Goal: Task Accomplishment & Management: Use online tool/utility

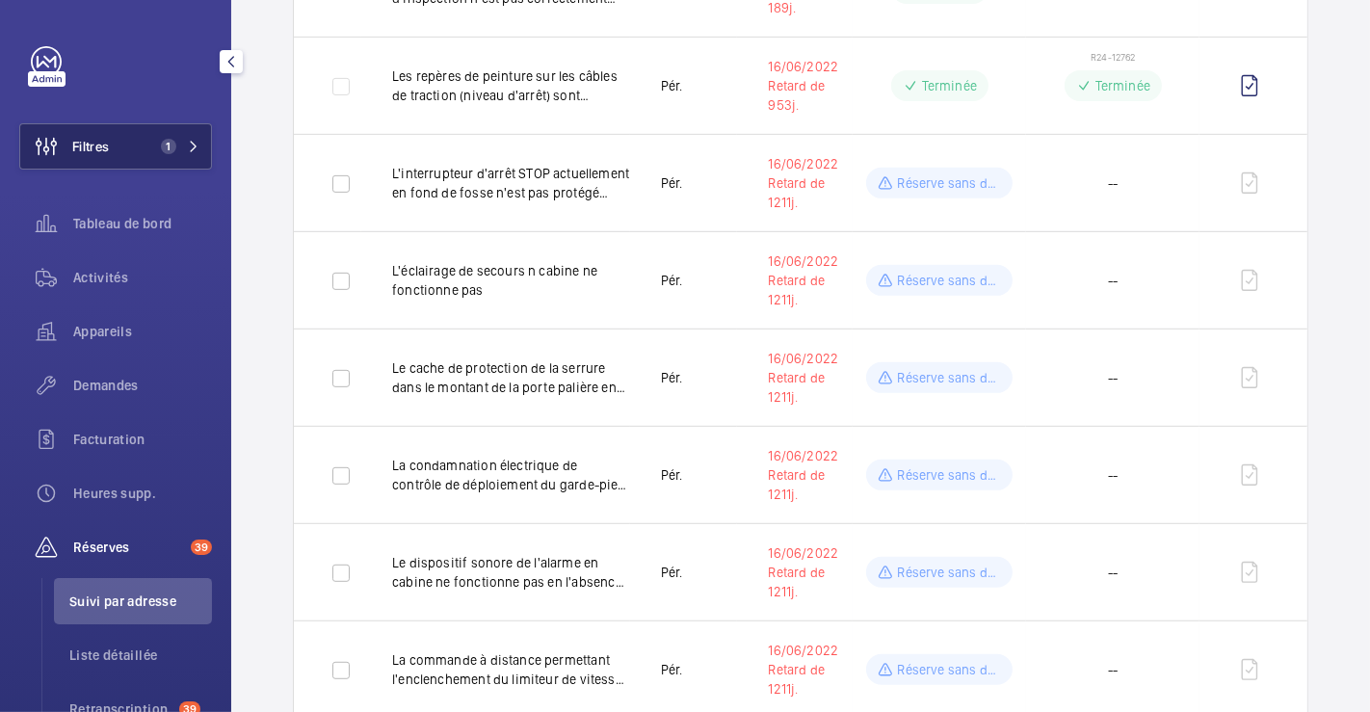
click at [133, 142] on button "Filtres 1" at bounding box center [115, 146] width 193 height 46
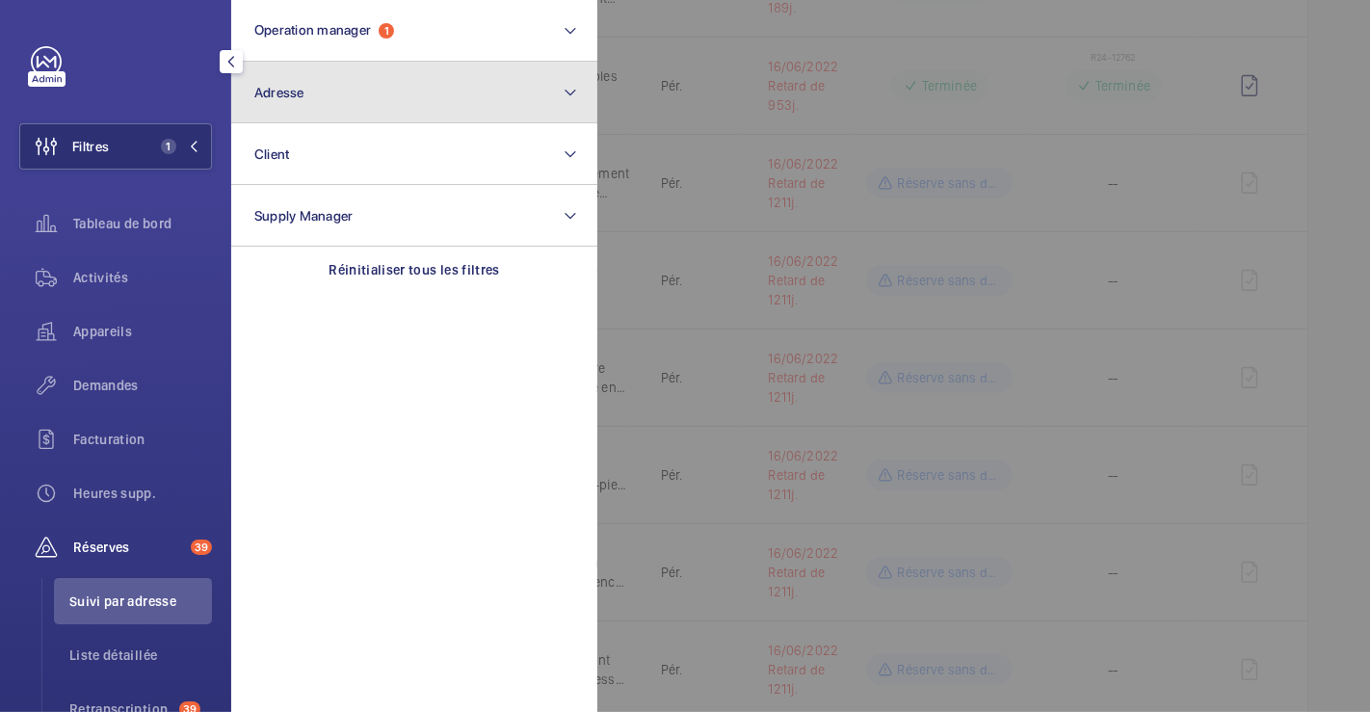
click at [377, 100] on button "Adresse" at bounding box center [414, 93] width 366 height 62
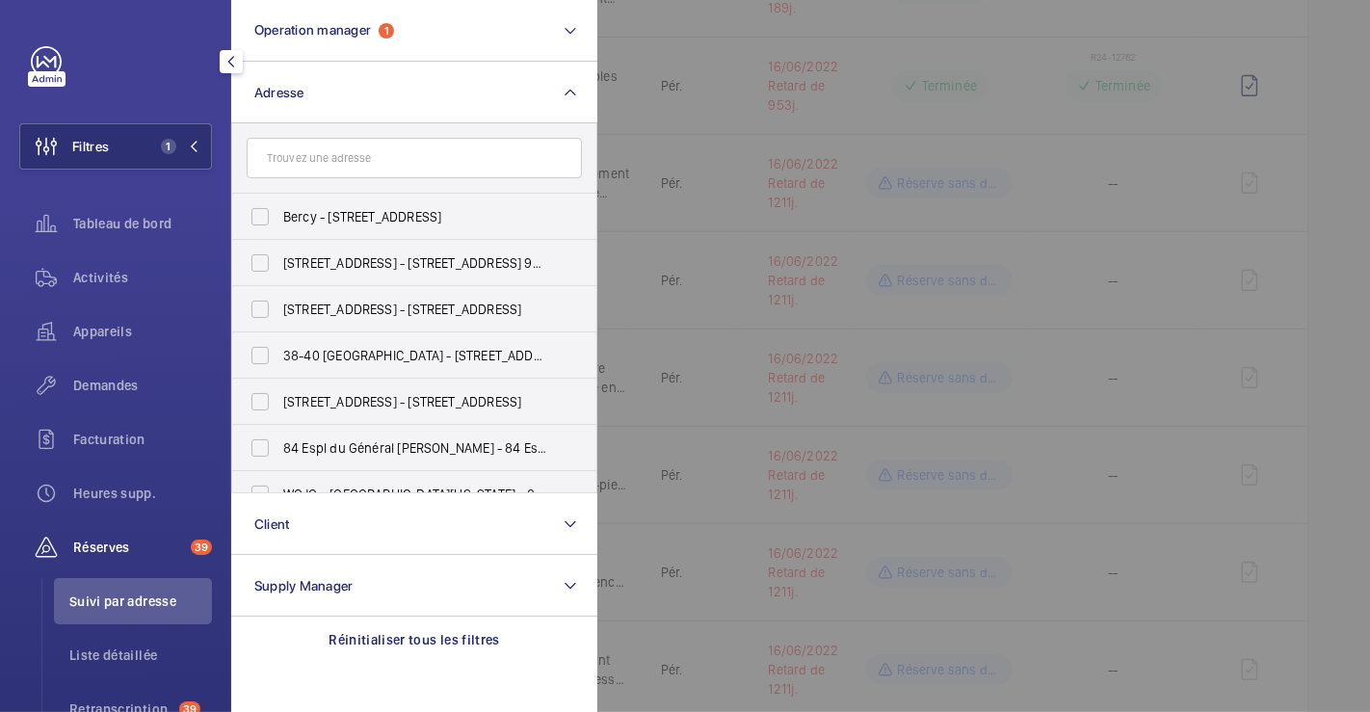
click at [338, 153] on input "text" at bounding box center [414, 158] width 335 height 40
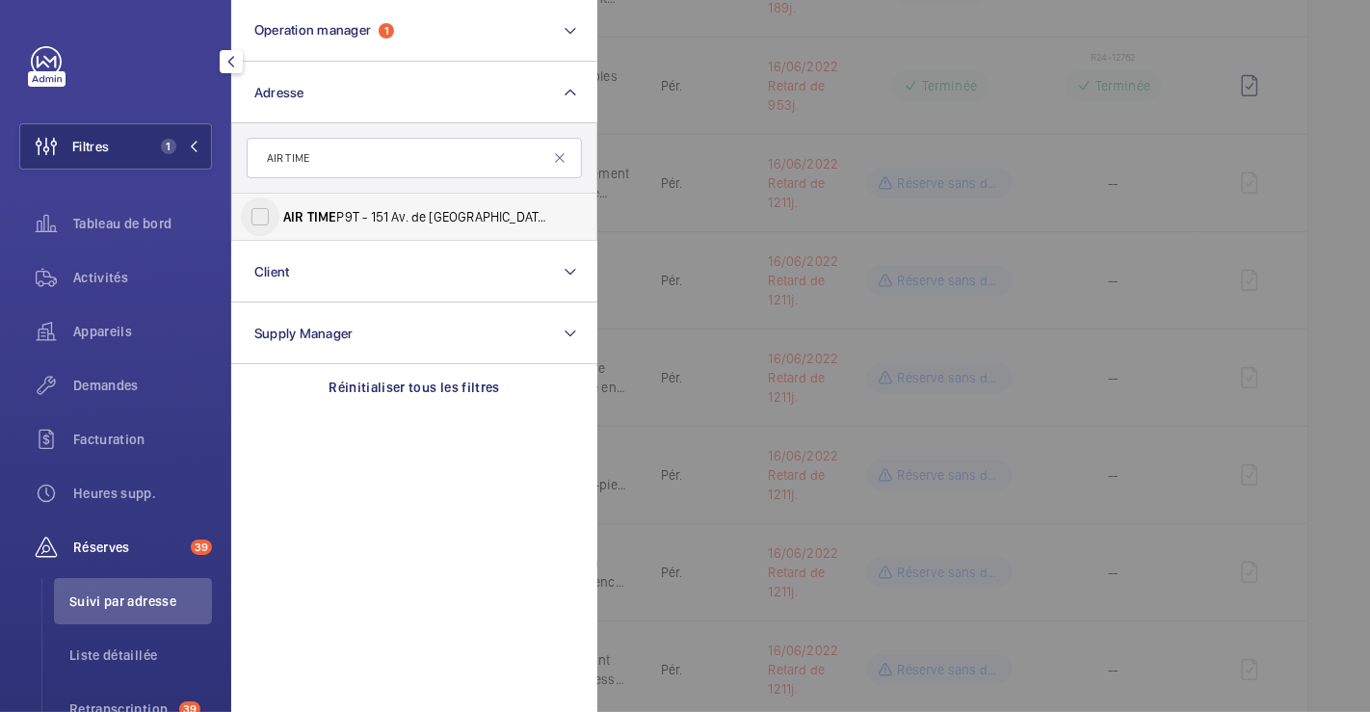
type input "AIR TIME"
click at [259, 223] on input "AIR TIME P9T - 151 Av. de [GEOGRAPHIC_DATA], [GEOGRAPHIC_DATA] 75013" at bounding box center [260, 216] width 39 height 39
checkbox input "true"
click at [981, 97] on div at bounding box center [1282, 356] width 1370 height 712
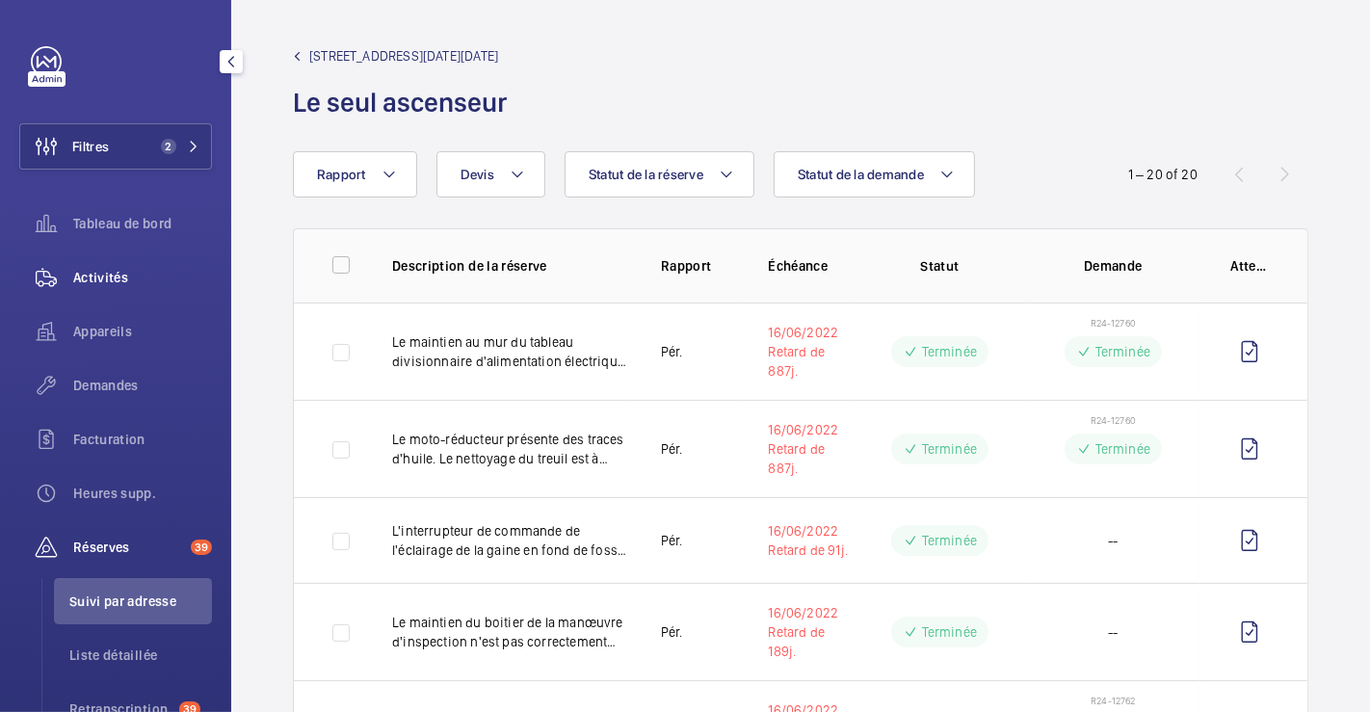
click at [126, 270] on span "Activités" at bounding box center [142, 277] width 139 height 19
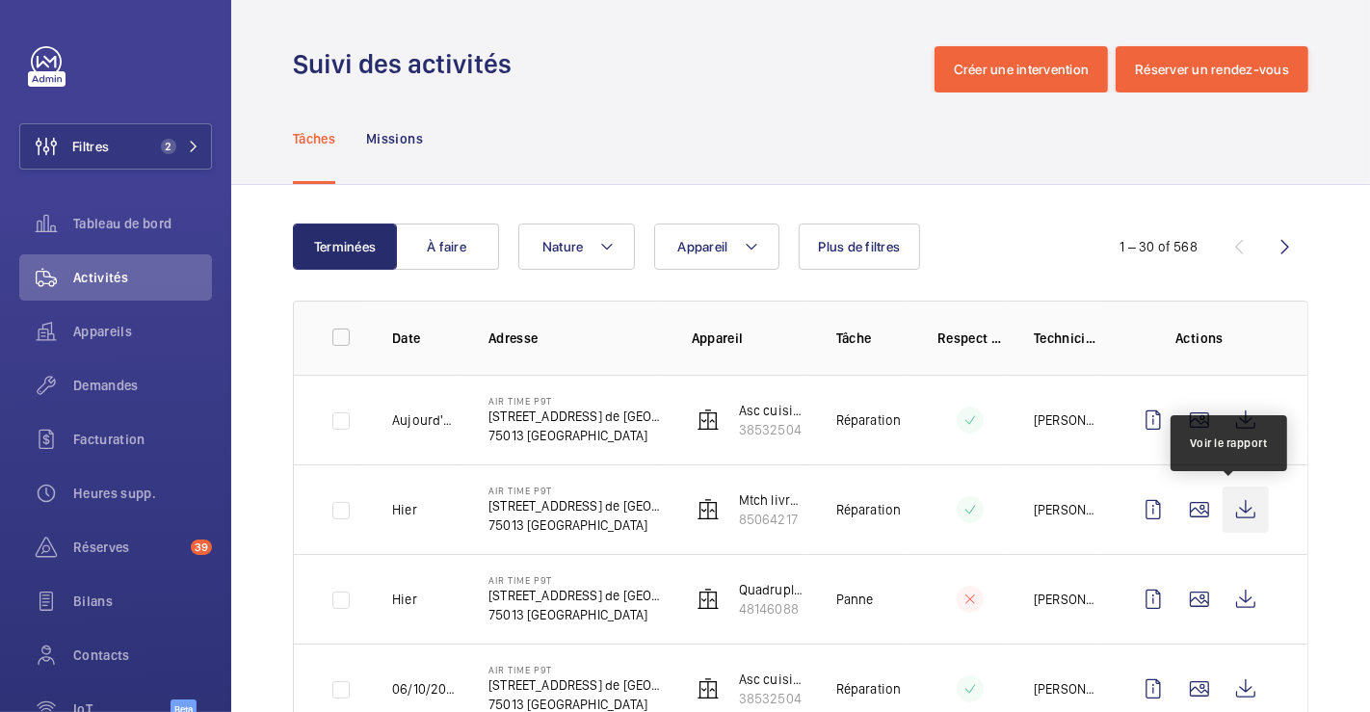
click at [1235, 514] on wm-front-icon-button at bounding box center [1245, 509] width 46 height 46
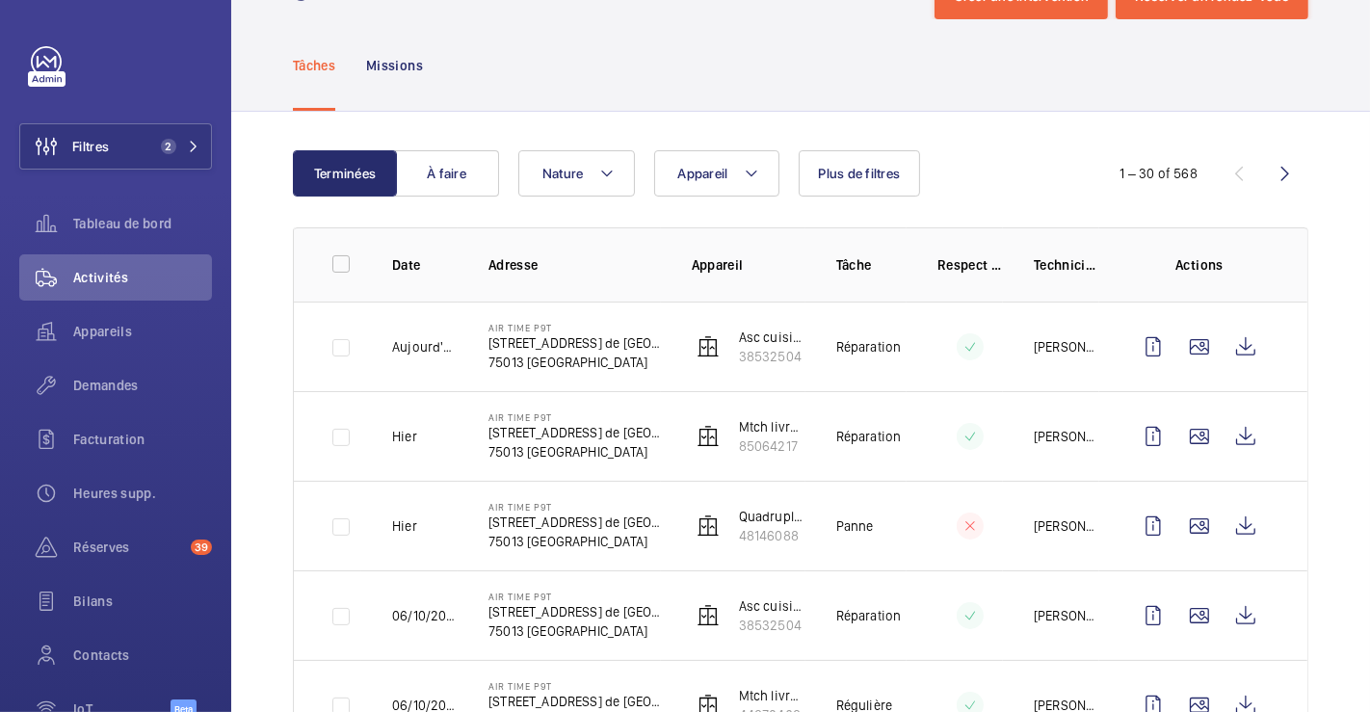
scroll to position [107, 0]
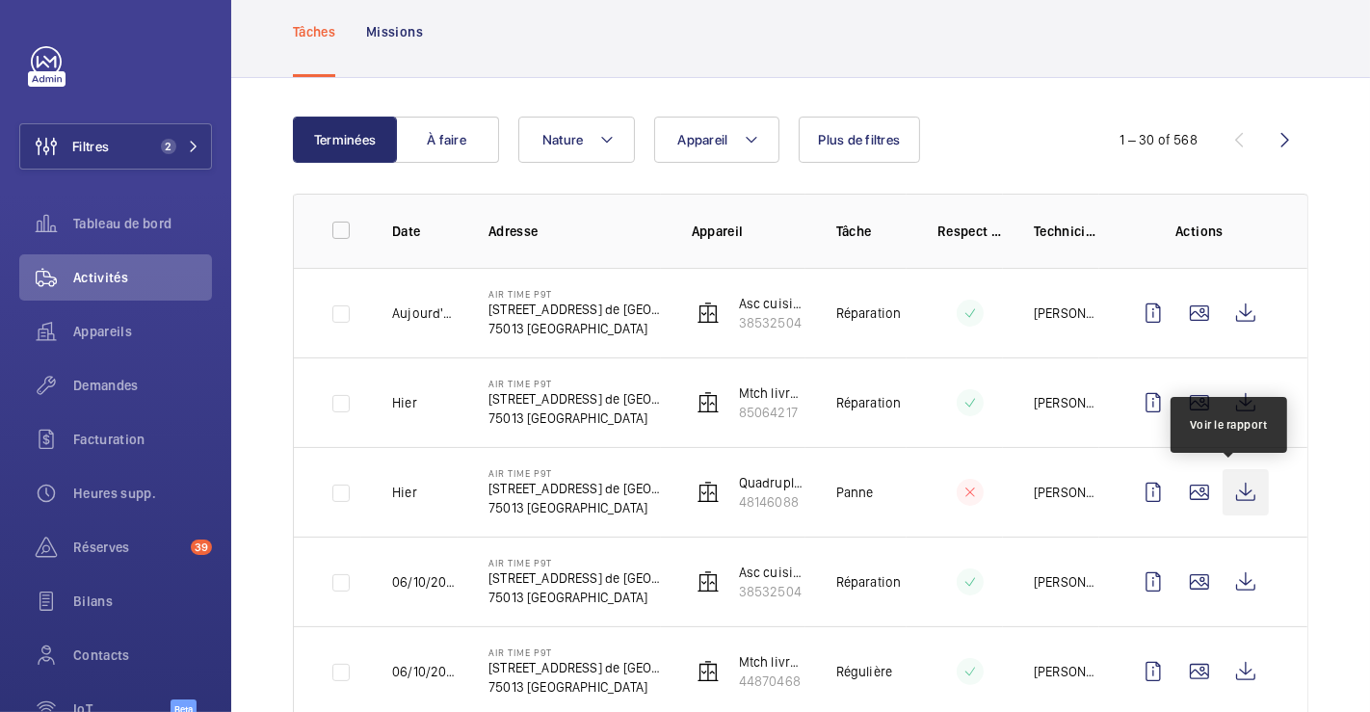
click at [1222, 493] on wm-front-icon-button at bounding box center [1245, 492] width 46 height 46
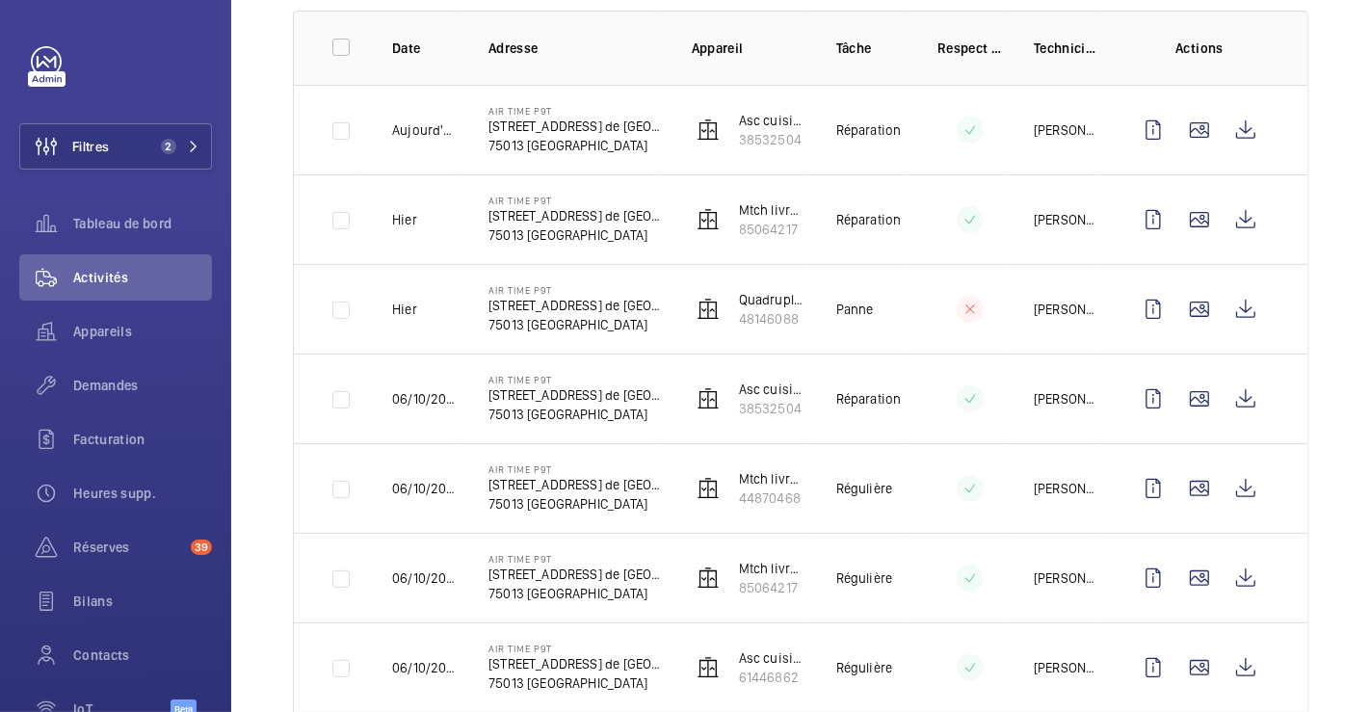
scroll to position [321, 0]
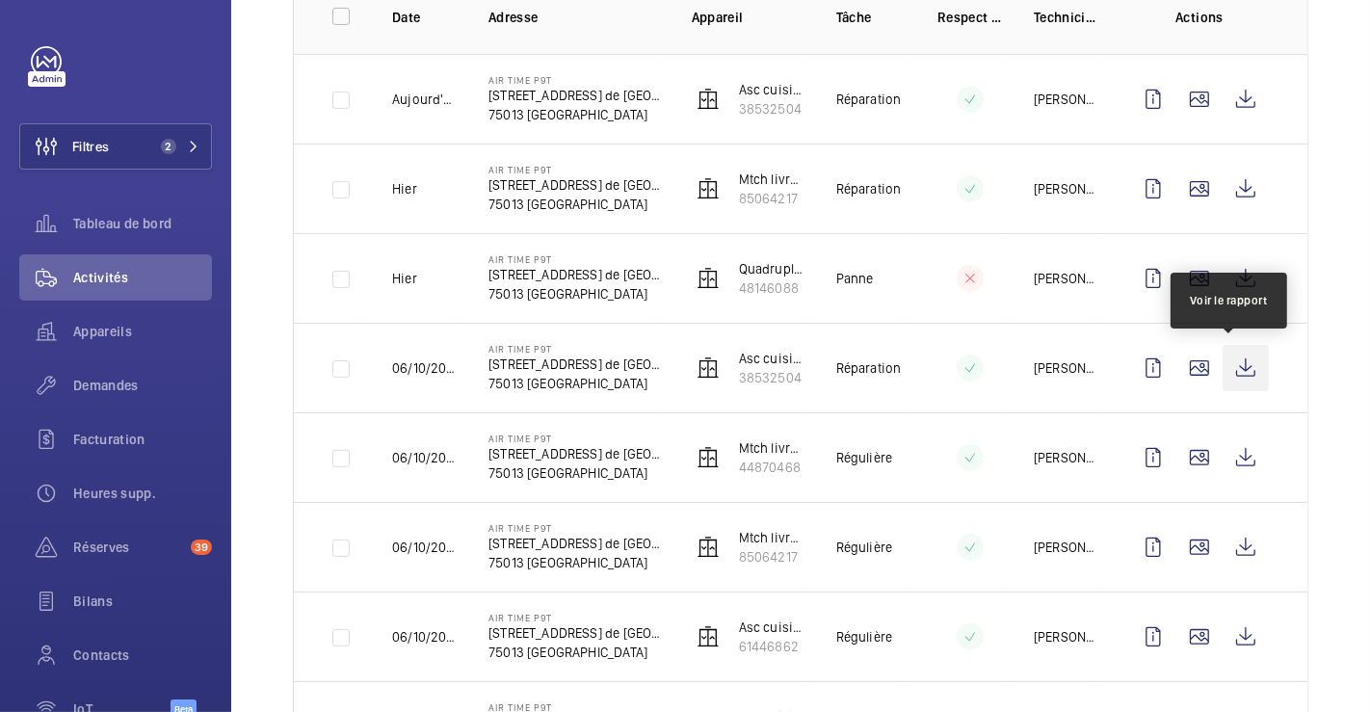
click at [1231, 373] on wm-front-icon-button at bounding box center [1245, 368] width 46 height 46
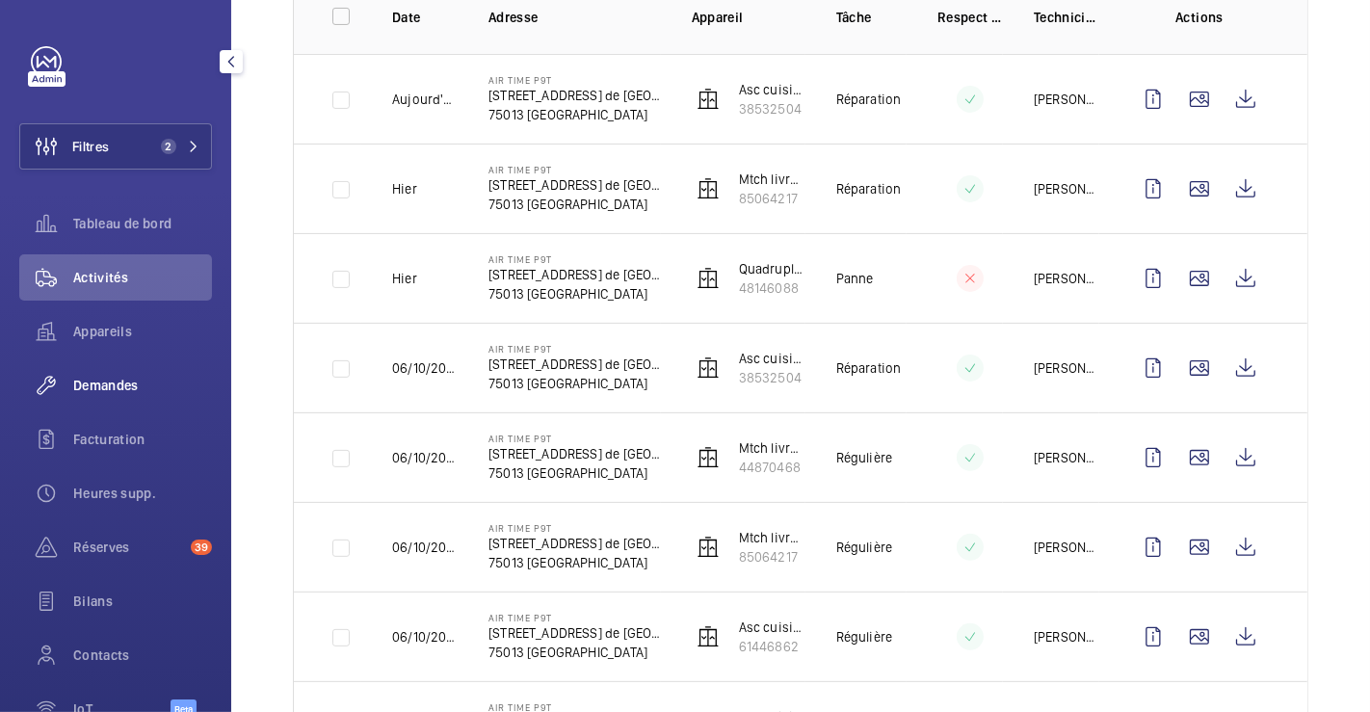
click at [109, 380] on span "Demandes" at bounding box center [142, 385] width 139 height 19
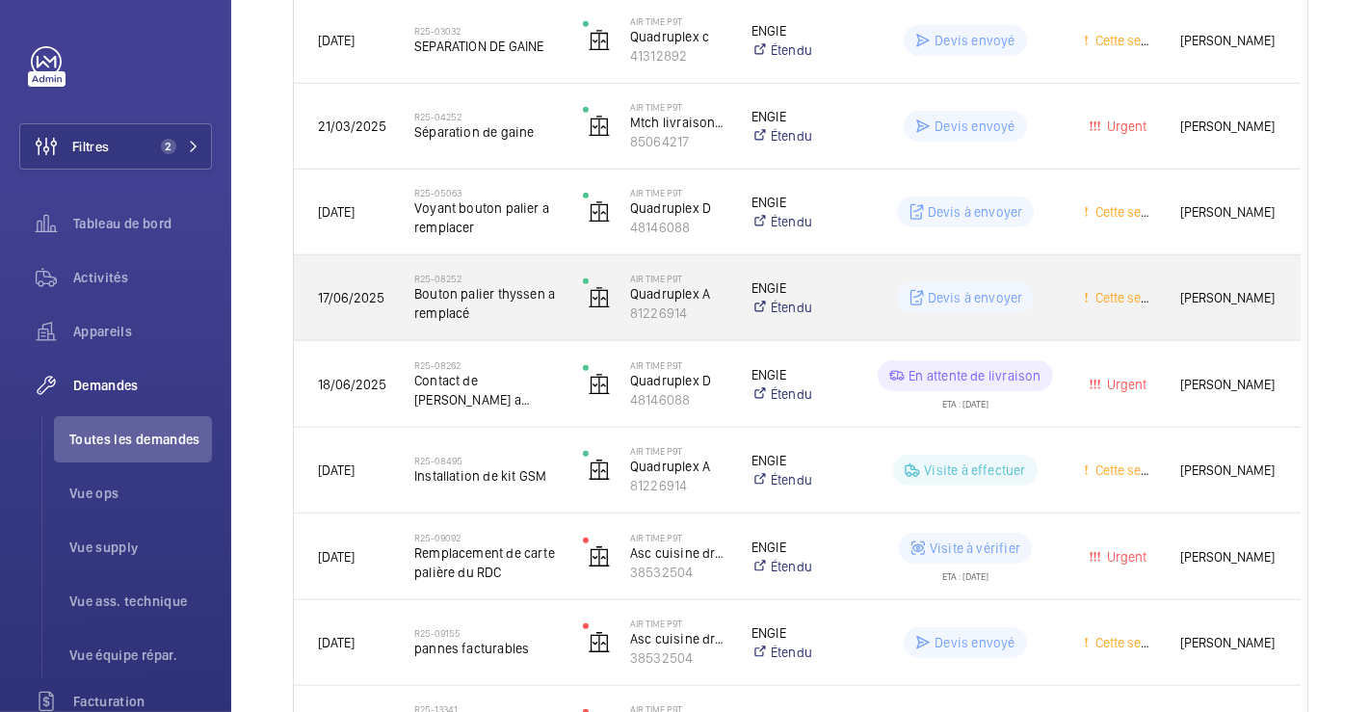
scroll to position [1237, 0]
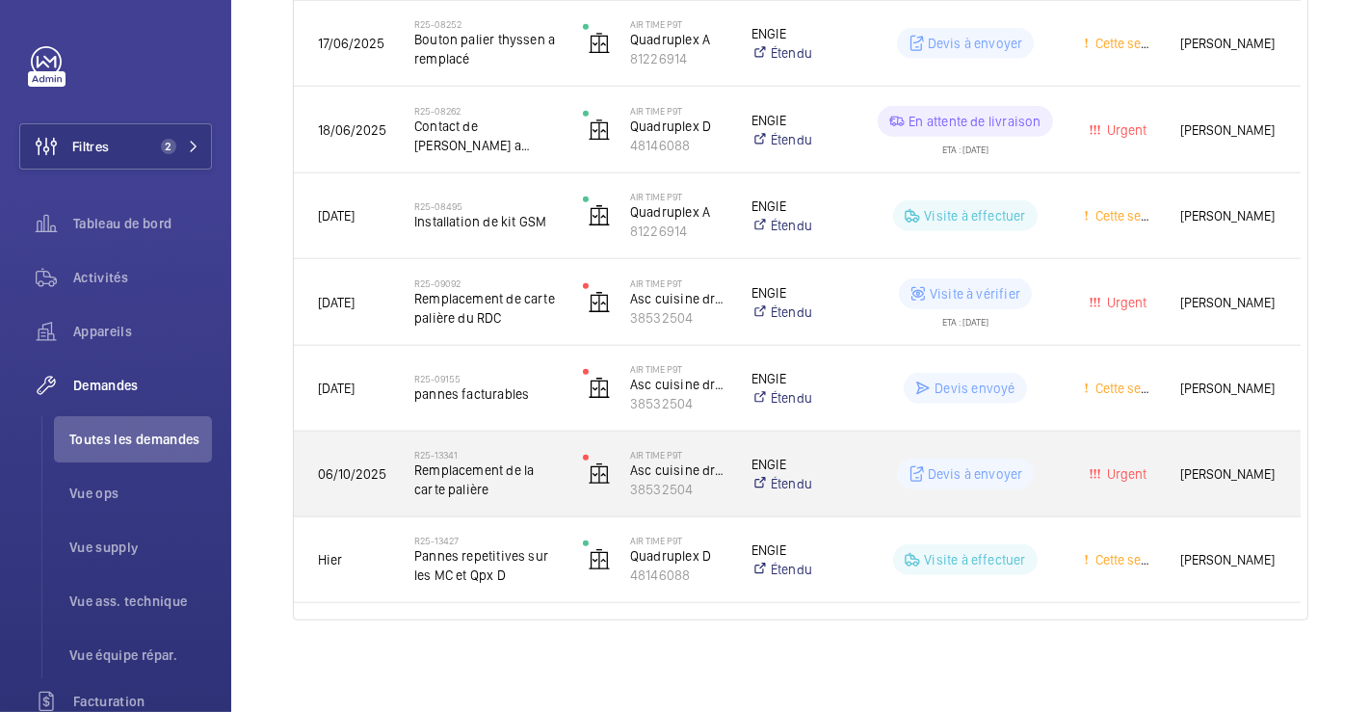
click at [522, 442] on div "R25-13341 Remplacement de la carte palière" at bounding box center [474, 474] width 167 height 87
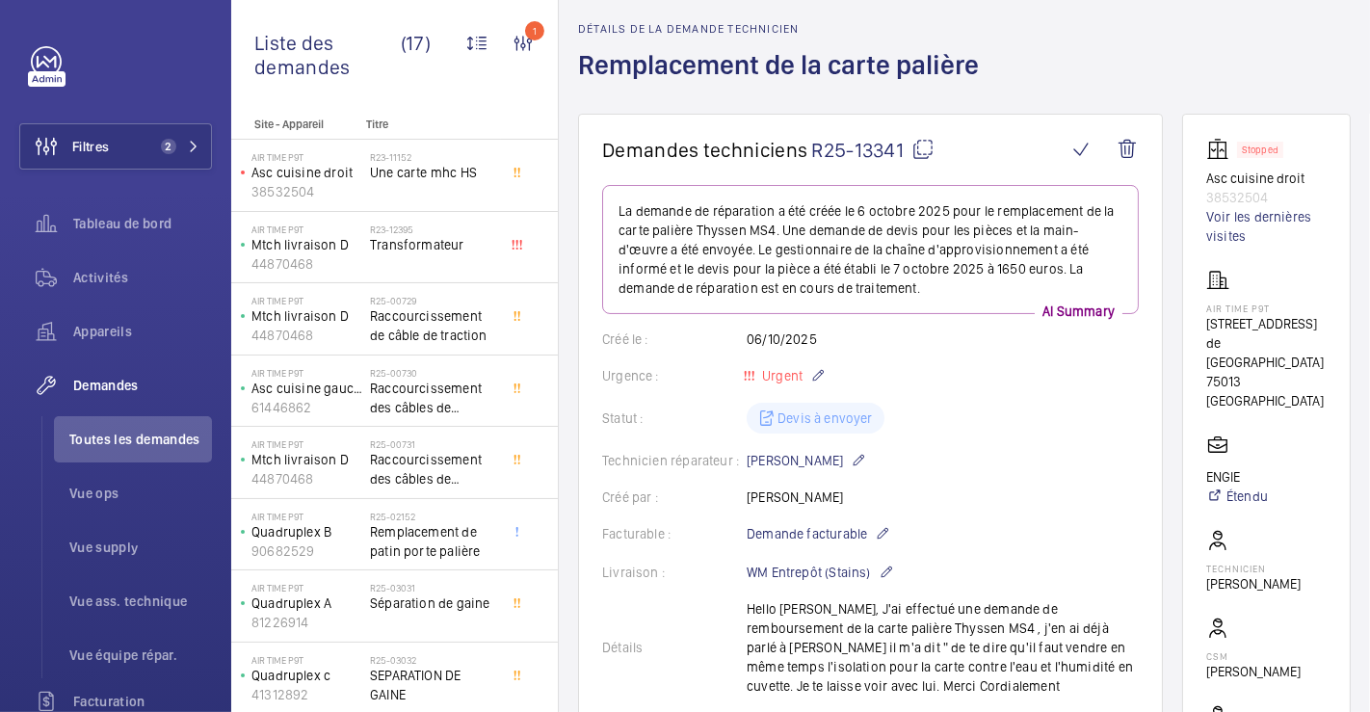
scroll to position [214, 0]
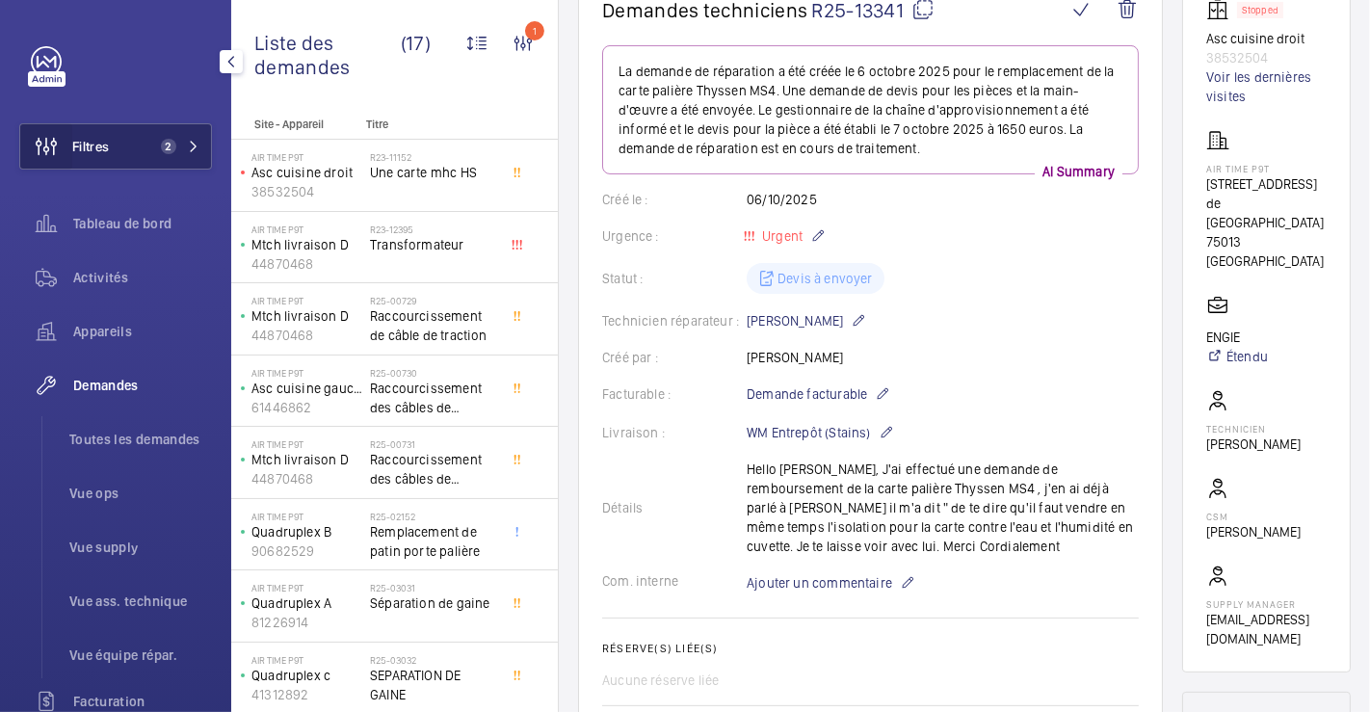
click at [66, 135] on wm-front-icon-button at bounding box center [46, 146] width 52 height 46
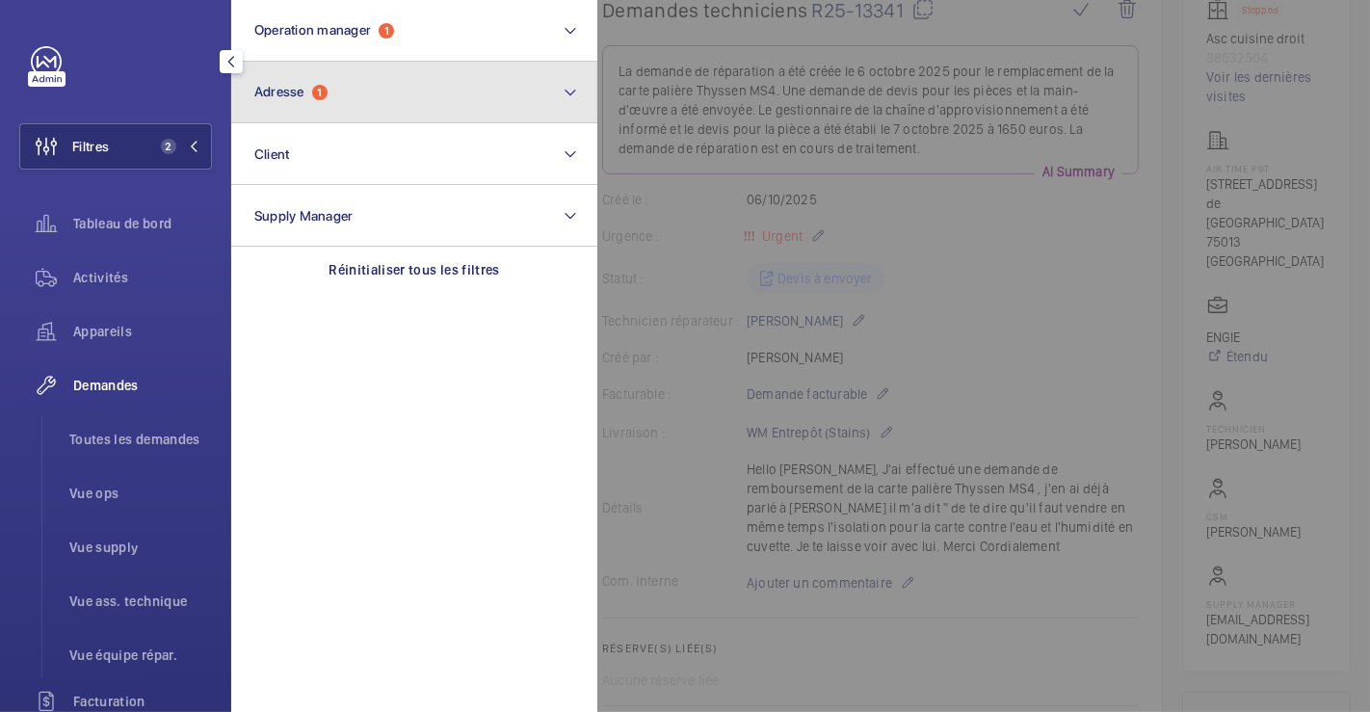
click at [393, 106] on button "Adresse 1" at bounding box center [414, 93] width 366 height 62
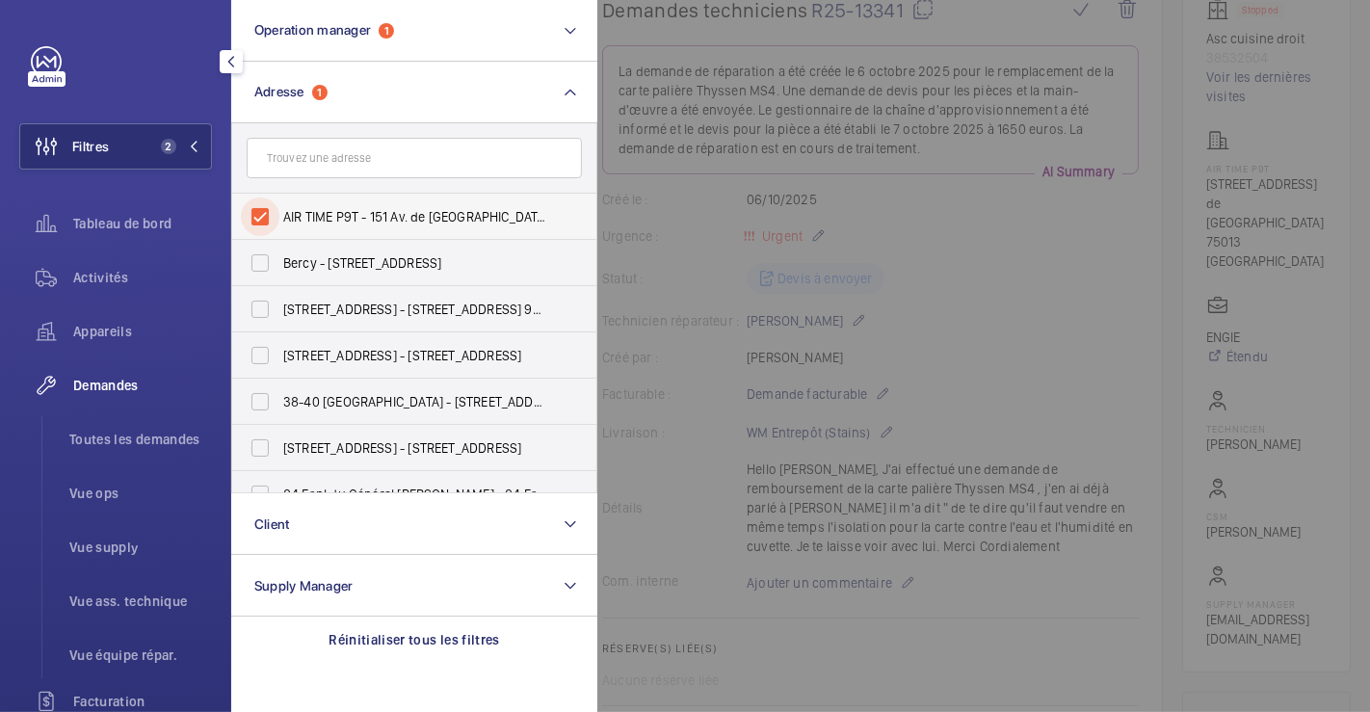
click at [264, 209] on input "AIR TIME P9T - 151 Av. de [GEOGRAPHIC_DATA], [GEOGRAPHIC_DATA] 75013" at bounding box center [260, 216] width 39 height 39
checkbox input "false"
click at [692, 98] on div at bounding box center [1282, 356] width 1370 height 712
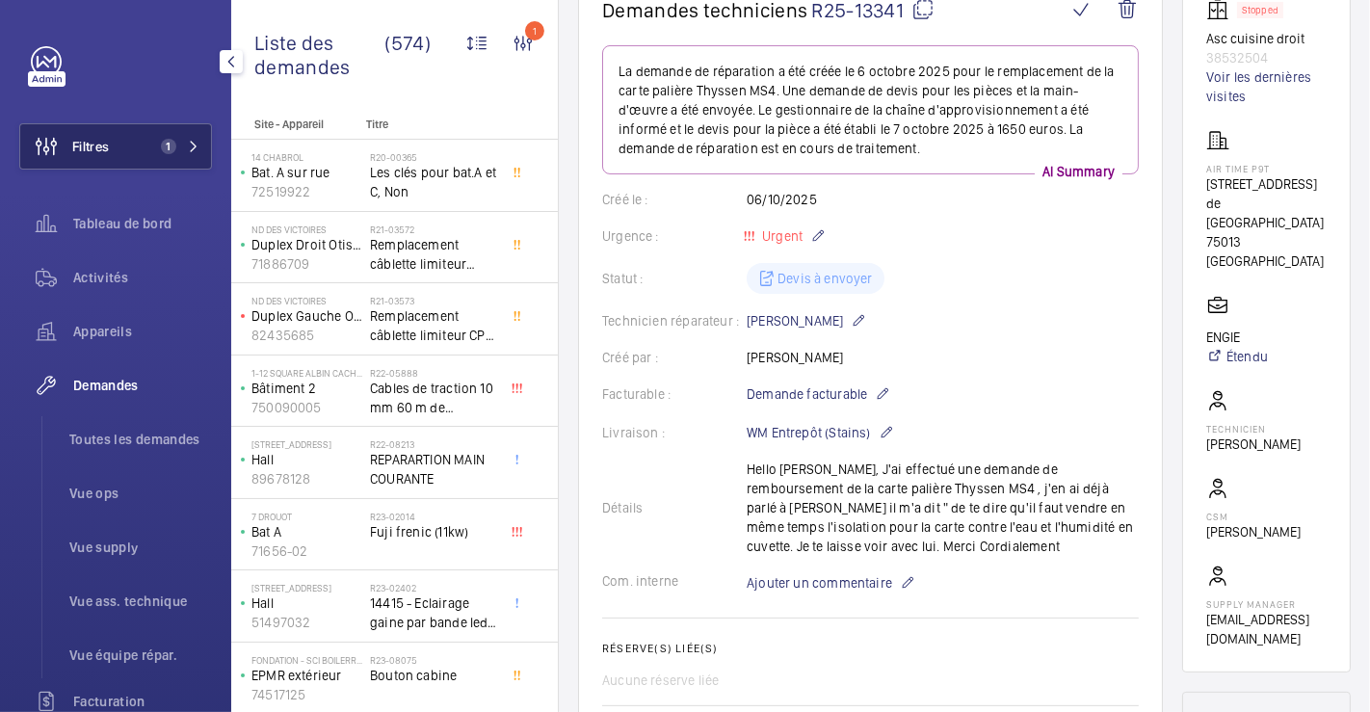
click at [128, 146] on button "Filtres 1" at bounding box center [115, 146] width 193 height 46
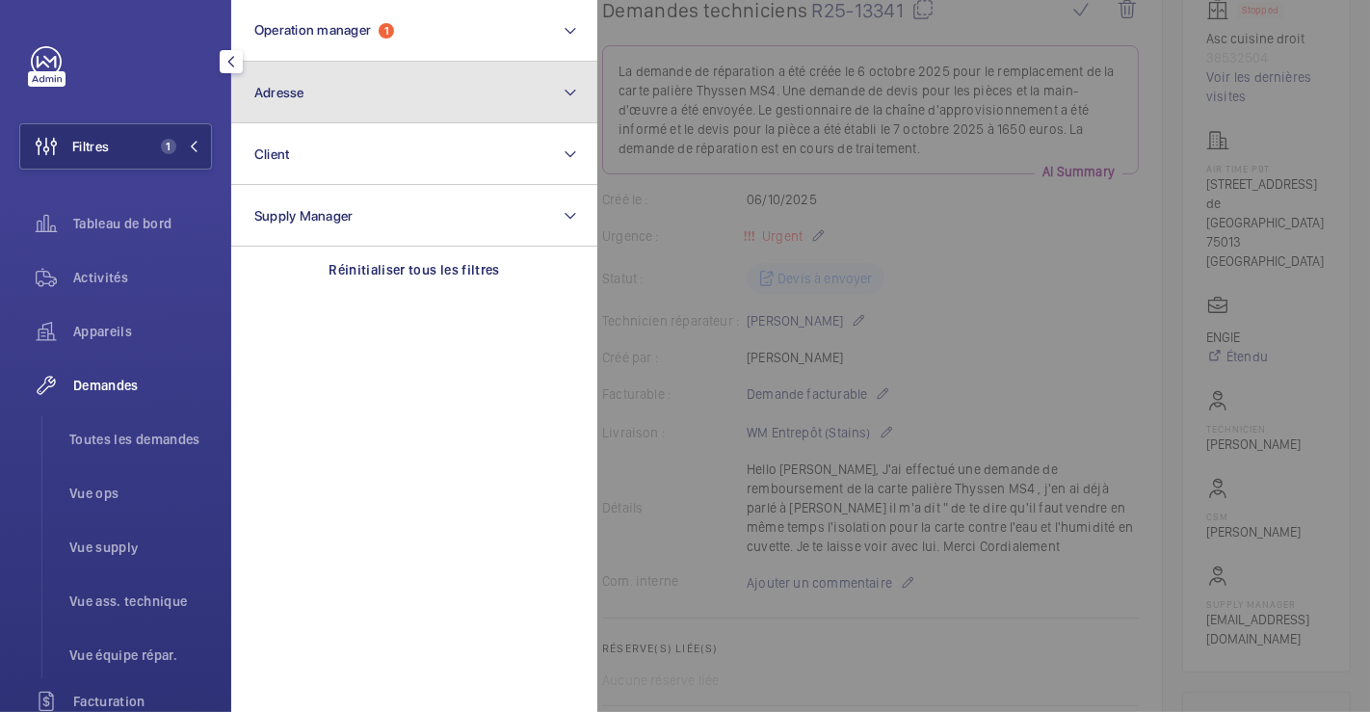
click at [270, 89] on span "Adresse" at bounding box center [279, 92] width 50 height 15
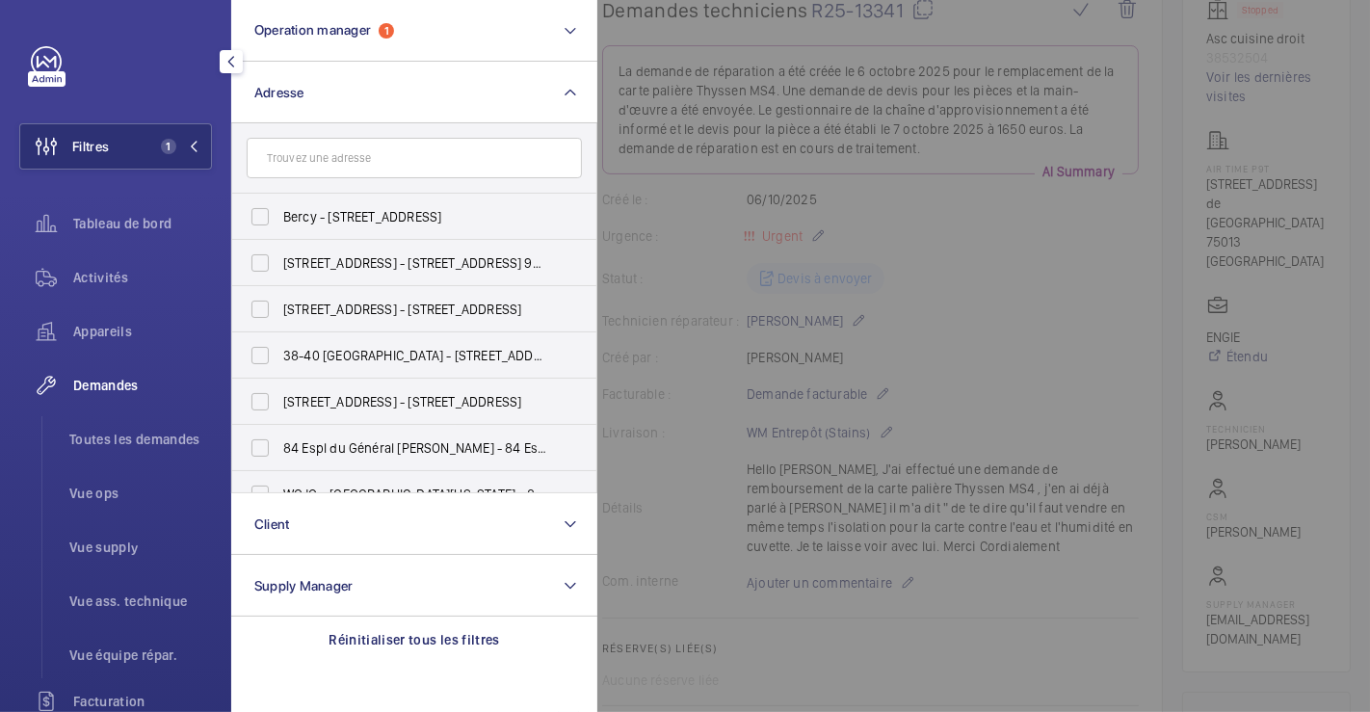
click at [352, 152] on input "text" at bounding box center [414, 158] width 335 height 40
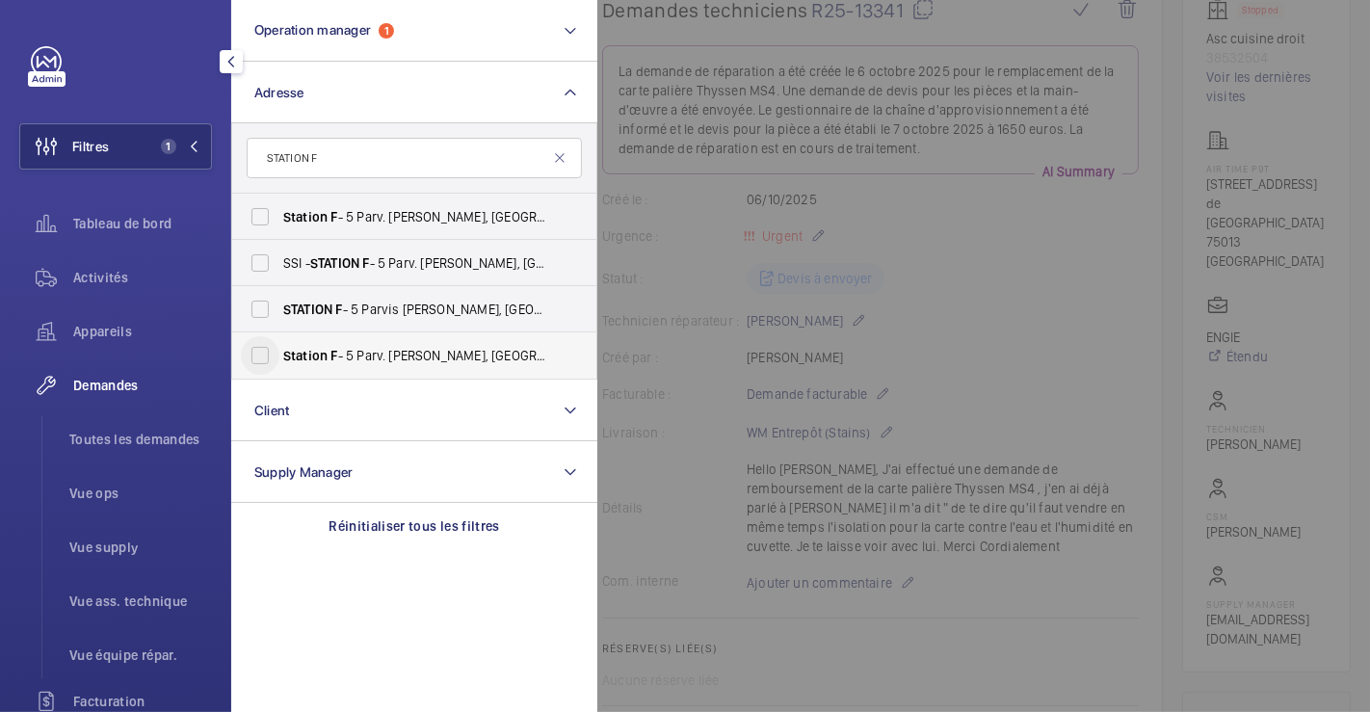
type input "STATION F"
click at [266, 351] on input "Station F - 5 Parv. [PERSON_NAME], [GEOGRAPHIC_DATA] 75013" at bounding box center [260, 355] width 39 height 39
click at [104, 268] on span "Activités" at bounding box center [142, 277] width 139 height 19
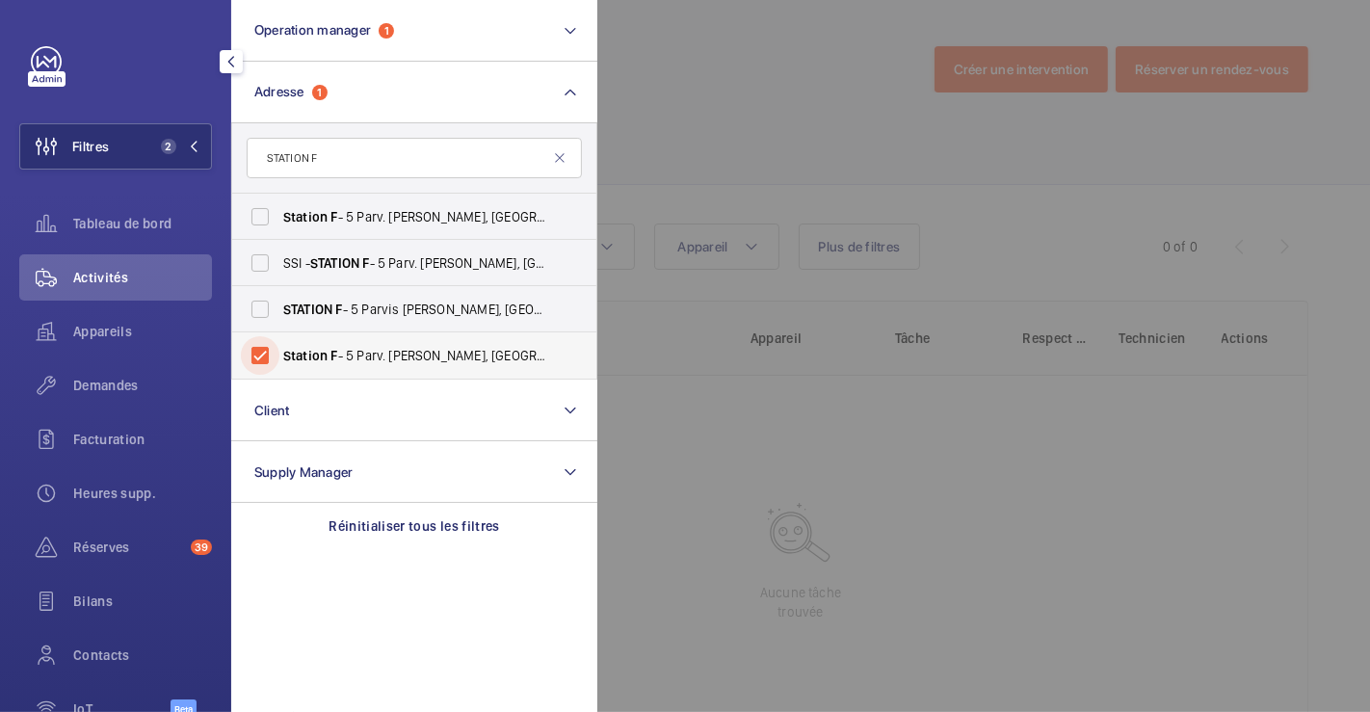
click at [258, 353] on input "Station F - 5 Parv. [PERSON_NAME], [GEOGRAPHIC_DATA] 75013" at bounding box center [260, 355] width 39 height 39
checkbox input "false"
click at [256, 300] on input "STATION F - 5 Parvis [PERSON_NAME][GEOGRAPHIC_DATA]" at bounding box center [260, 309] width 39 height 39
click at [272, 300] on input "STATION F - 5 Parvis [PERSON_NAME][GEOGRAPHIC_DATA]" at bounding box center [260, 309] width 39 height 39
checkbox input "false"
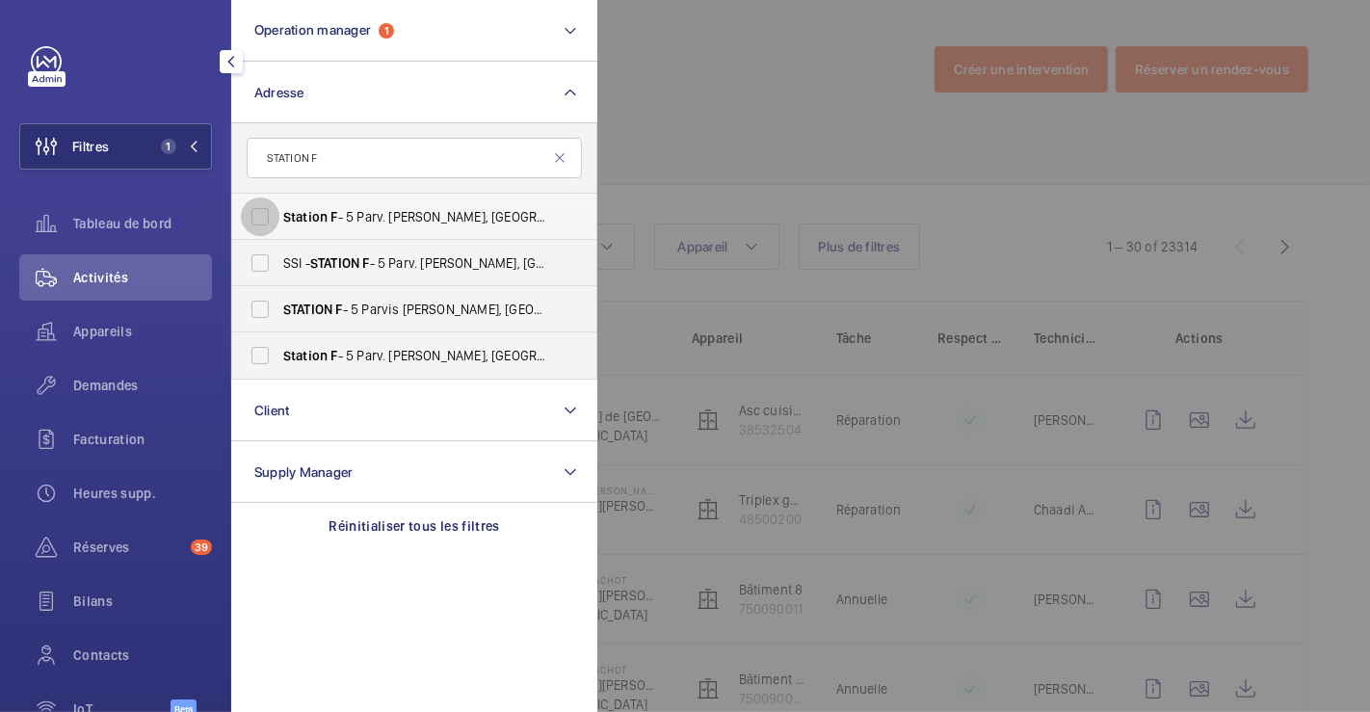
click at [259, 208] on input "Station F - 5 Parv. [PERSON_NAME], [GEOGRAPHIC_DATA] 75013" at bounding box center [260, 216] width 39 height 39
checkbox input "true"
click at [810, 141] on div at bounding box center [1282, 356] width 1370 height 712
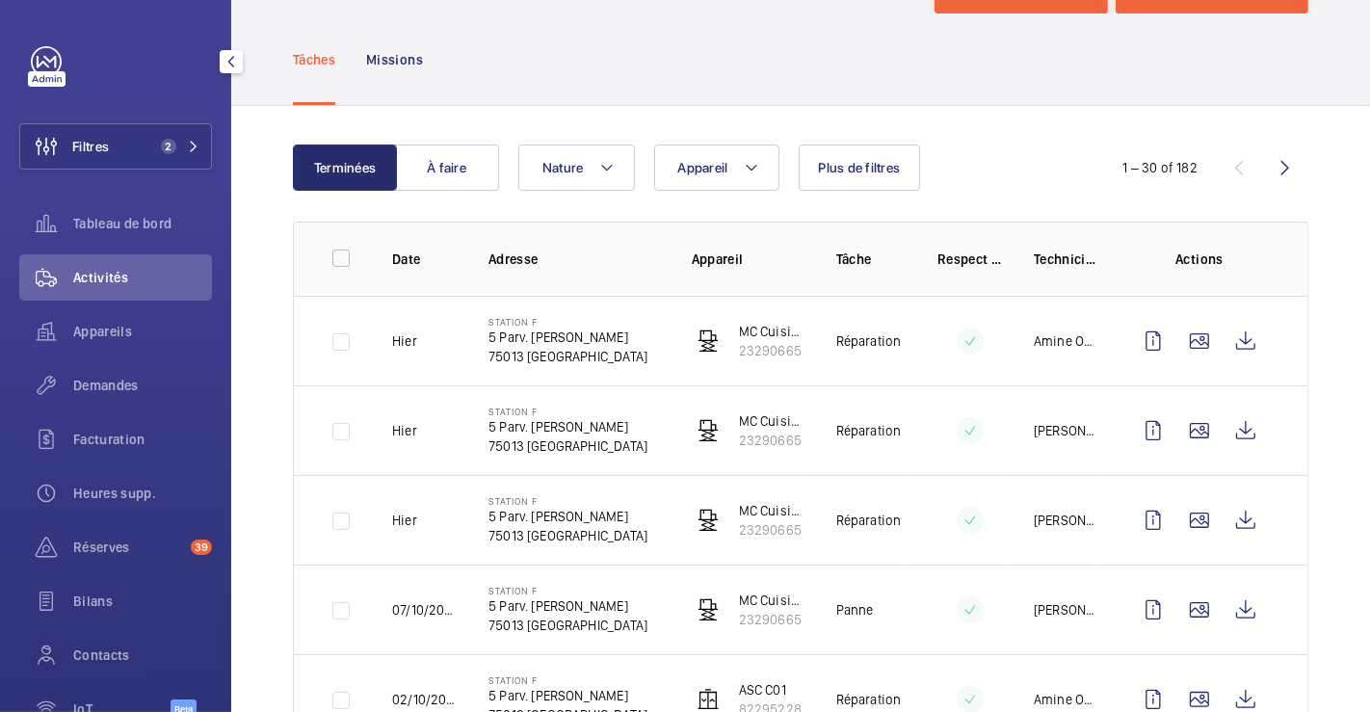
scroll to position [107, 0]
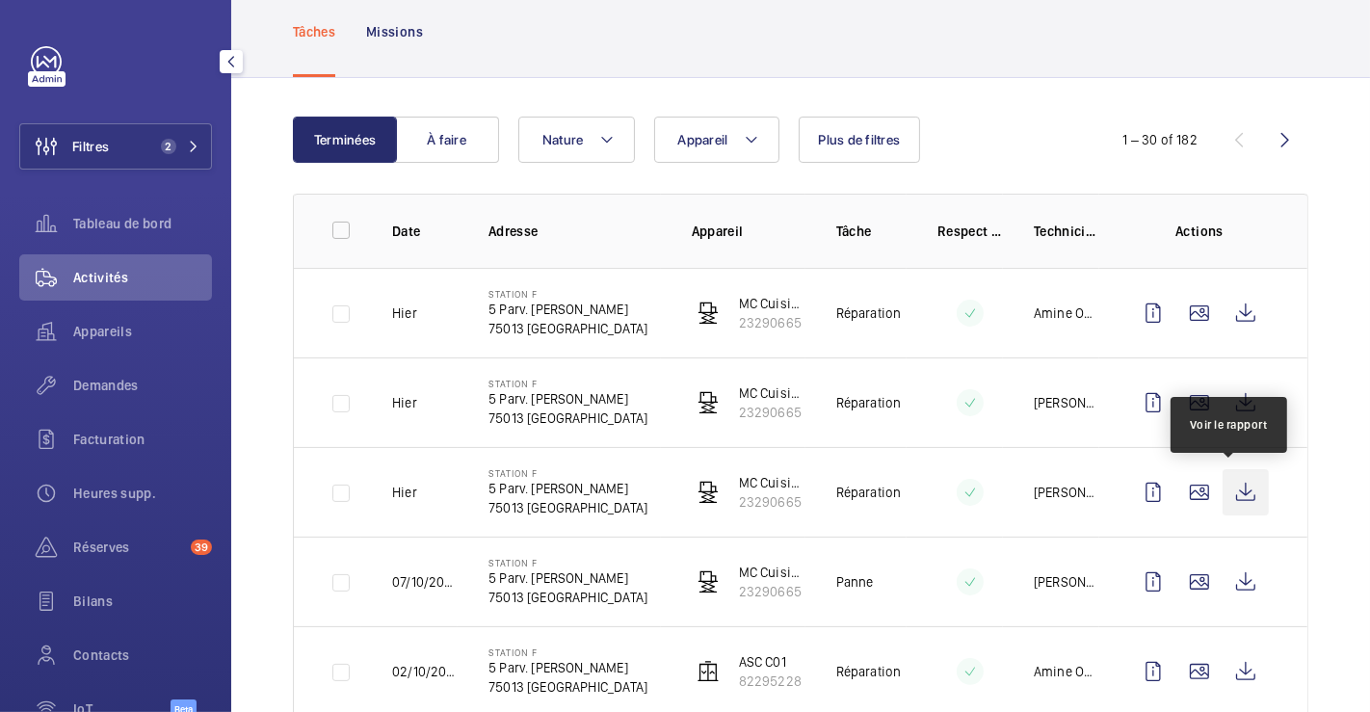
click at [1235, 493] on wm-front-icon-button at bounding box center [1245, 492] width 46 height 46
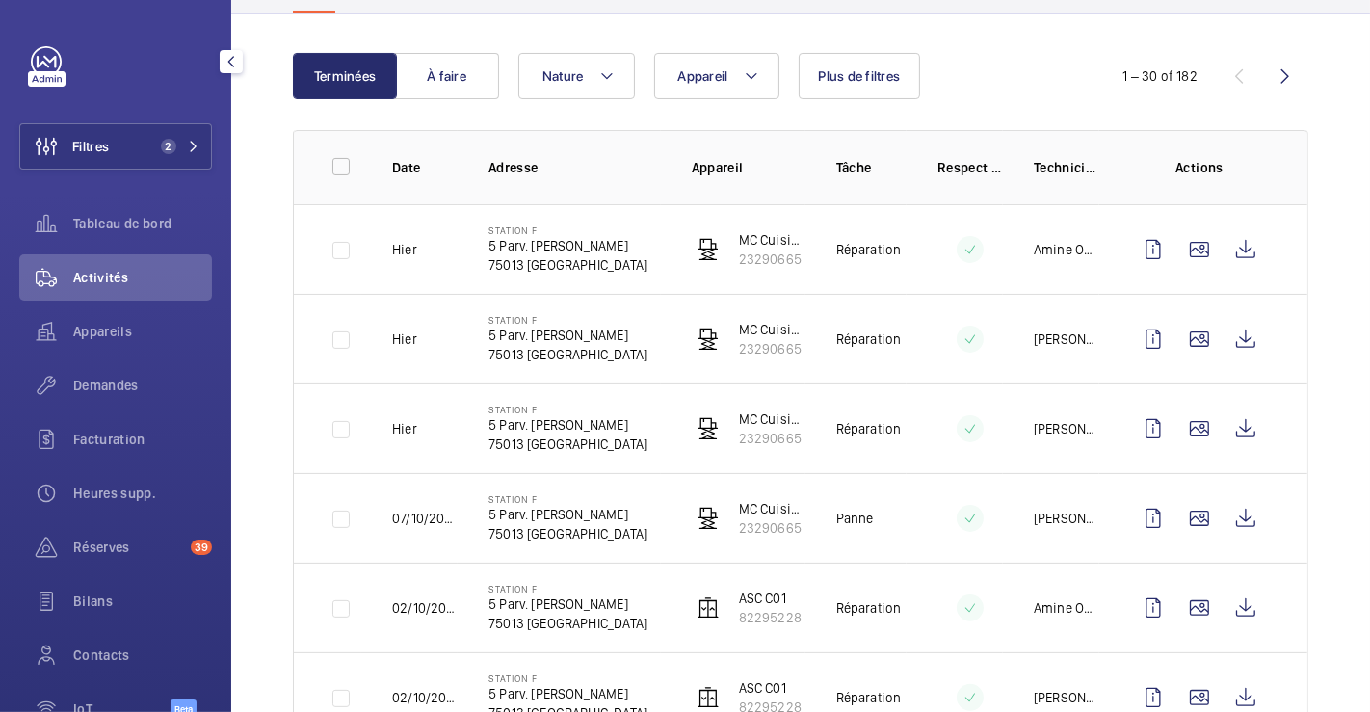
scroll to position [214, 0]
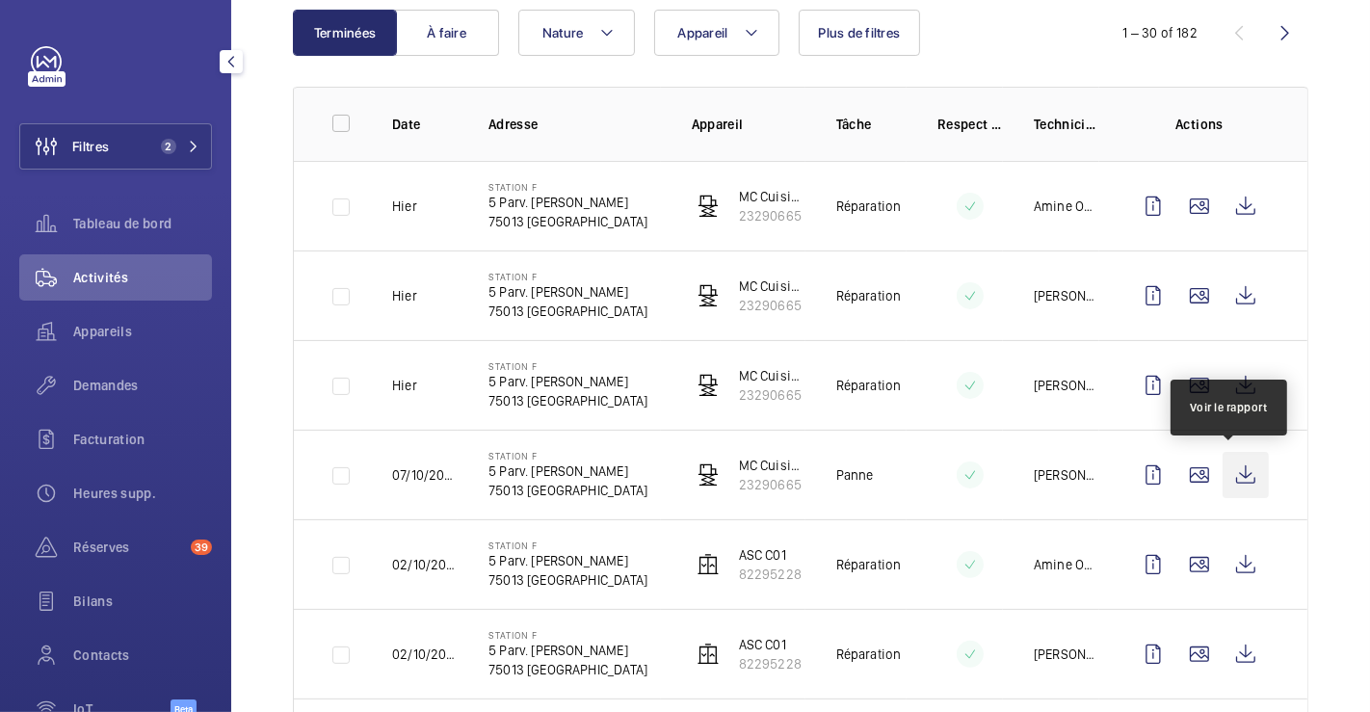
click at [1230, 479] on wm-front-icon-button at bounding box center [1245, 475] width 46 height 46
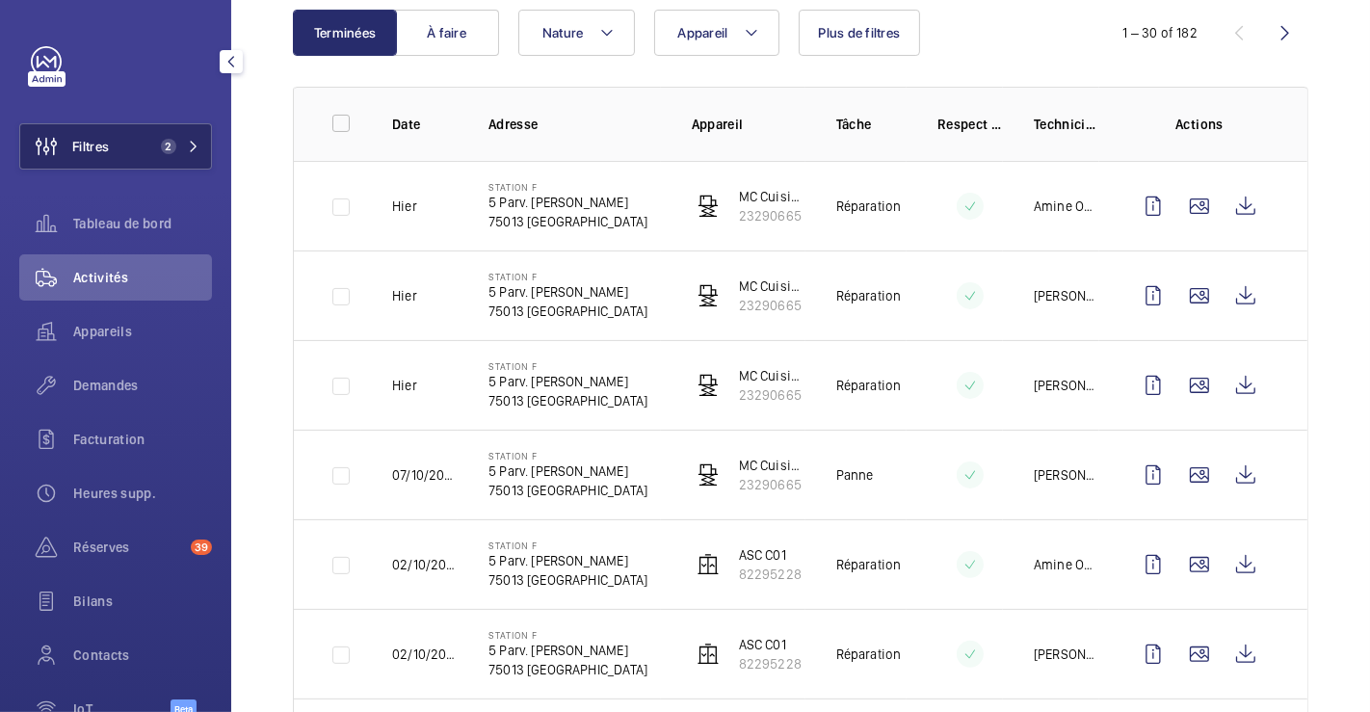
click at [108, 142] on span "Filtres" at bounding box center [90, 146] width 37 height 19
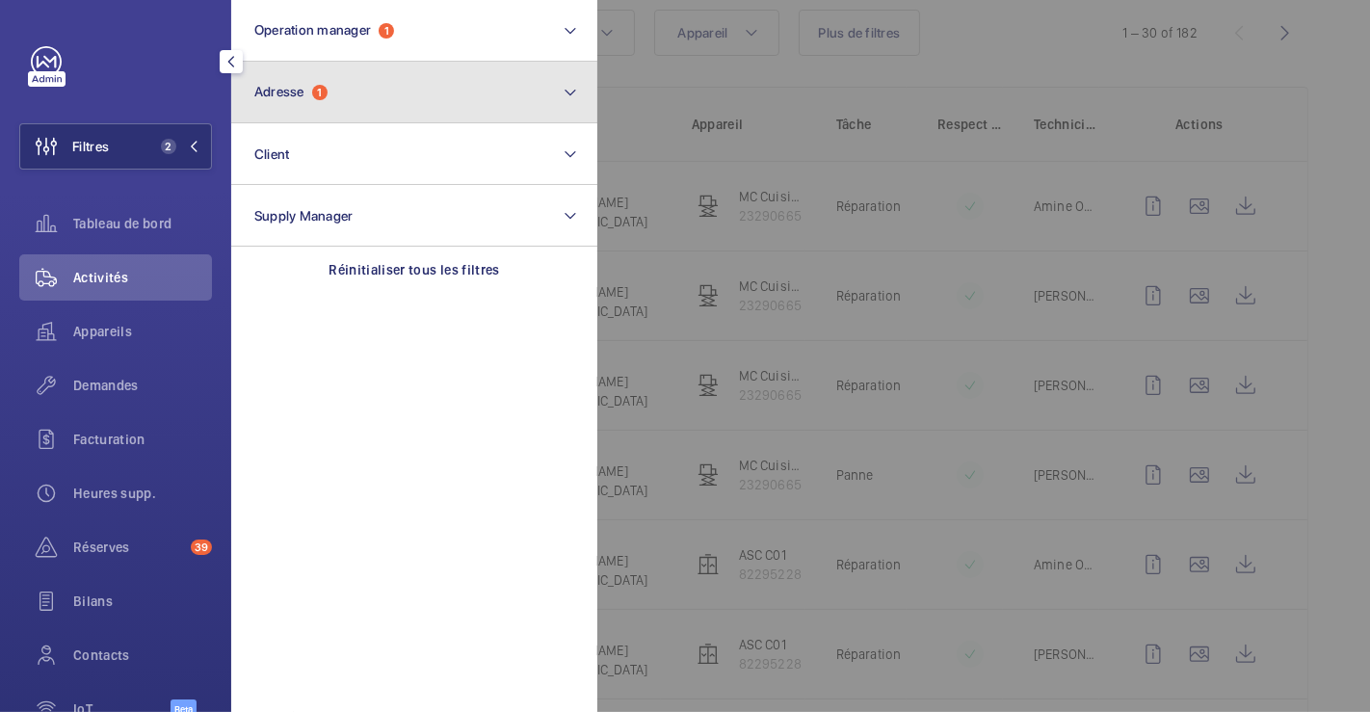
click at [379, 94] on button "Adresse 1" at bounding box center [414, 93] width 366 height 62
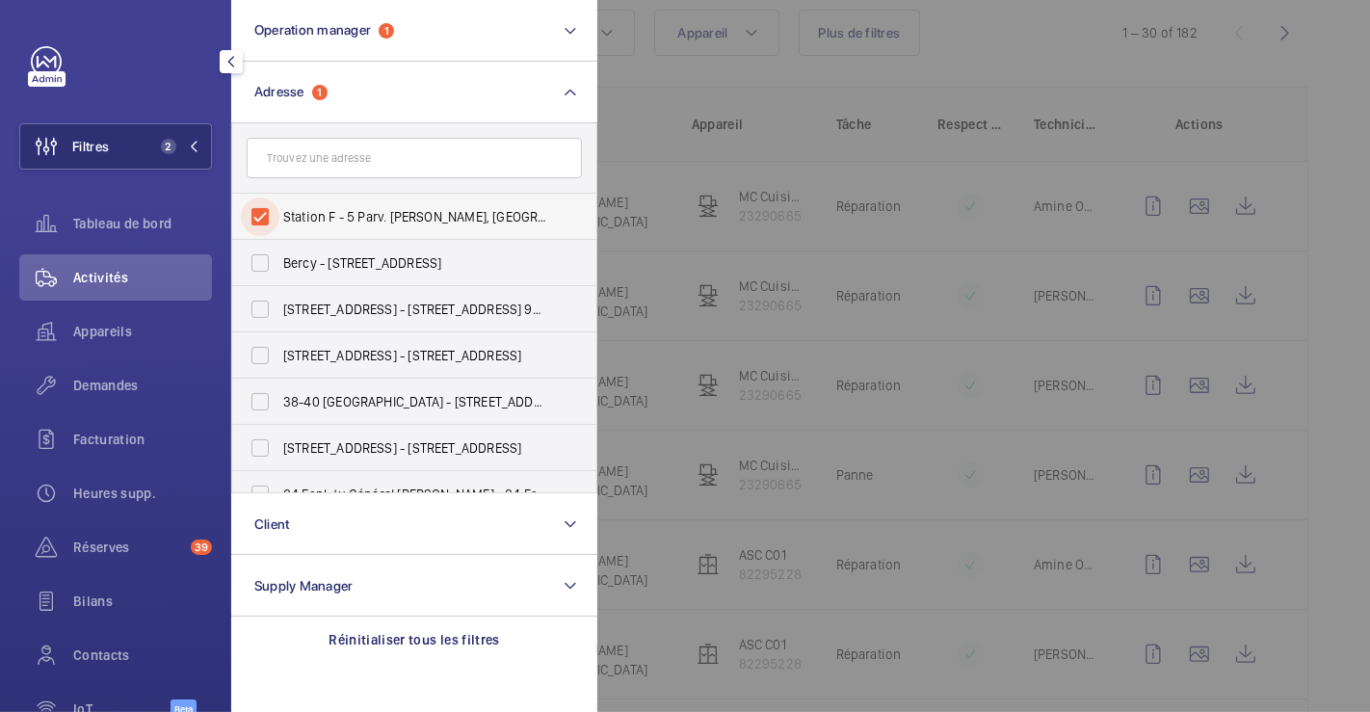
click at [261, 213] on input "Station F - 5 Parv. [PERSON_NAME], [GEOGRAPHIC_DATA] 75013" at bounding box center [260, 216] width 39 height 39
checkbox input "false"
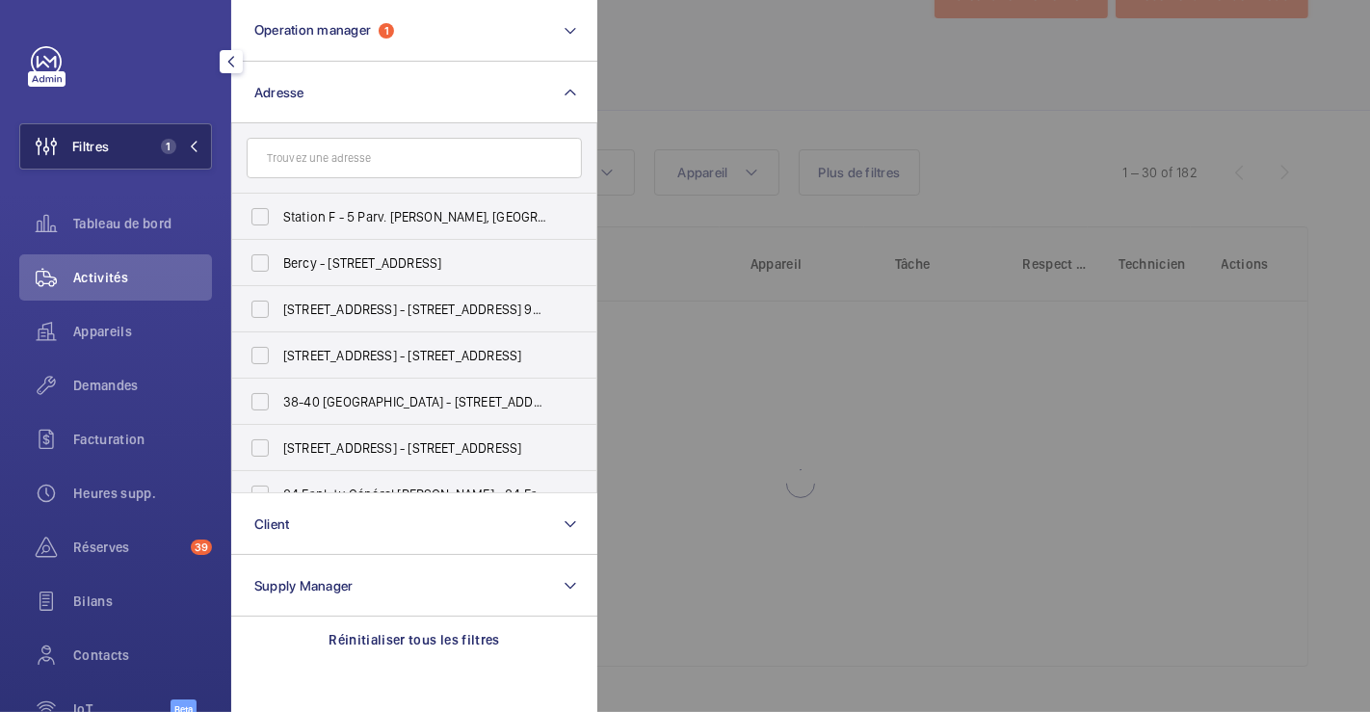
click at [112, 146] on button "Filtres 1" at bounding box center [115, 146] width 193 height 46
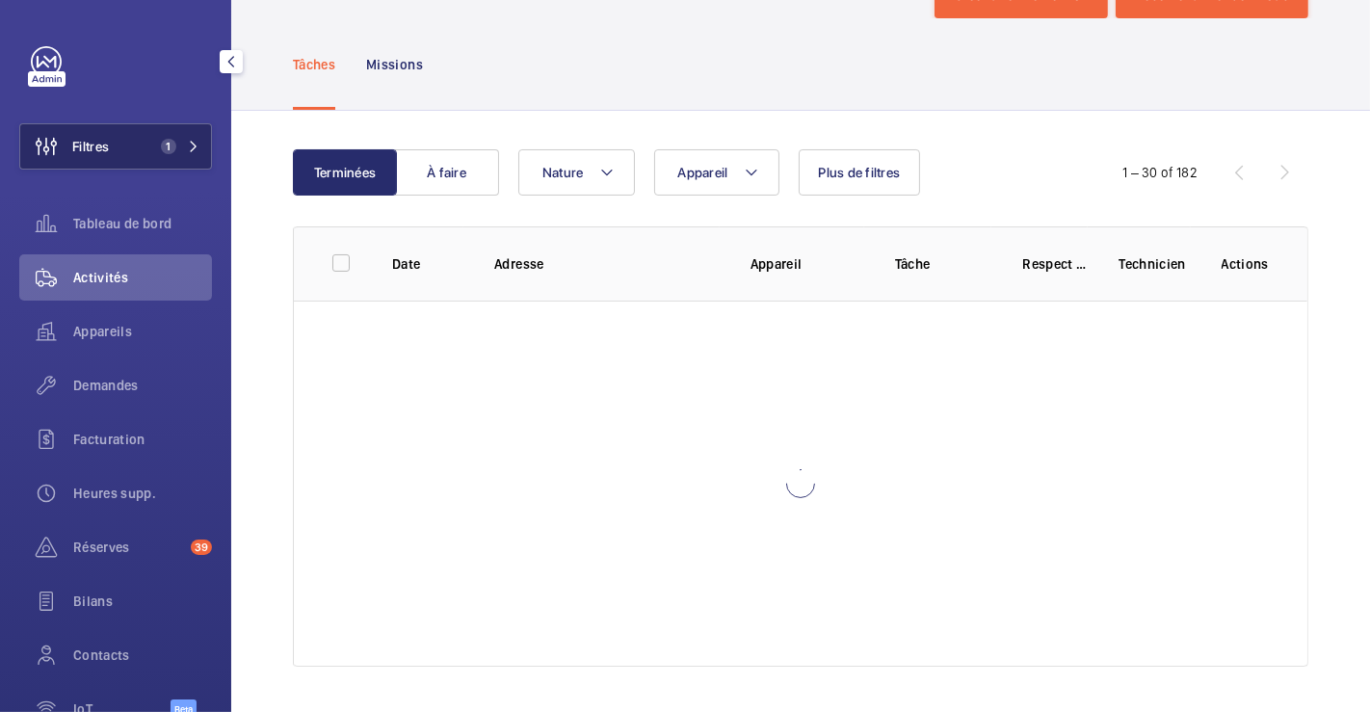
scroll to position [214, 0]
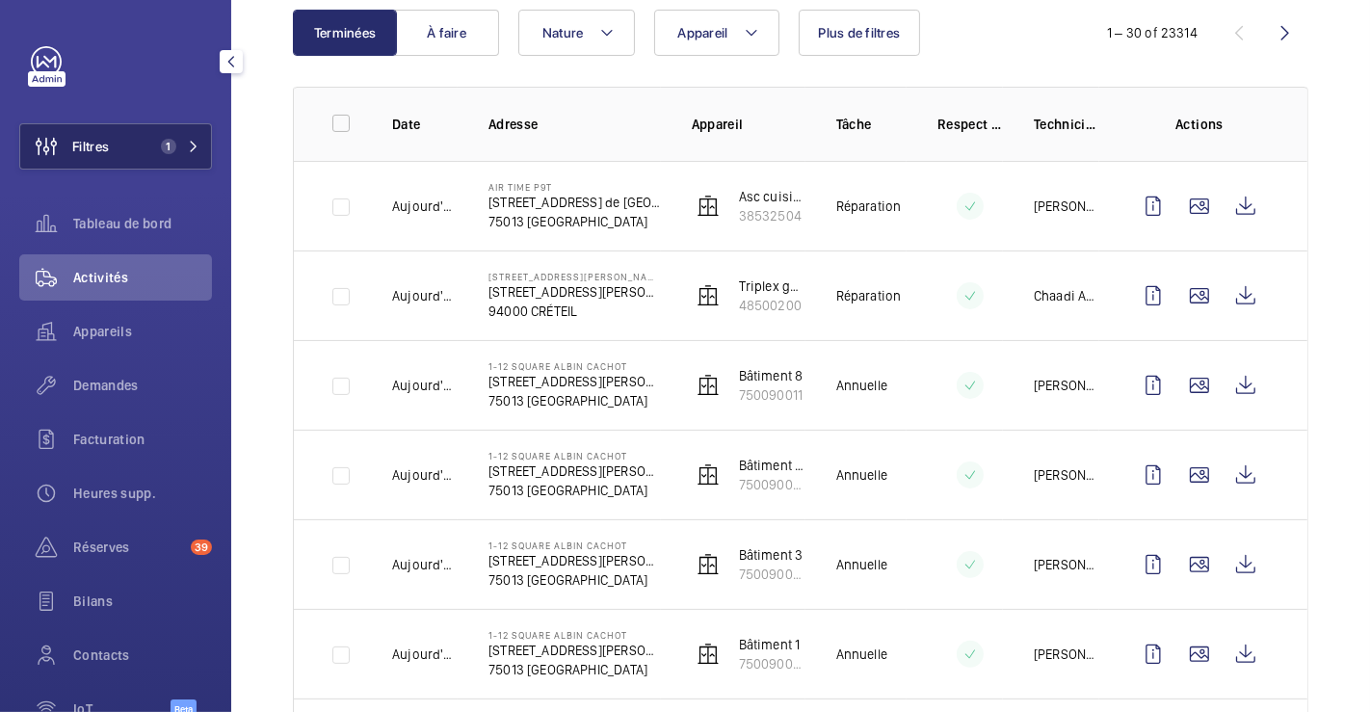
click at [109, 149] on span "Filtres" at bounding box center [90, 146] width 37 height 19
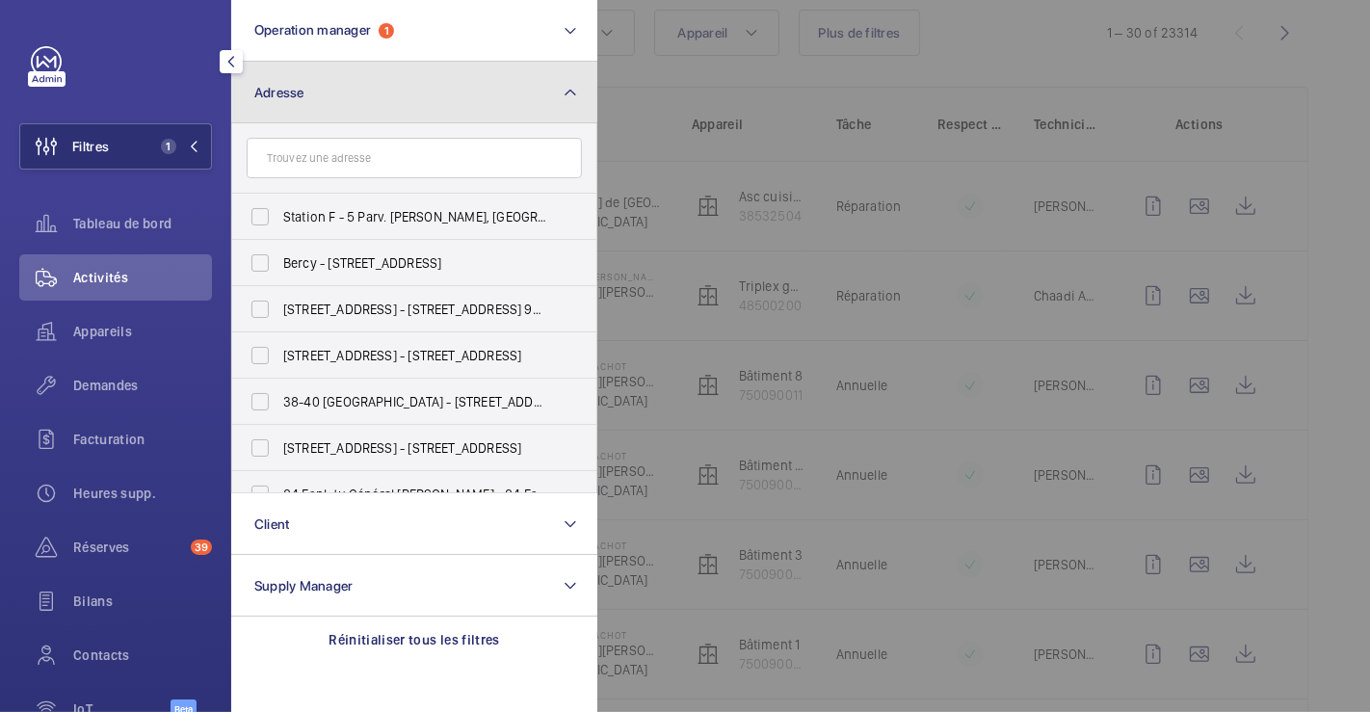
click at [325, 100] on button "Adresse" at bounding box center [414, 93] width 366 height 62
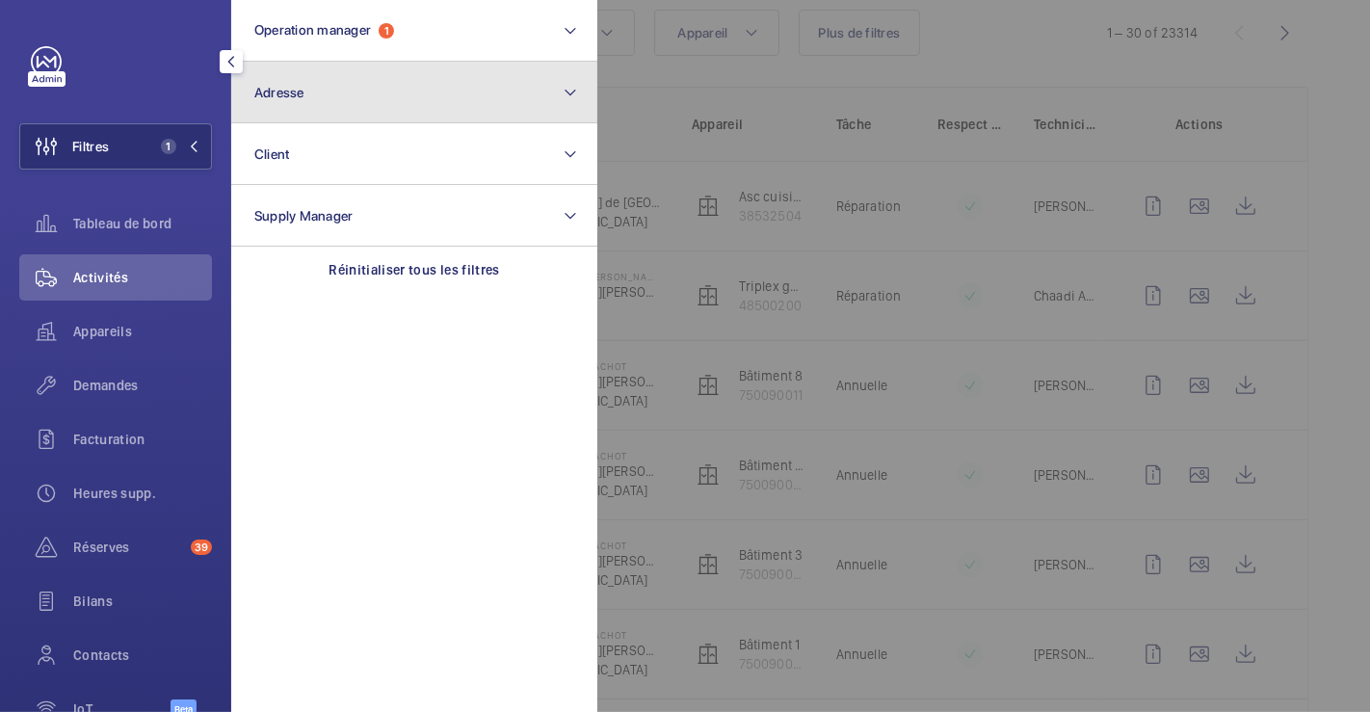
click at [325, 100] on button "Adresse" at bounding box center [414, 93] width 366 height 62
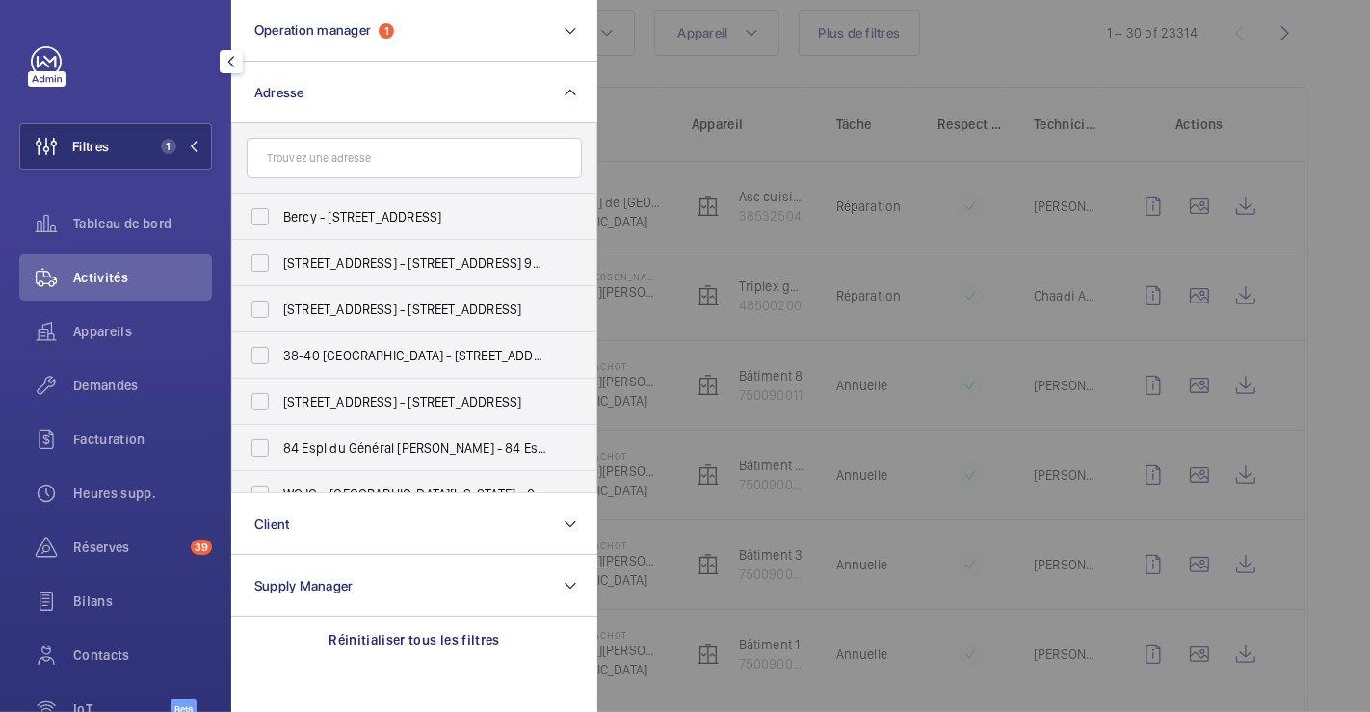
click at [322, 168] on input "text" at bounding box center [414, 158] width 335 height 40
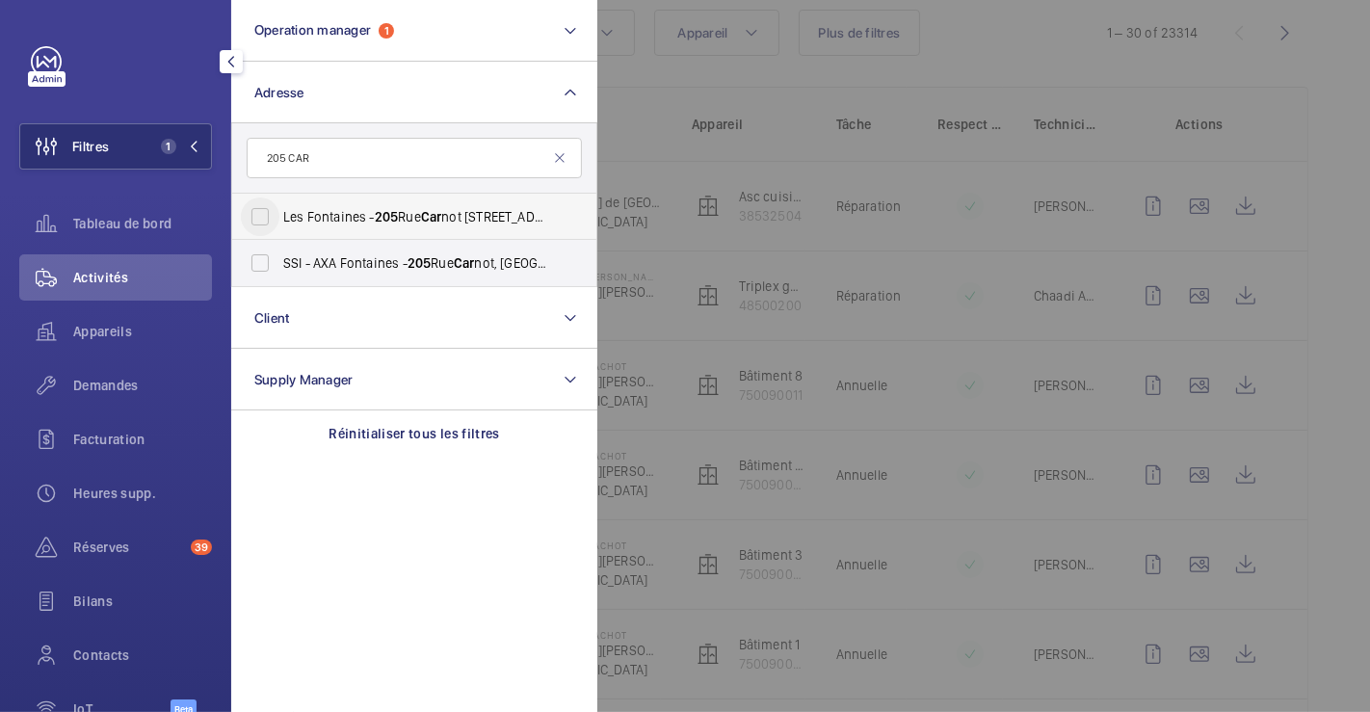
type input "205 CAR"
click at [255, 218] on input "Les Fontaines - [STREET_ADDRESS]" at bounding box center [260, 216] width 39 height 39
checkbox input "true"
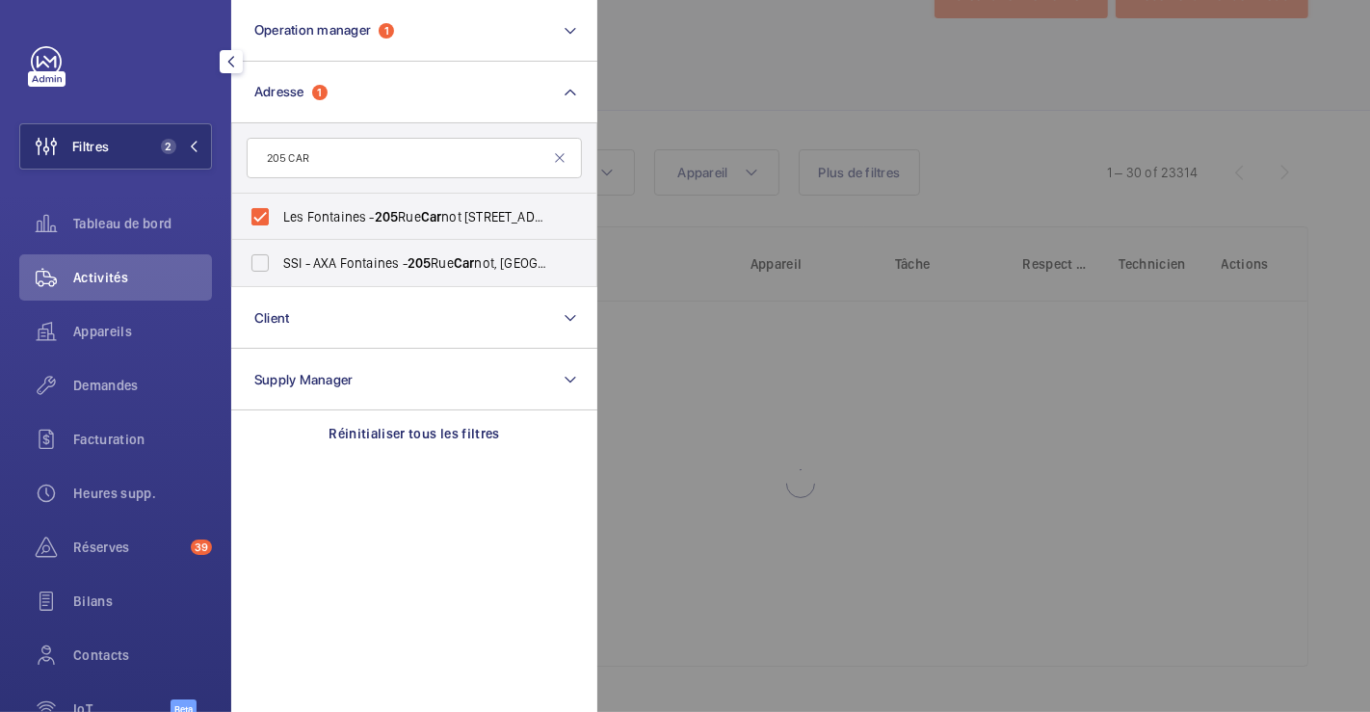
click at [795, 97] on div at bounding box center [1282, 356] width 1370 height 712
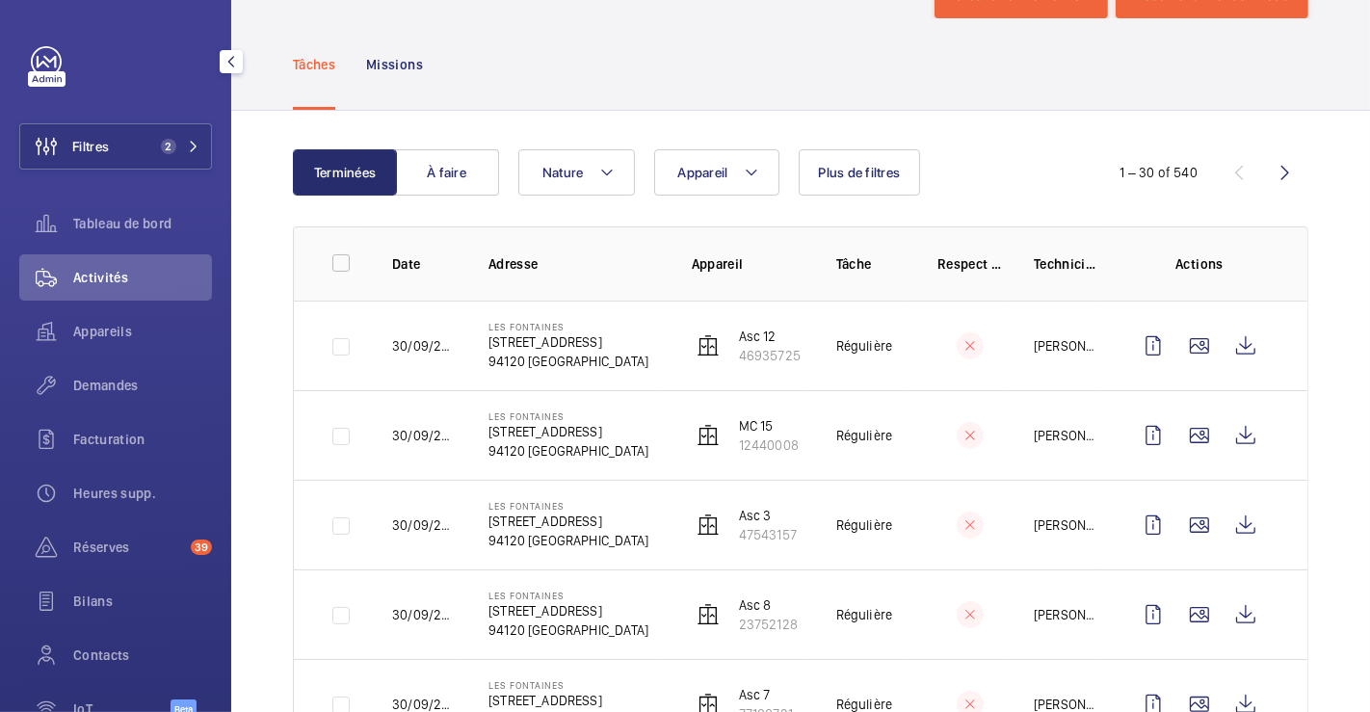
scroll to position [214, 0]
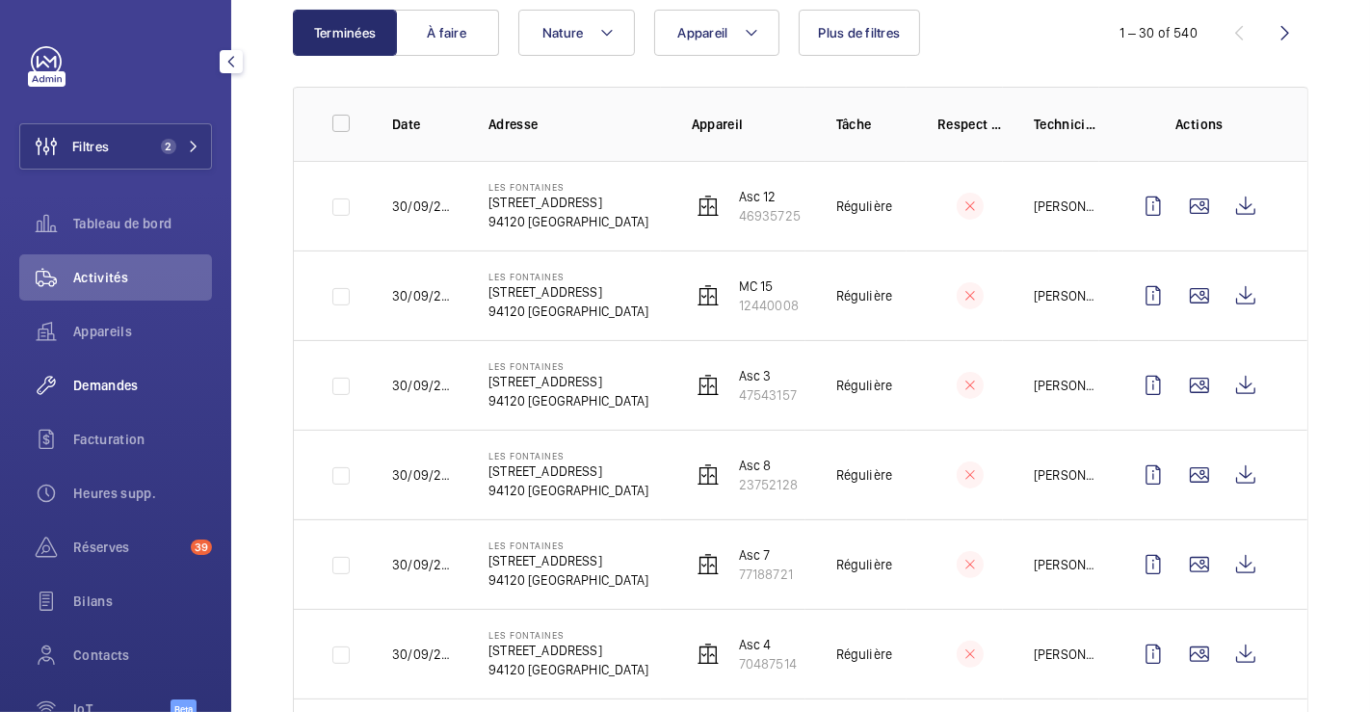
click at [126, 383] on span "Demandes" at bounding box center [142, 385] width 139 height 19
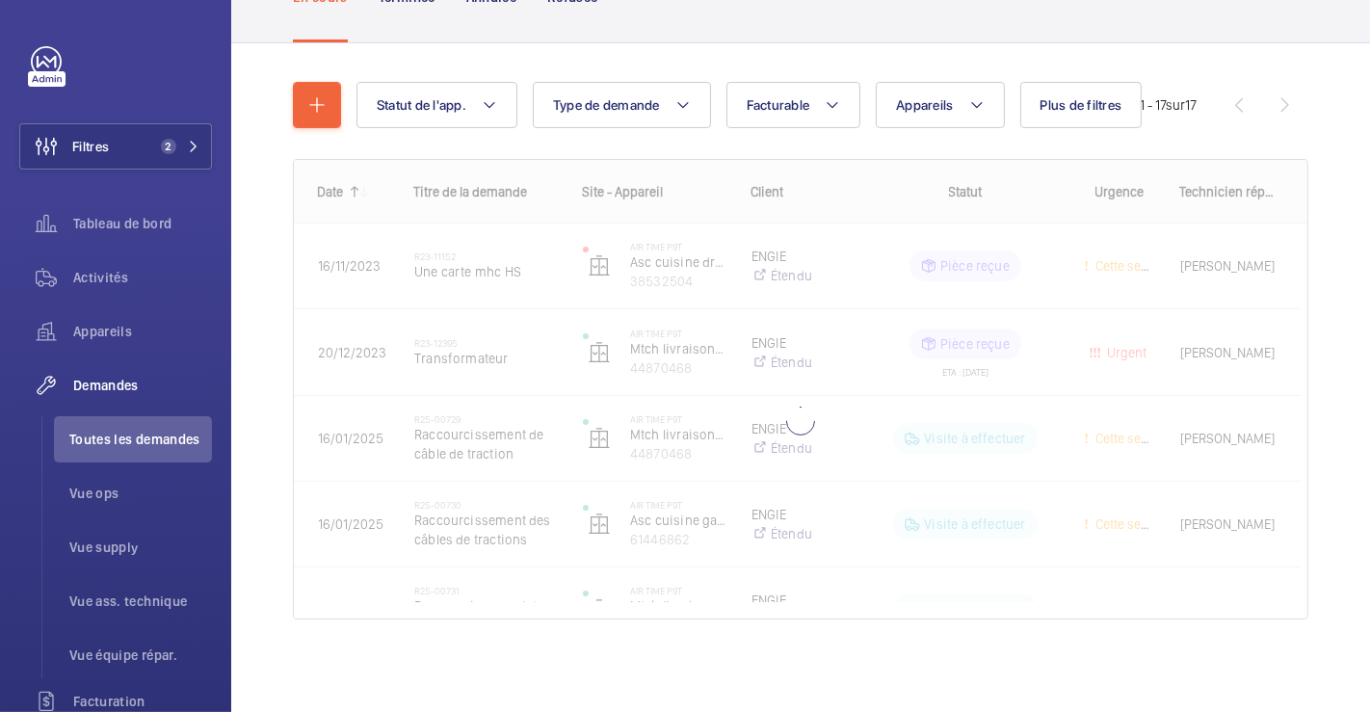
scroll to position [155, 0]
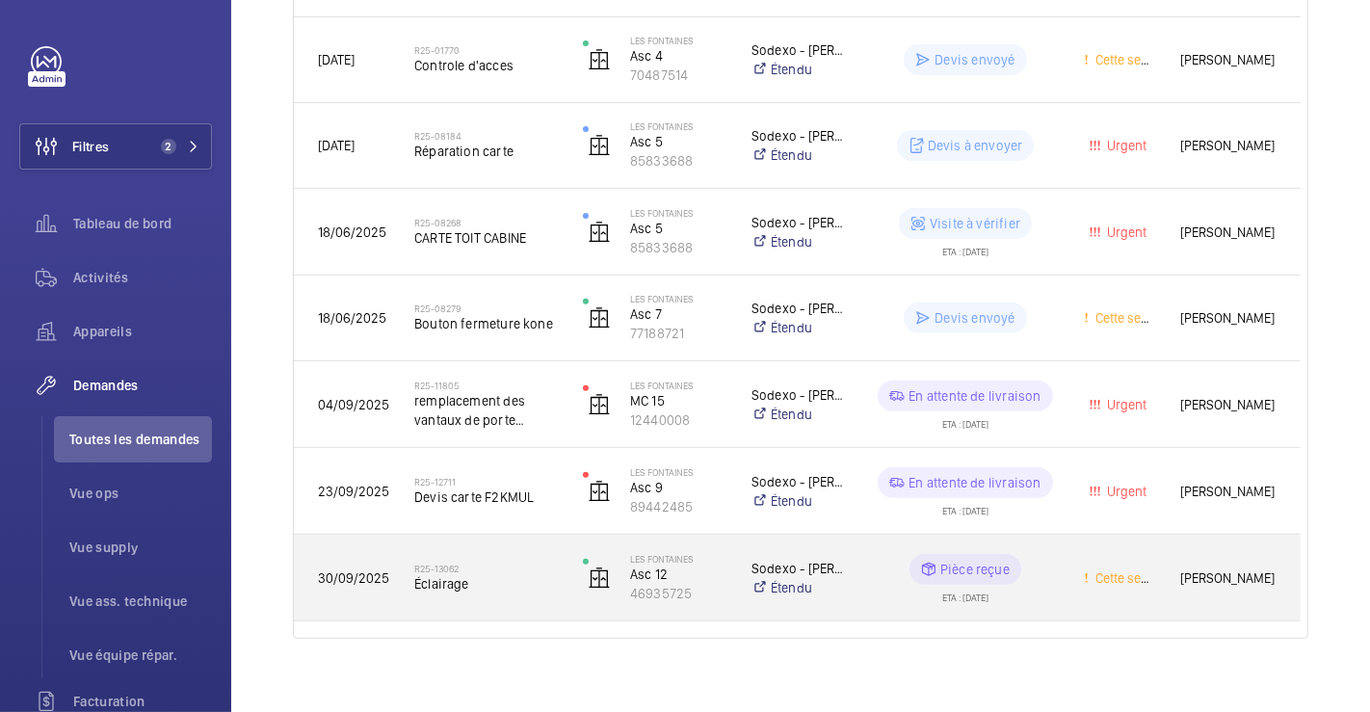
scroll to position [553, 0]
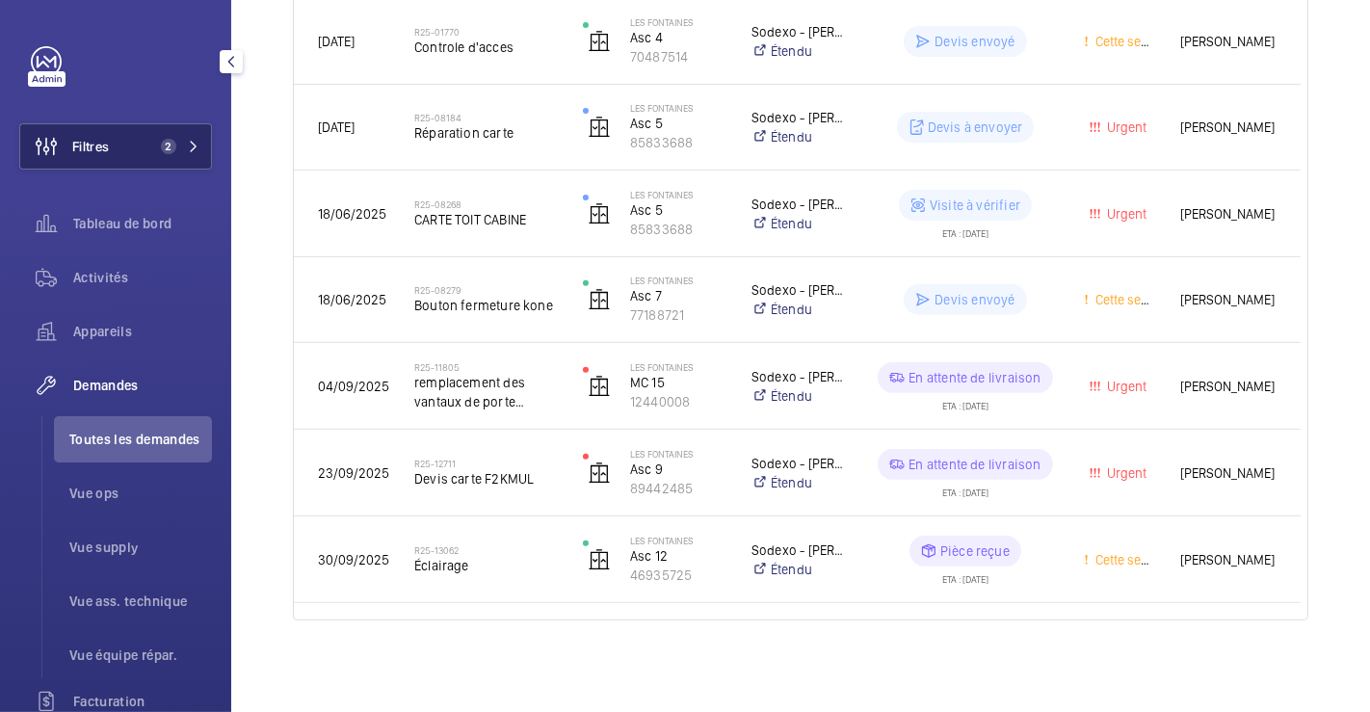
click at [91, 154] on span "Filtres" at bounding box center [90, 146] width 37 height 19
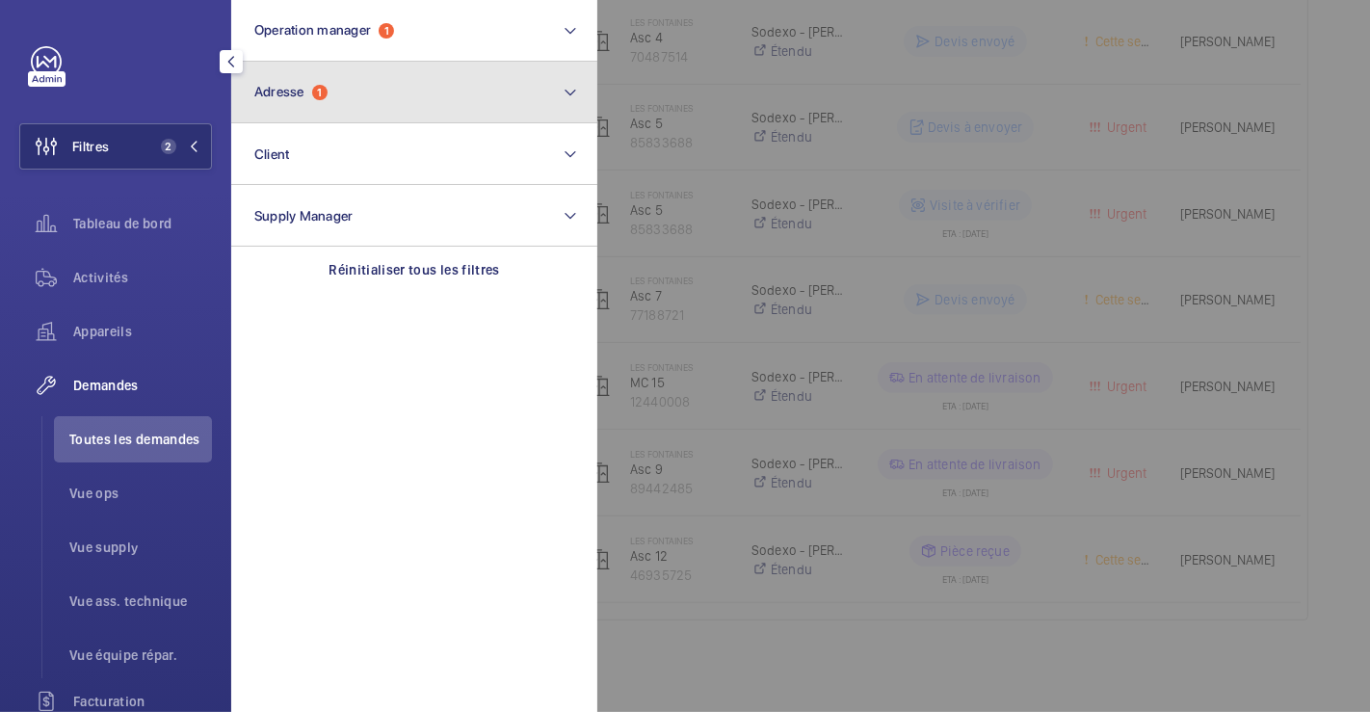
click at [372, 86] on button "Adresse 1" at bounding box center [414, 93] width 366 height 62
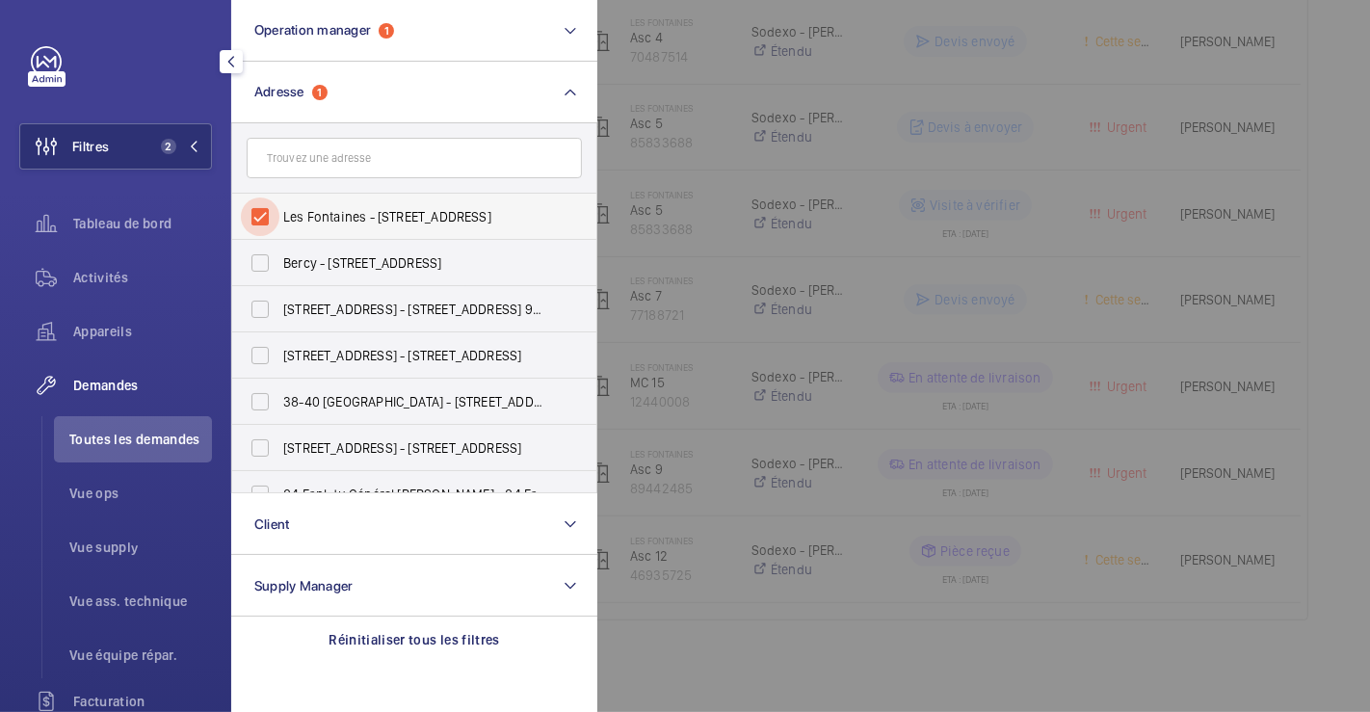
click at [264, 213] on input "Les Fontaines - [STREET_ADDRESS]" at bounding box center [260, 216] width 39 height 39
checkbox input "false"
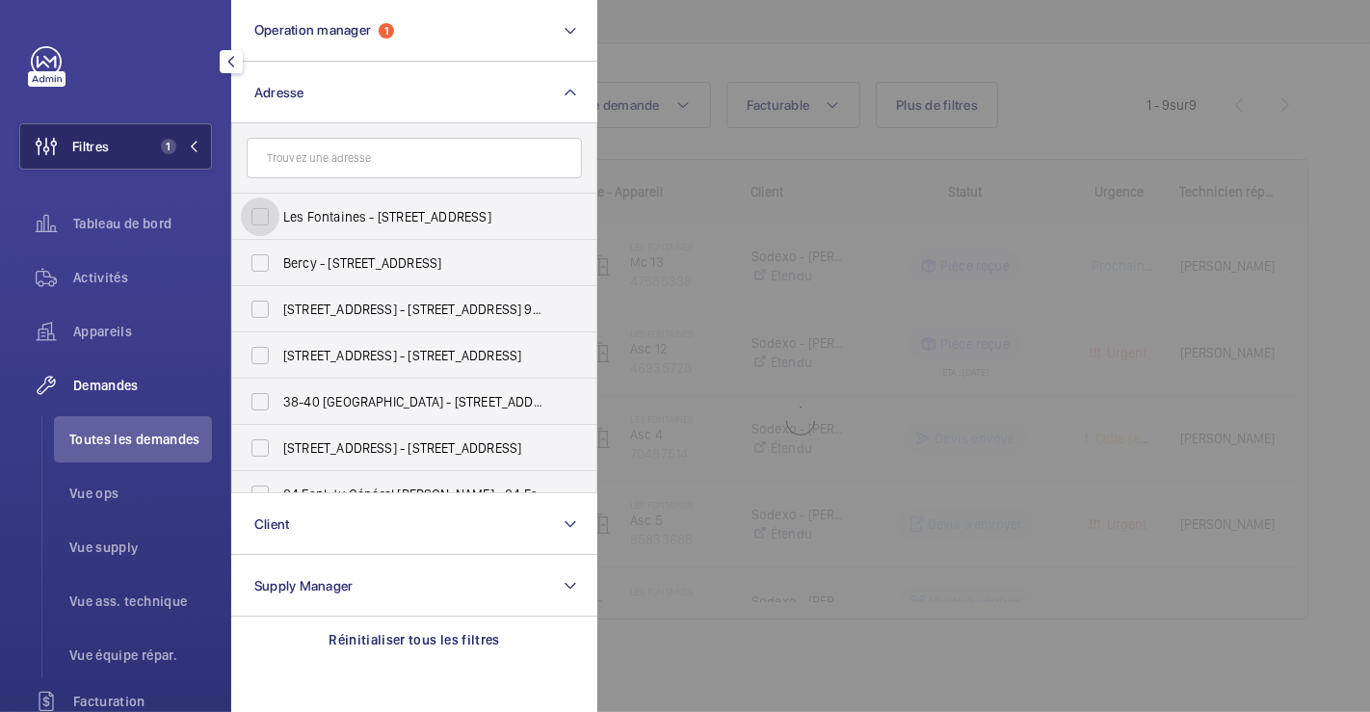
scroll to position [155, 0]
click at [92, 146] on span "Filtres" at bounding box center [90, 146] width 37 height 19
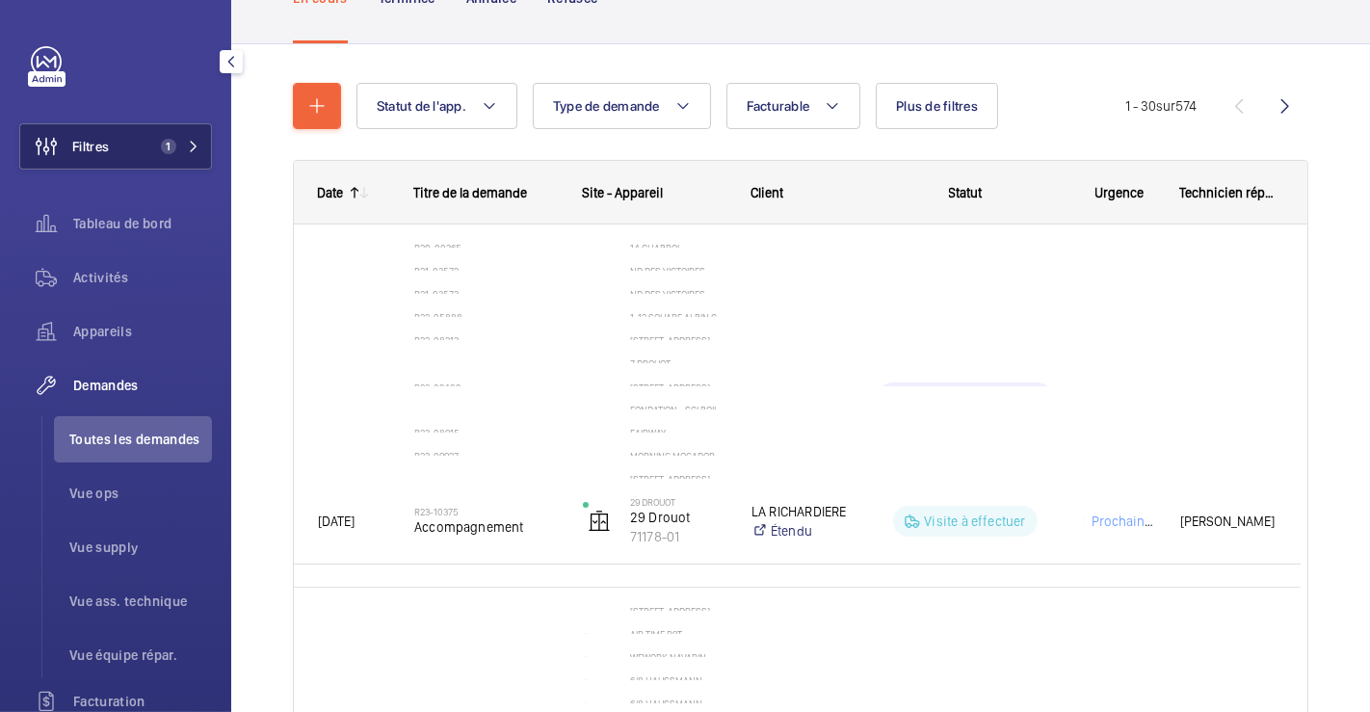
click at [93, 146] on span "Filtres" at bounding box center [90, 146] width 37 height 19
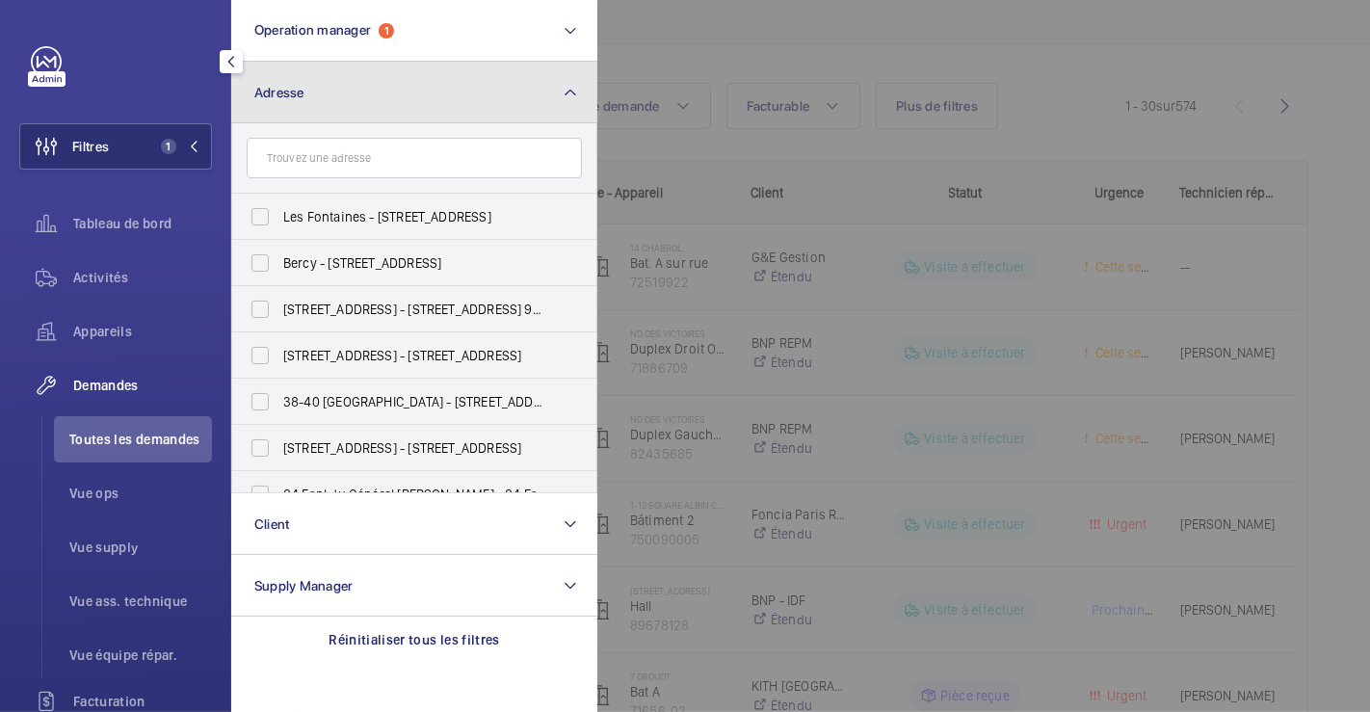
click at [283, 87] on span "Adresse" at bounding box center [279, 92] width 50 height 15
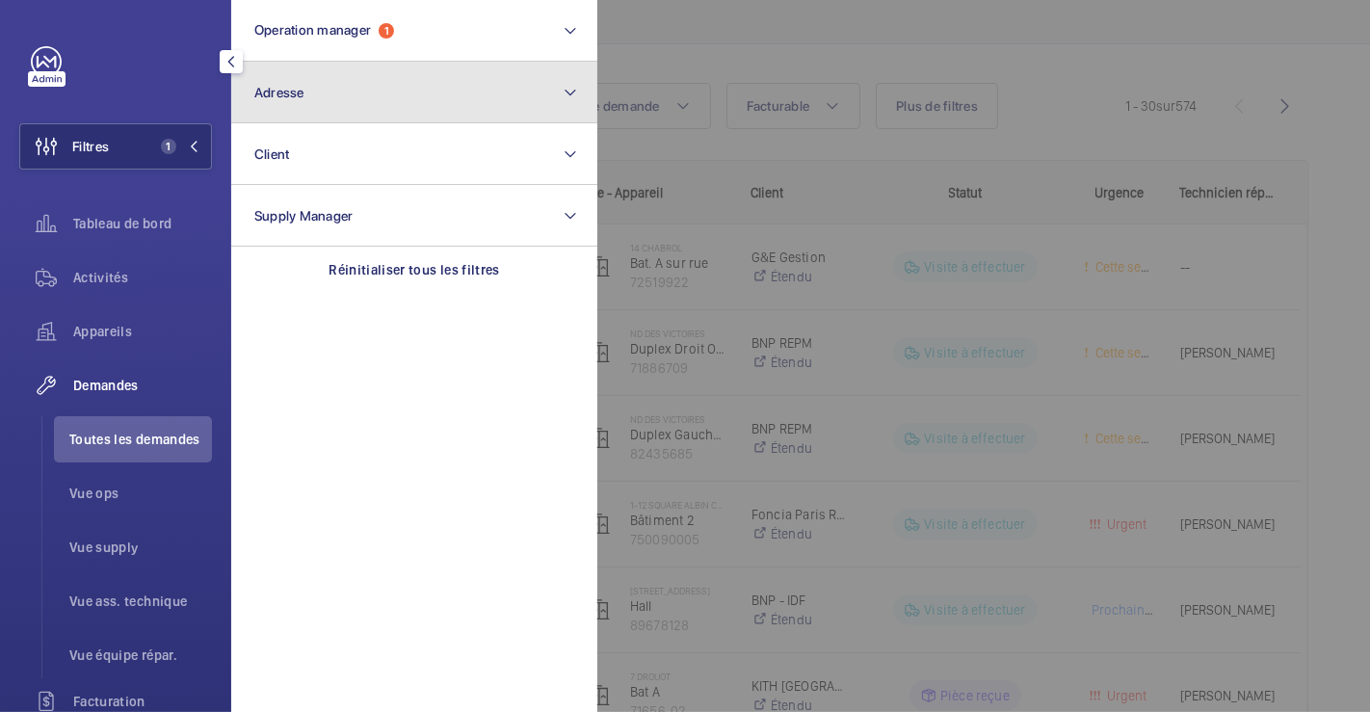
click at [283, 87] on span "Adresse" at bounding box center [279, 92] width 50 height 15
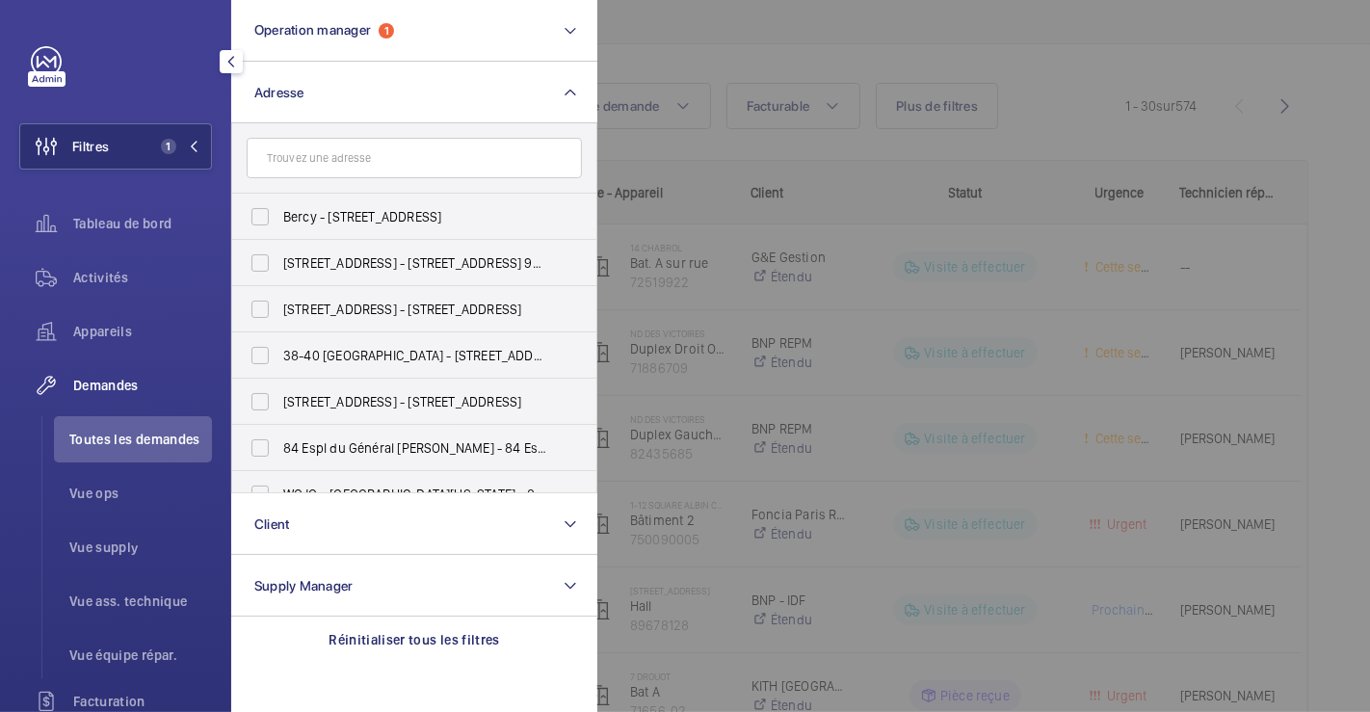
click at [278, 158] on input "text" at bounding box center [414, 158] width 335 height 40
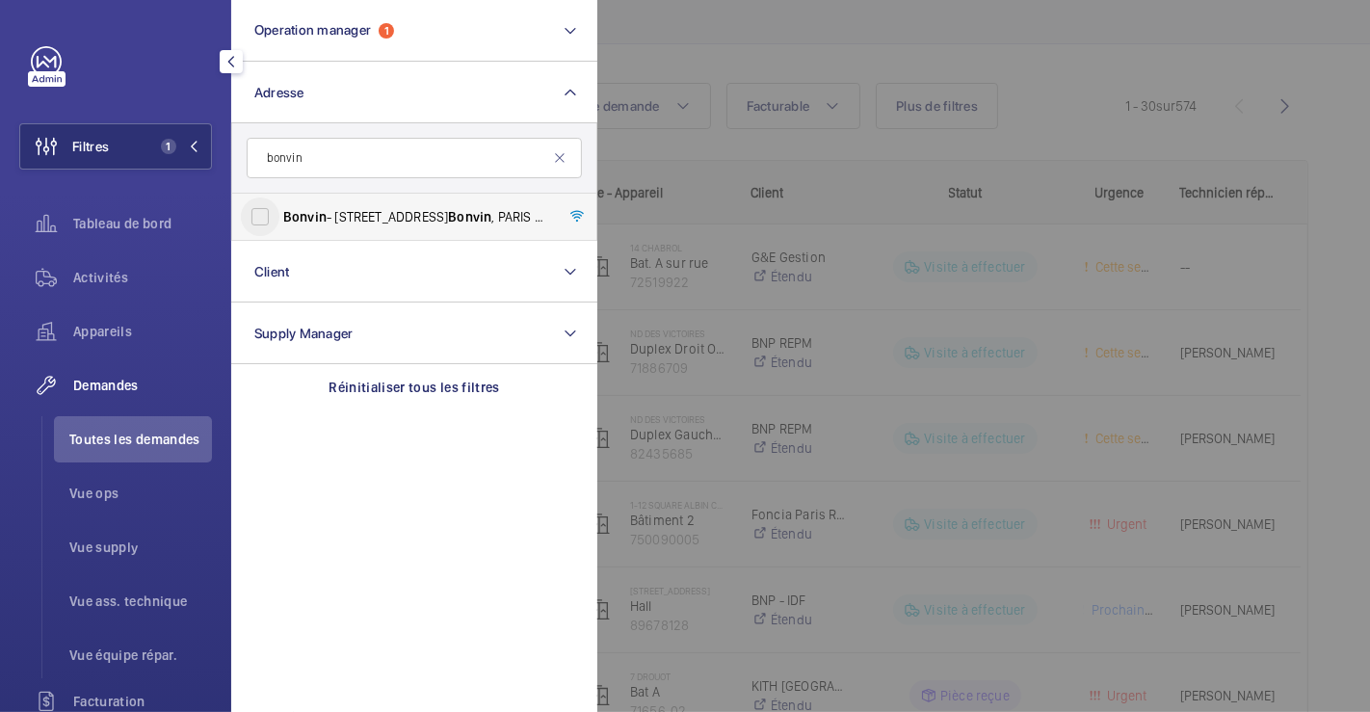
type input "bonvin"
click at [270, 213] on input "Bonvin - [STREET_ADDRESS][PERSON_NAME]" at bounding box center [260, 216] width 39 height 39
checkbox input "true"
click at [770, 72] on div at bounding box center [1282, 356] width 1370 height 712
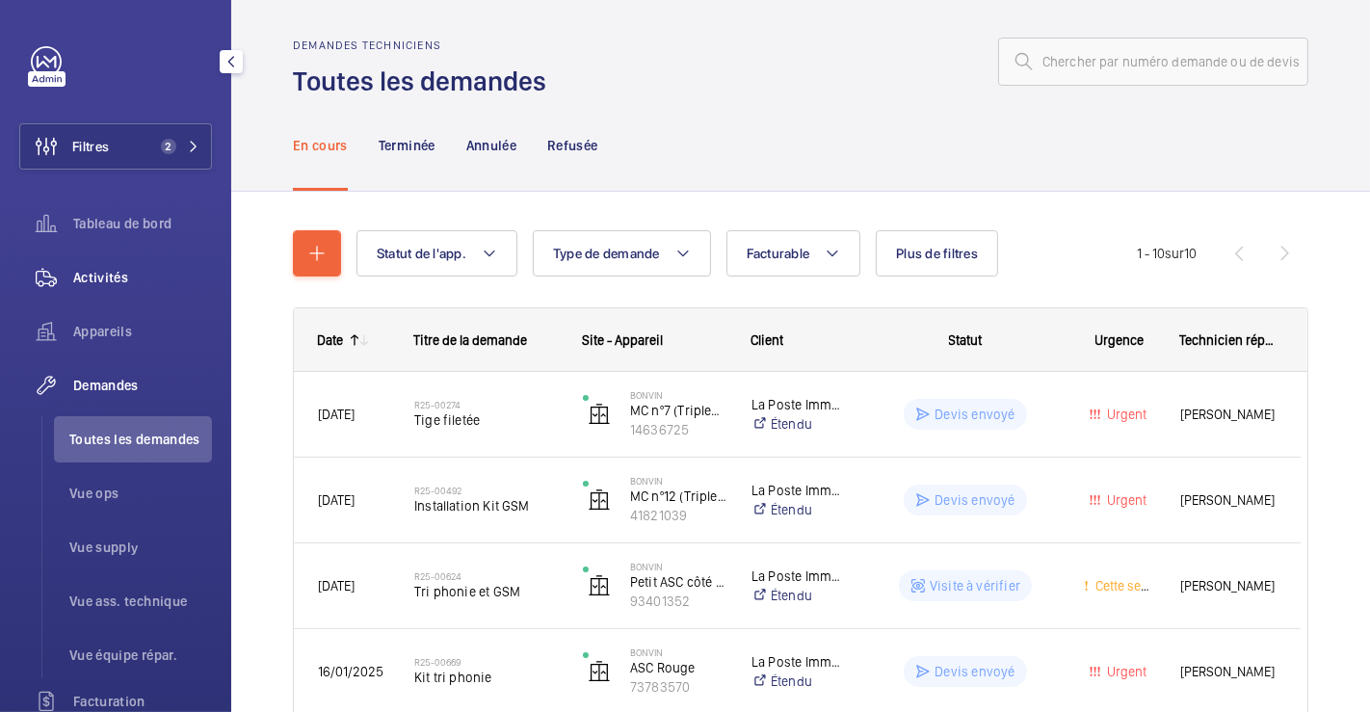
scroll to position [155, 0]
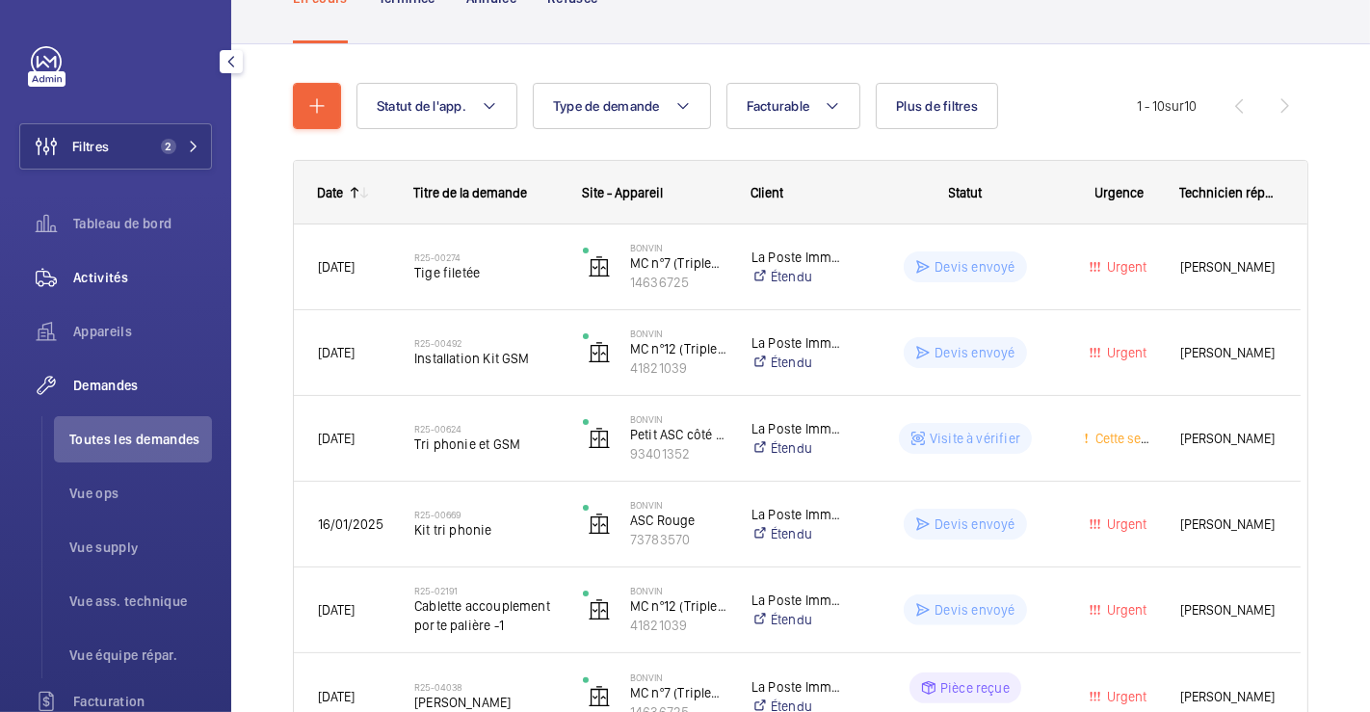
click at [106, 274] on span "Activités" at bounding box center [142, 277] width 139 height 19
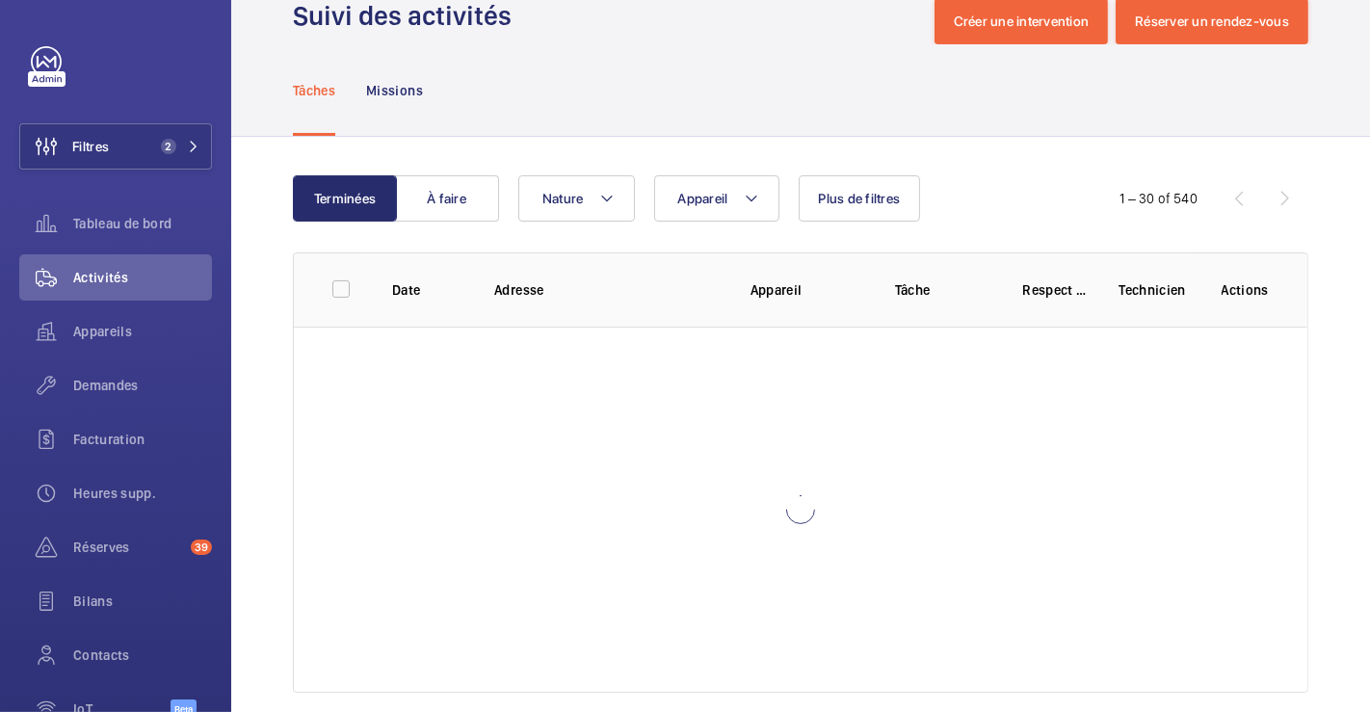
scroll to position [74, 0]
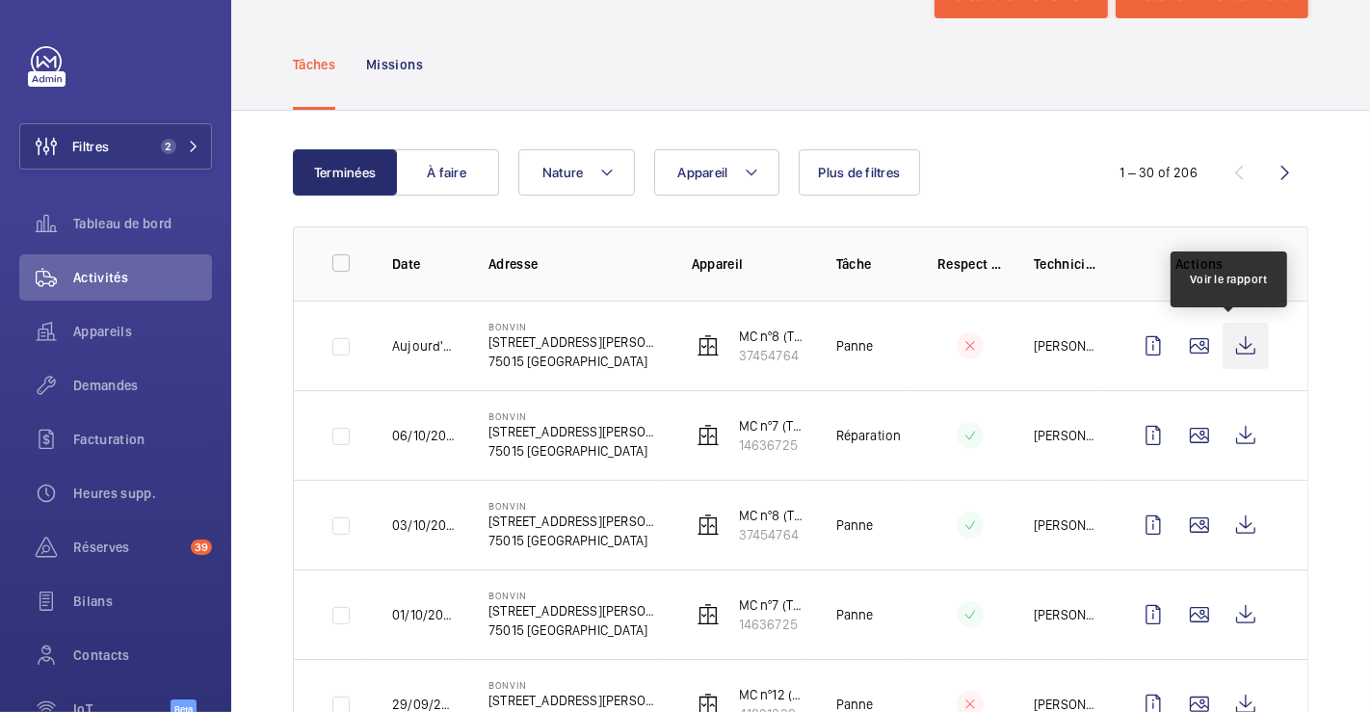
click at [1231, 344] on wm-front-icon-button at bounding box center [1245, 346] width 46 height 46
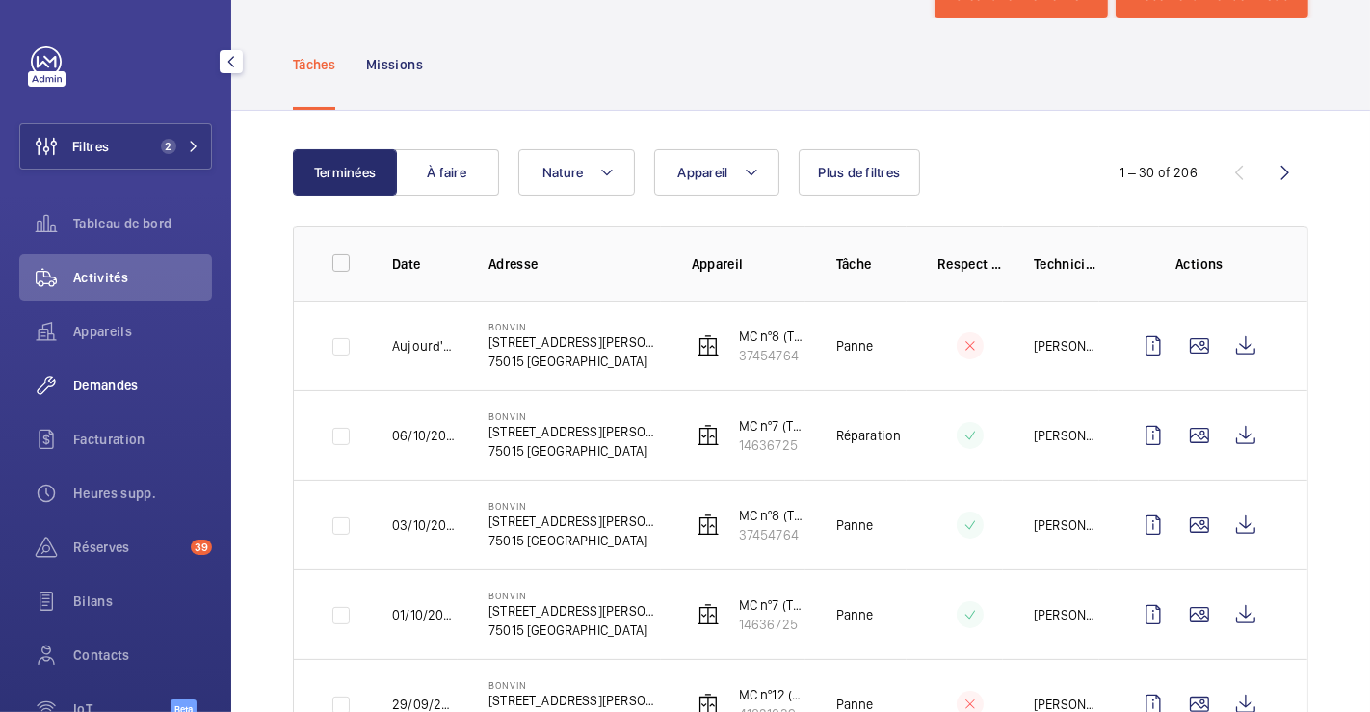
click at [113, 376] on span "Demandes" at bounding box center [142, 385] width 139 height 19
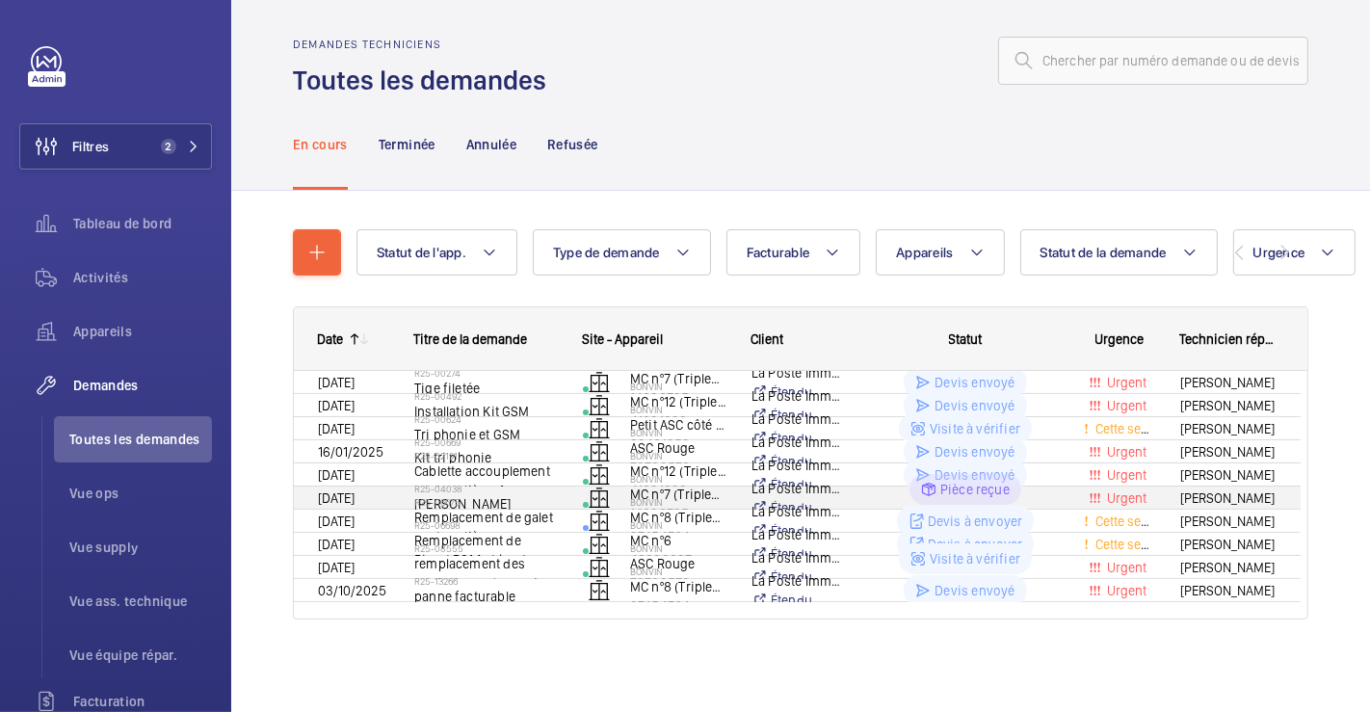
scroll to position [74, 0]
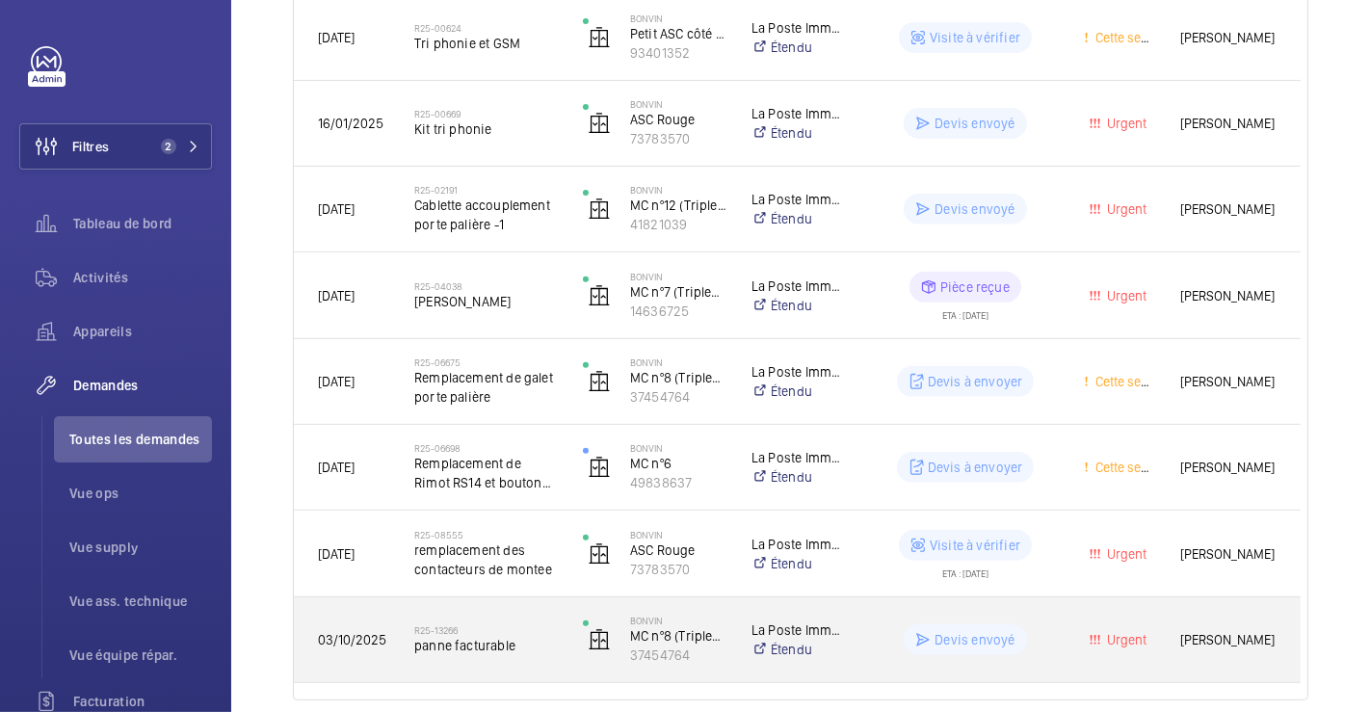
scroll to position [528, 0]
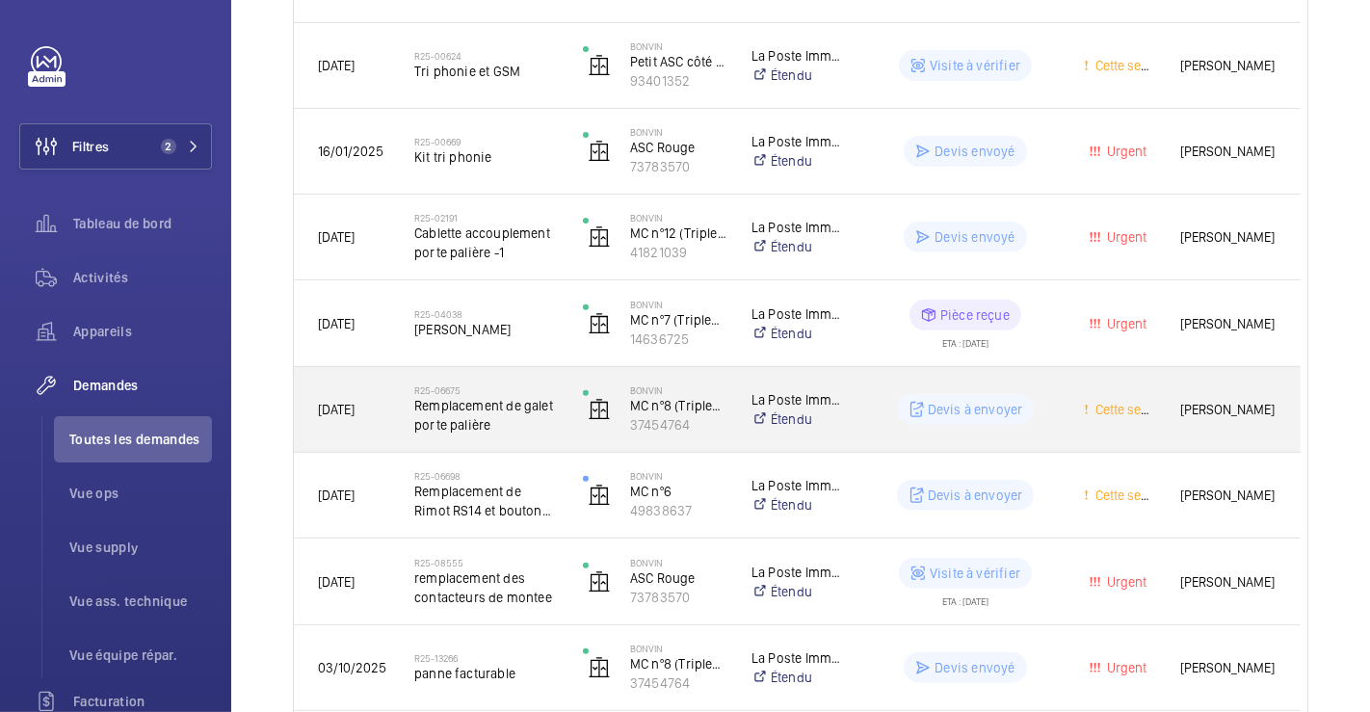
click at [509, 378] on div "R25-06675 Remplacement de galet porte palière" at bounding box center [474, 409] width 167 height 87
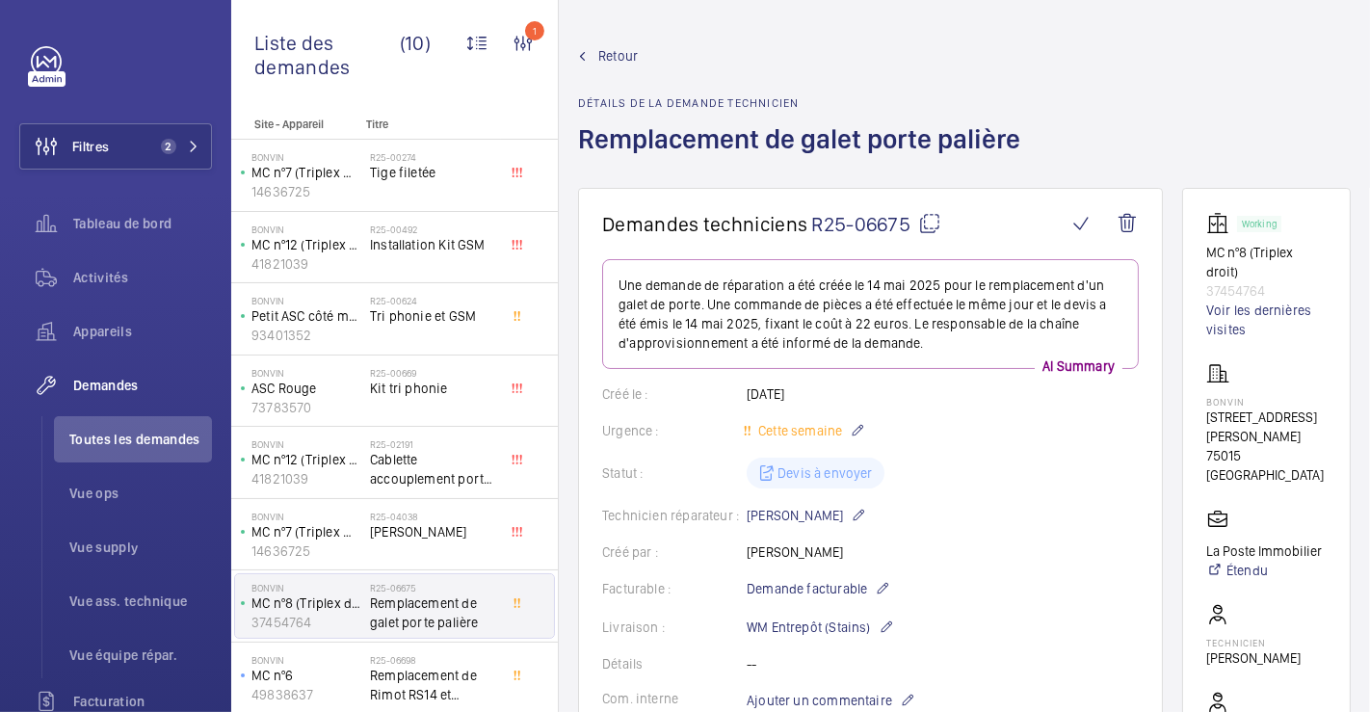
click at [628, 49] on span "Retour" at bounding box center [617, 55] width 39 height 19
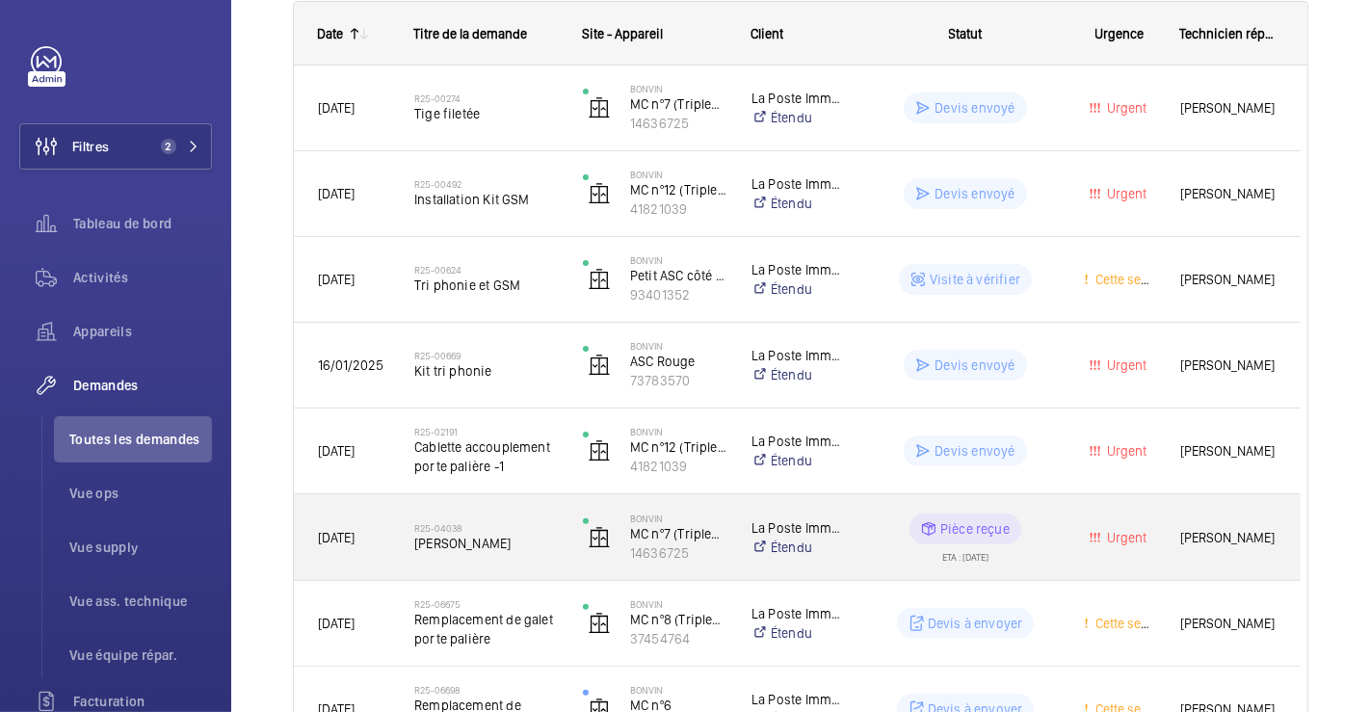
scroll to position [428, 0]
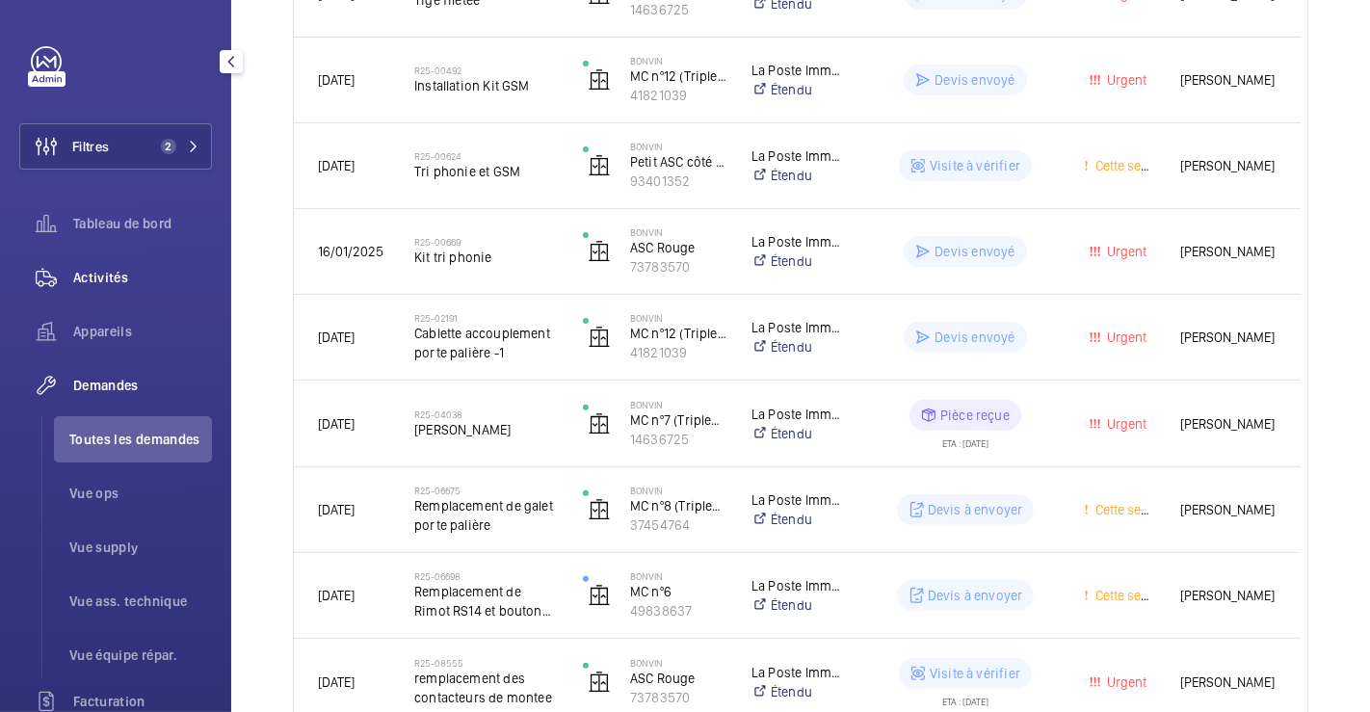
click at [105, 272] on span "Activités" at bounding box center [142, 277] width 139 height 19
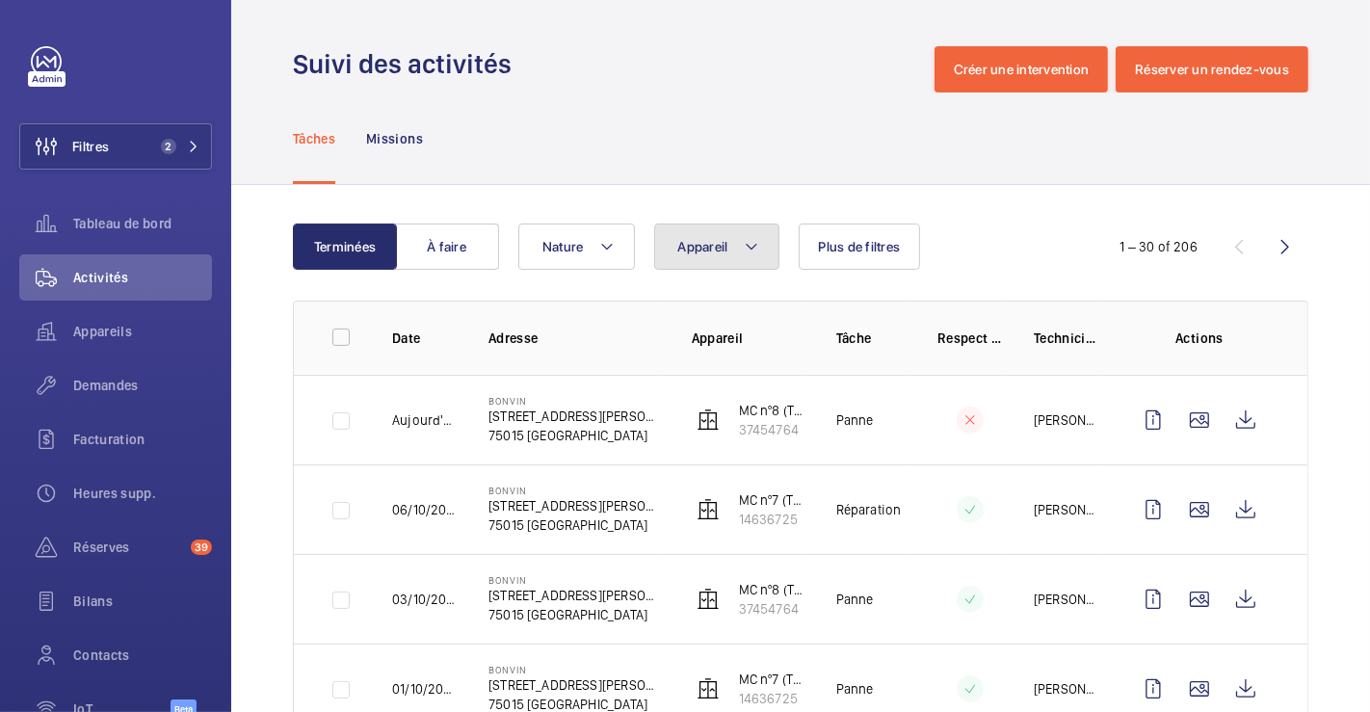
click at [748, 239] on mat-icon at bounding box center [751, 246] width 15 height 23
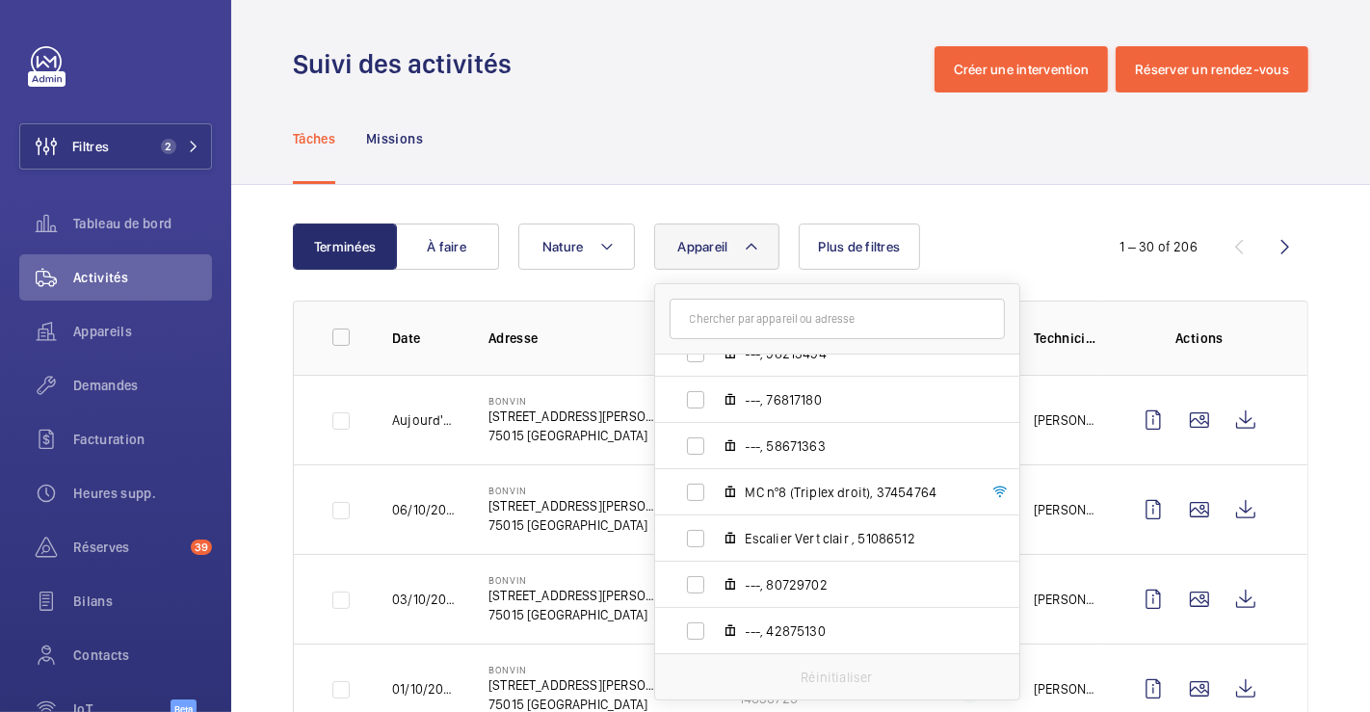
scroll to position [744, 0]
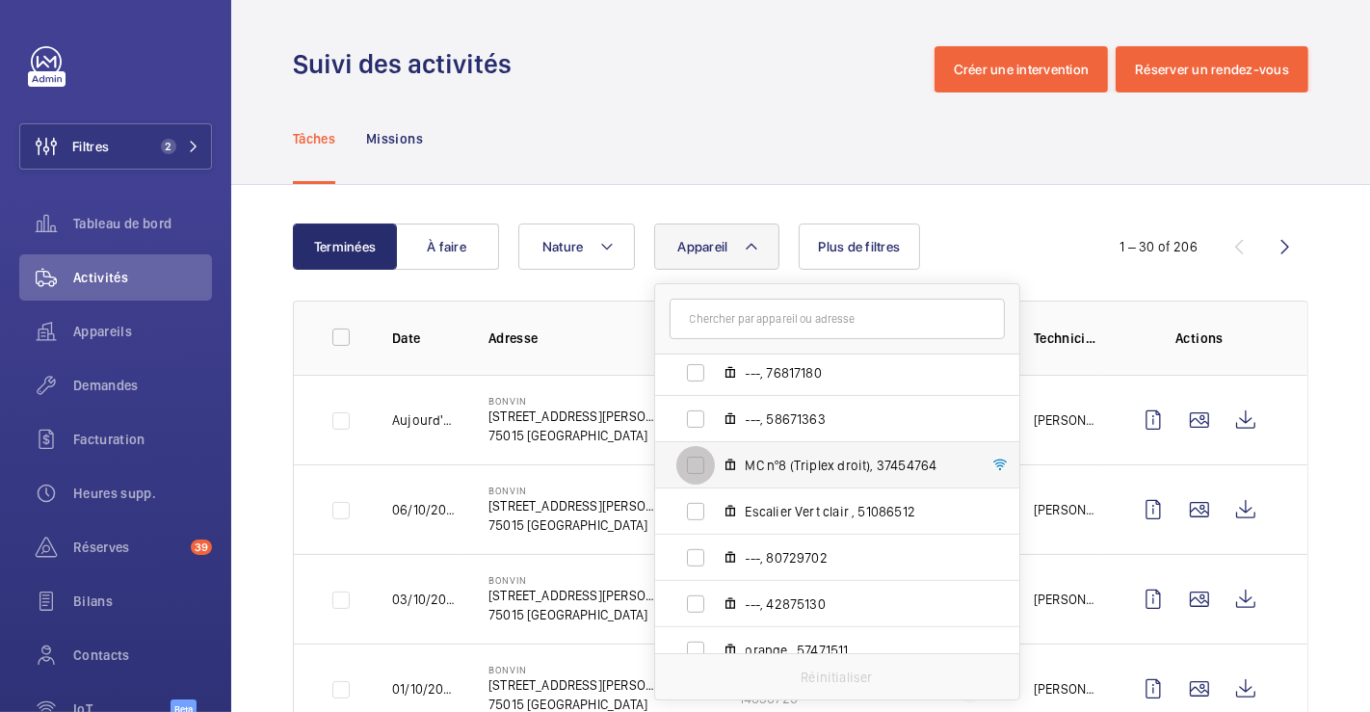
click at [689, 462] on input "MC nº8 (Triplex droit), 37454764" at bounding box center [695, 465] width 39 height 39
checkbox input "true"
click at [729, 98] on div "Tâches Missions" at bounding box center [800, 137] width 1015 height 91
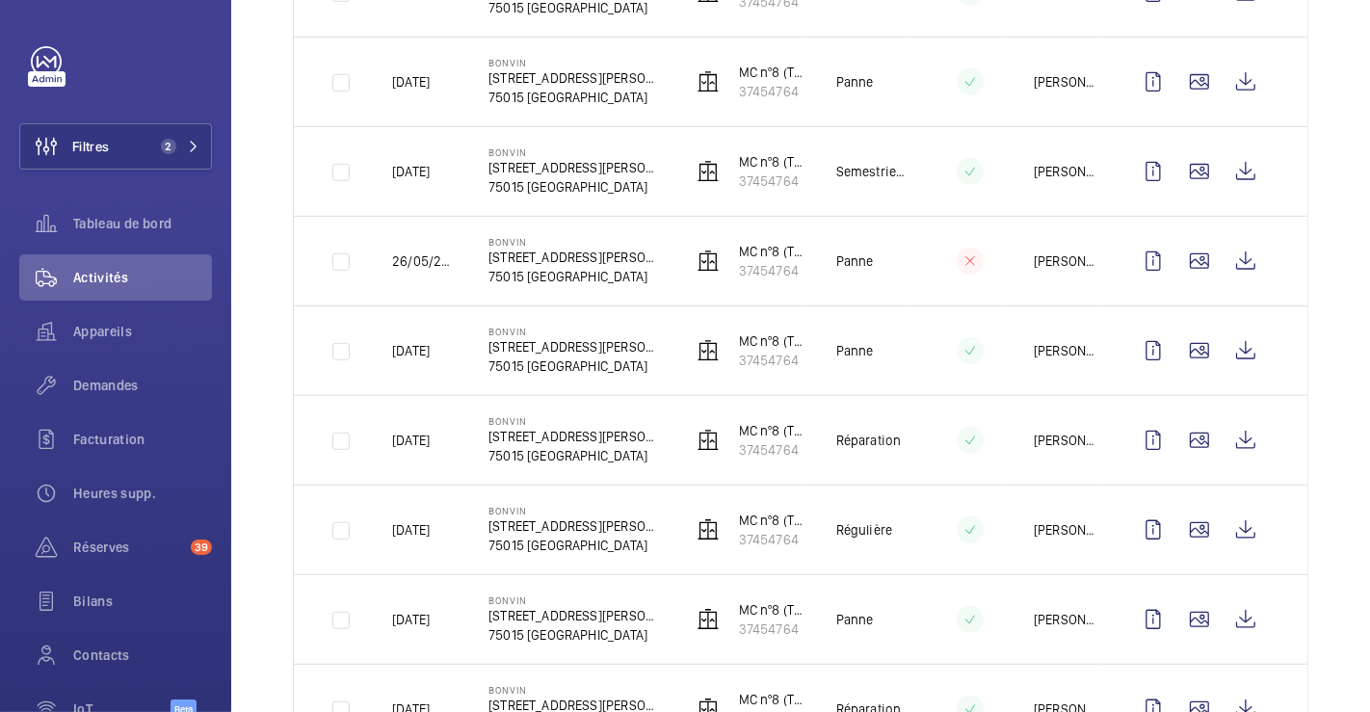
scroll to position [855, 0]
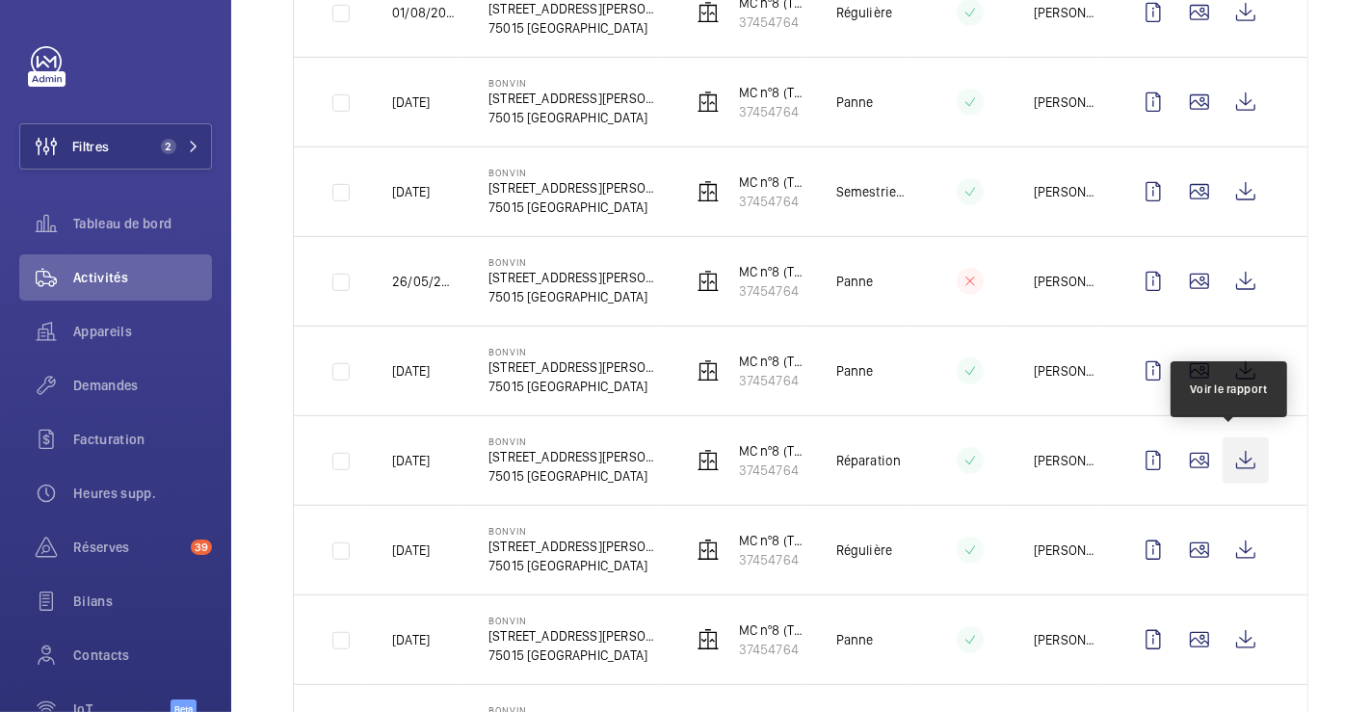
click at [1235, 455] on wm-front-icon-button at bounding box center [1245, 460] width 46 height 46
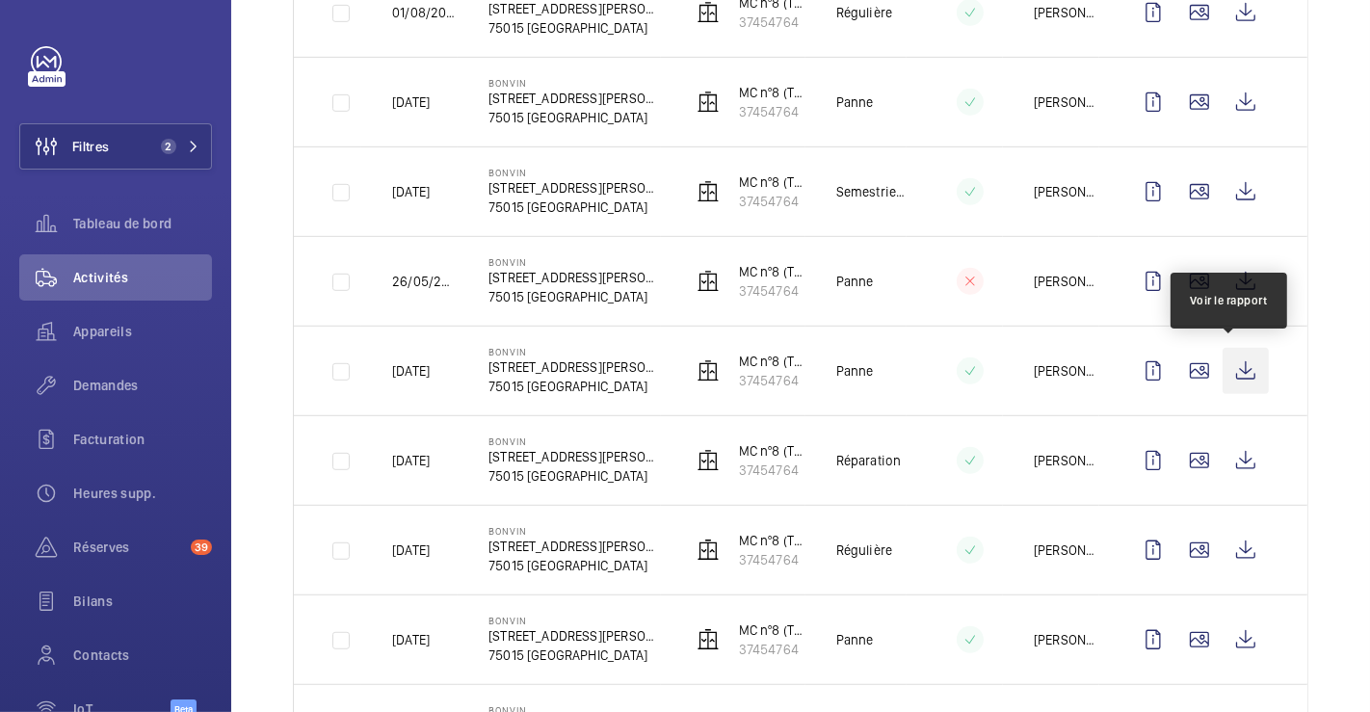
click at [1229, 359] on wm-front-icon-button at bounding box center [1245, 371] width 46 height 46
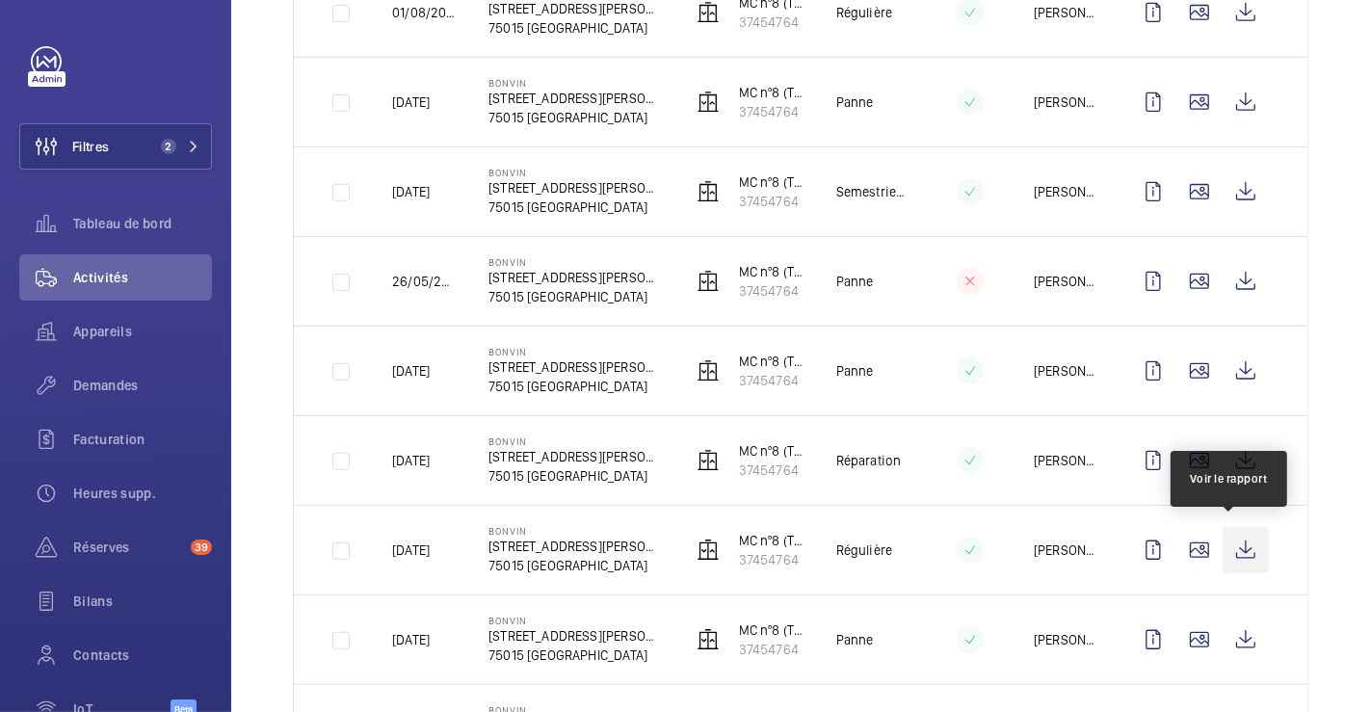
click at [1228, 543] on wm-front-icon-button at bounding box center [1245, 550] width 46 height 46
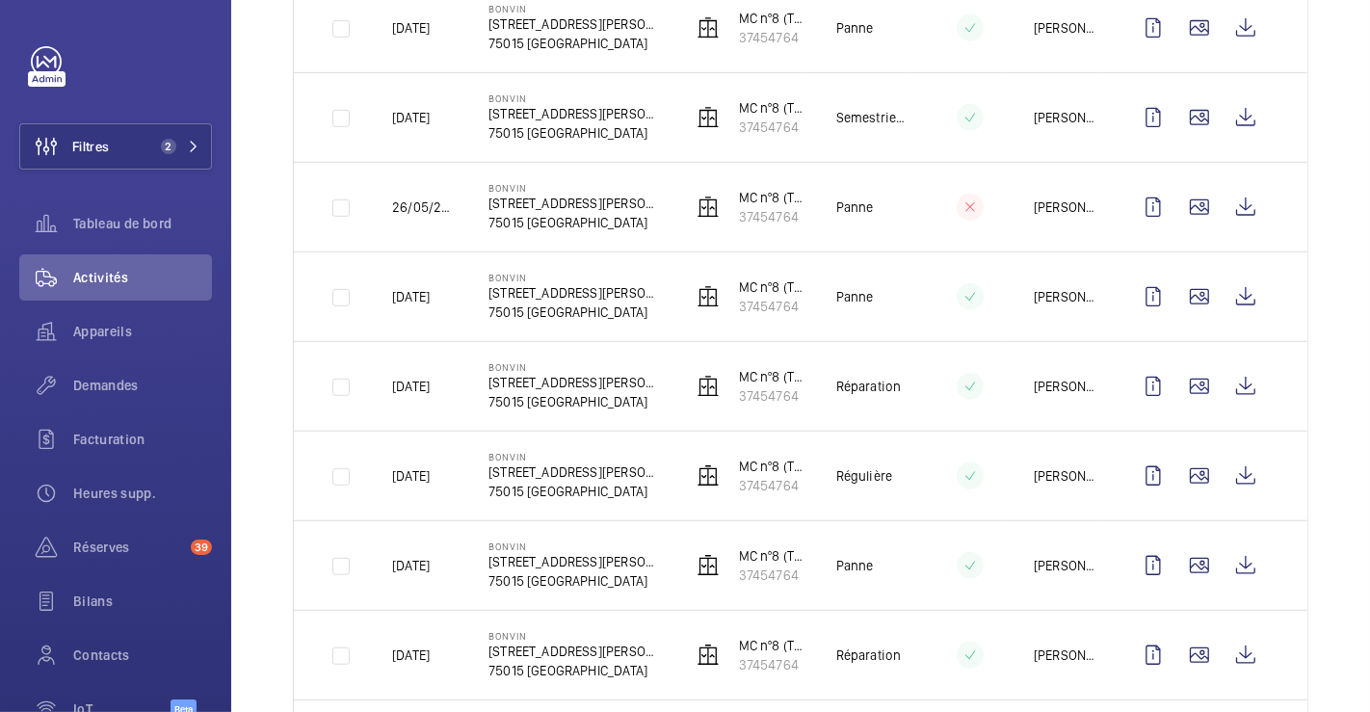
scroll to position [963, 0]
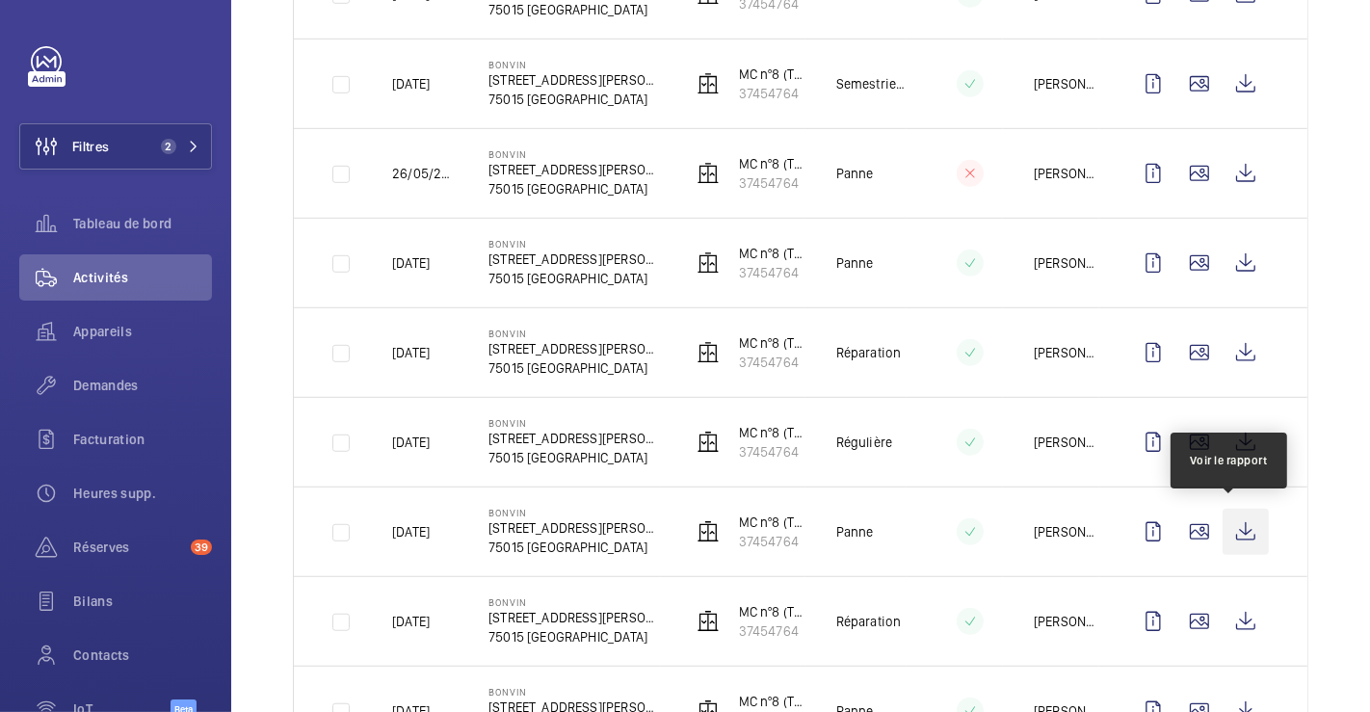
click at [1230, 527] on wm-front-icon-button at bounding box center [1245, 532] width 46 height 46
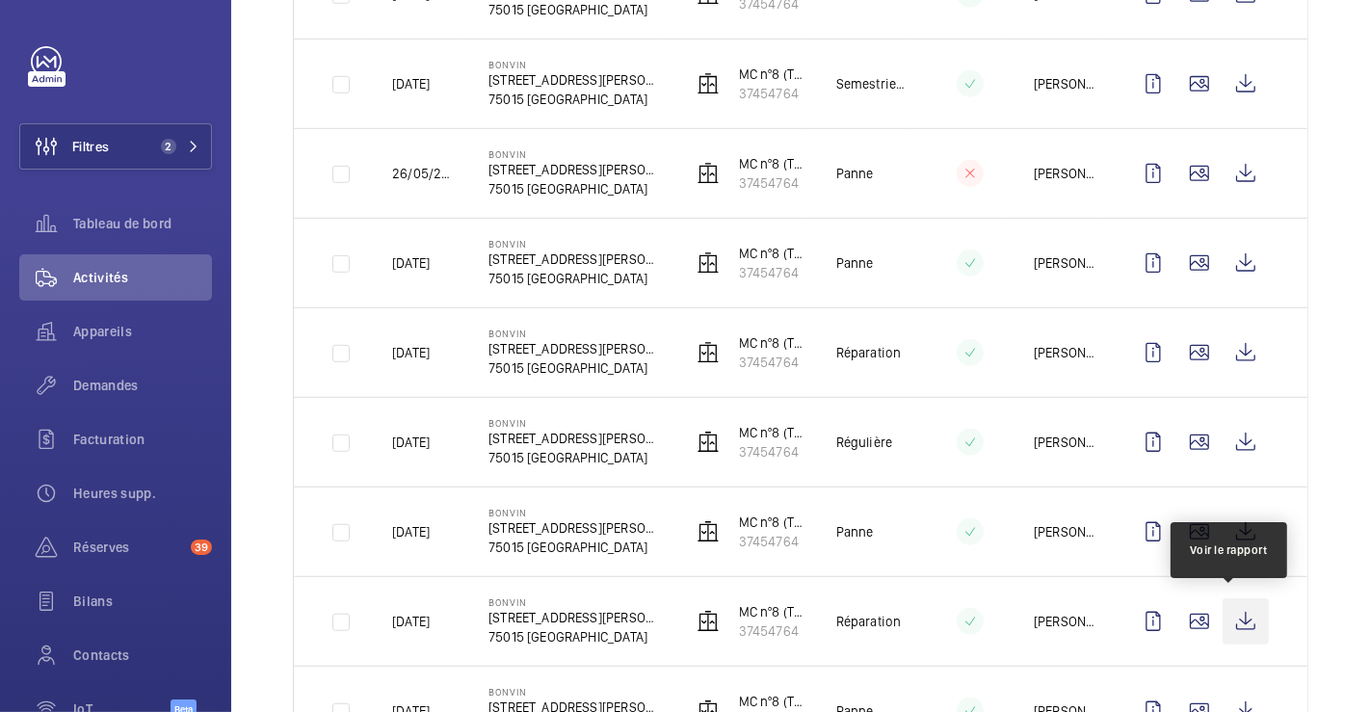
click at [1232, 614] on wm-front-icon-button at bounding box center [1245, 621] width 46 height 46
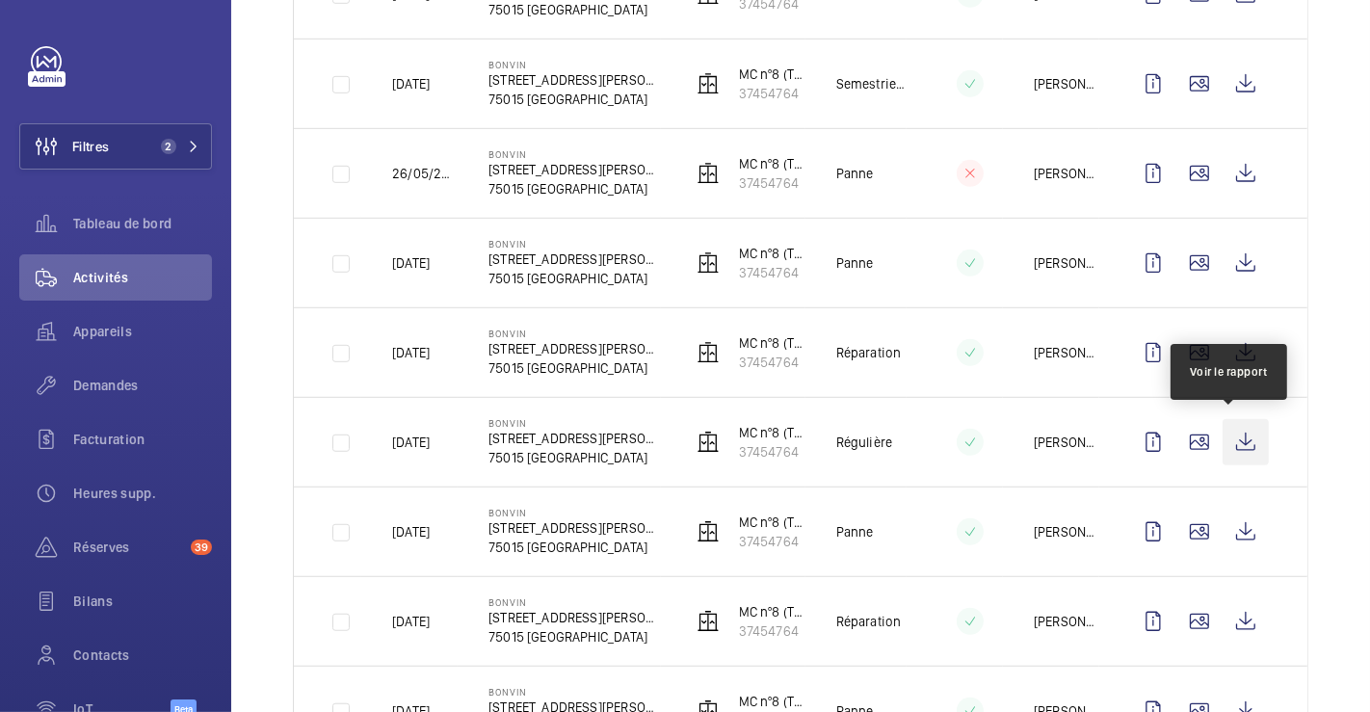
click at [1222, 430] on wm-front-icon-button at bounding box center [1245, 442] width 46 height 46
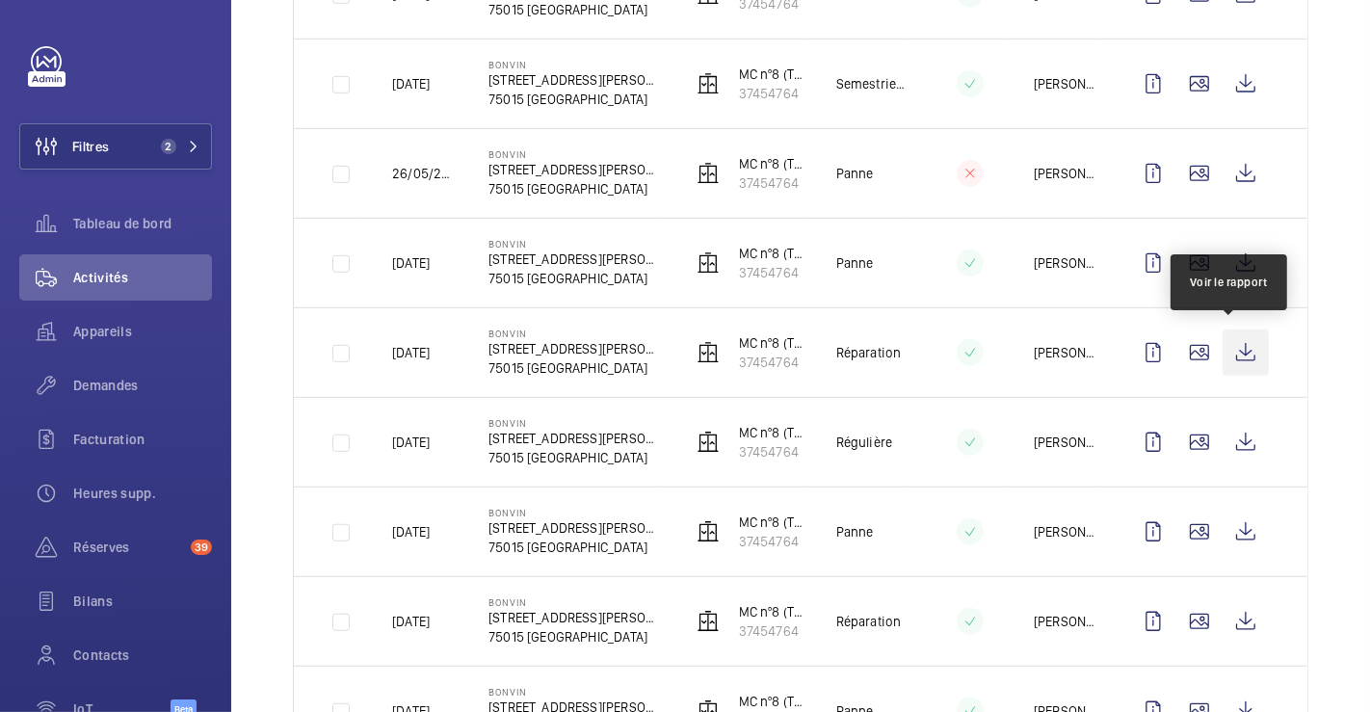
click at [1228, 342] on wm-front-icon-button at bounding box center [1245, 352] width 46 height 46
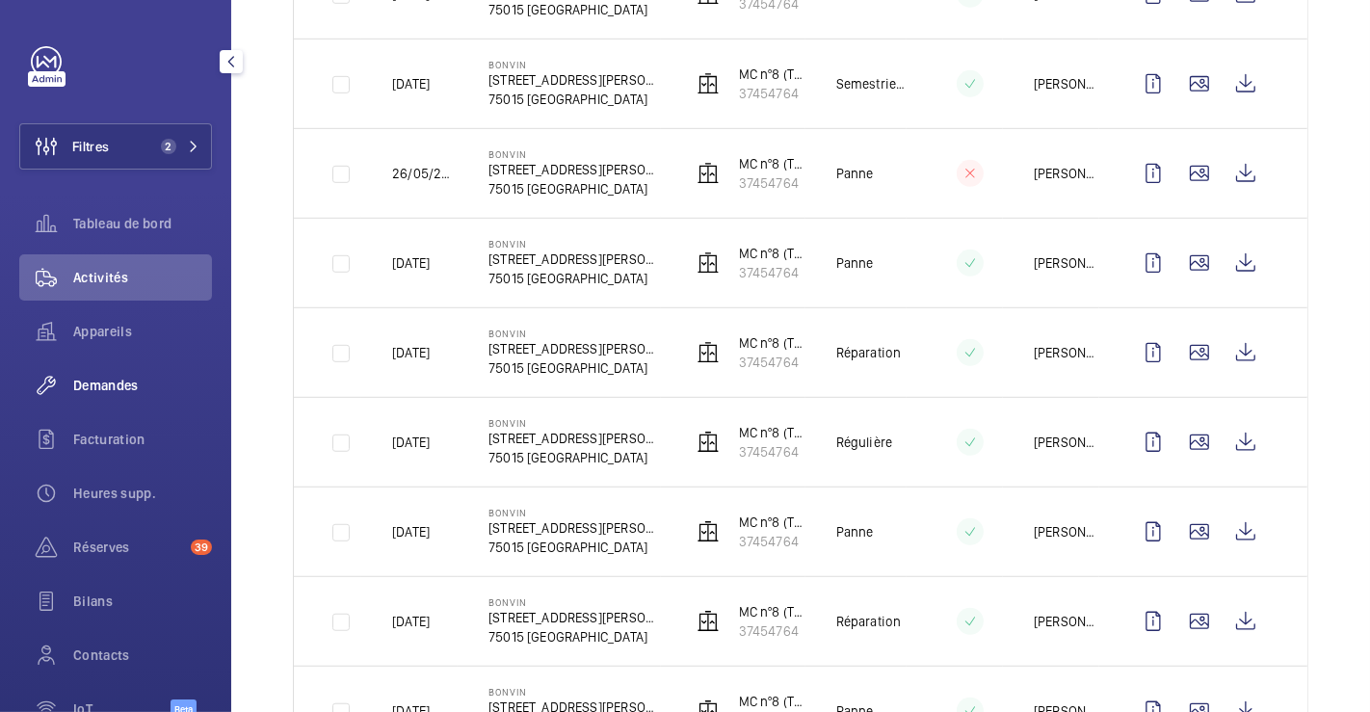
click at [131, 382] on span "Demandes" at bounding box center [142, 385] width 139 height 19
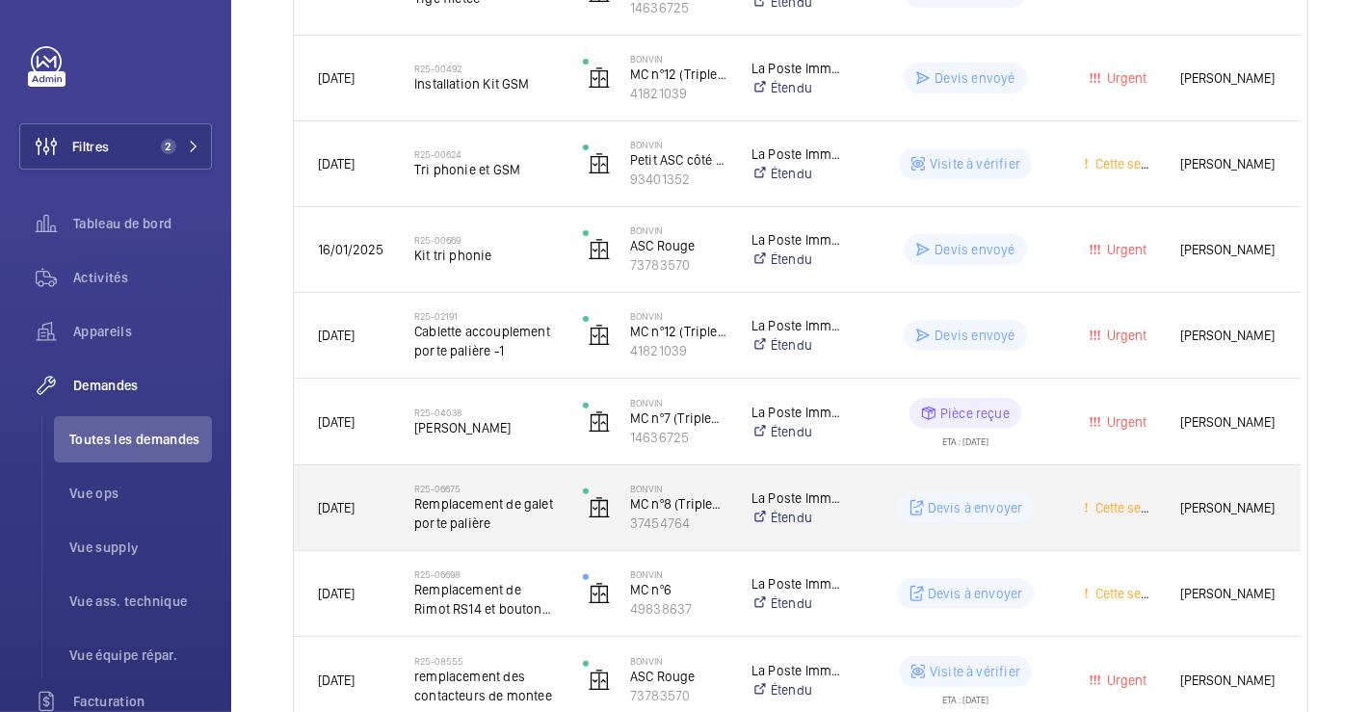
scroll to position [421, 0]
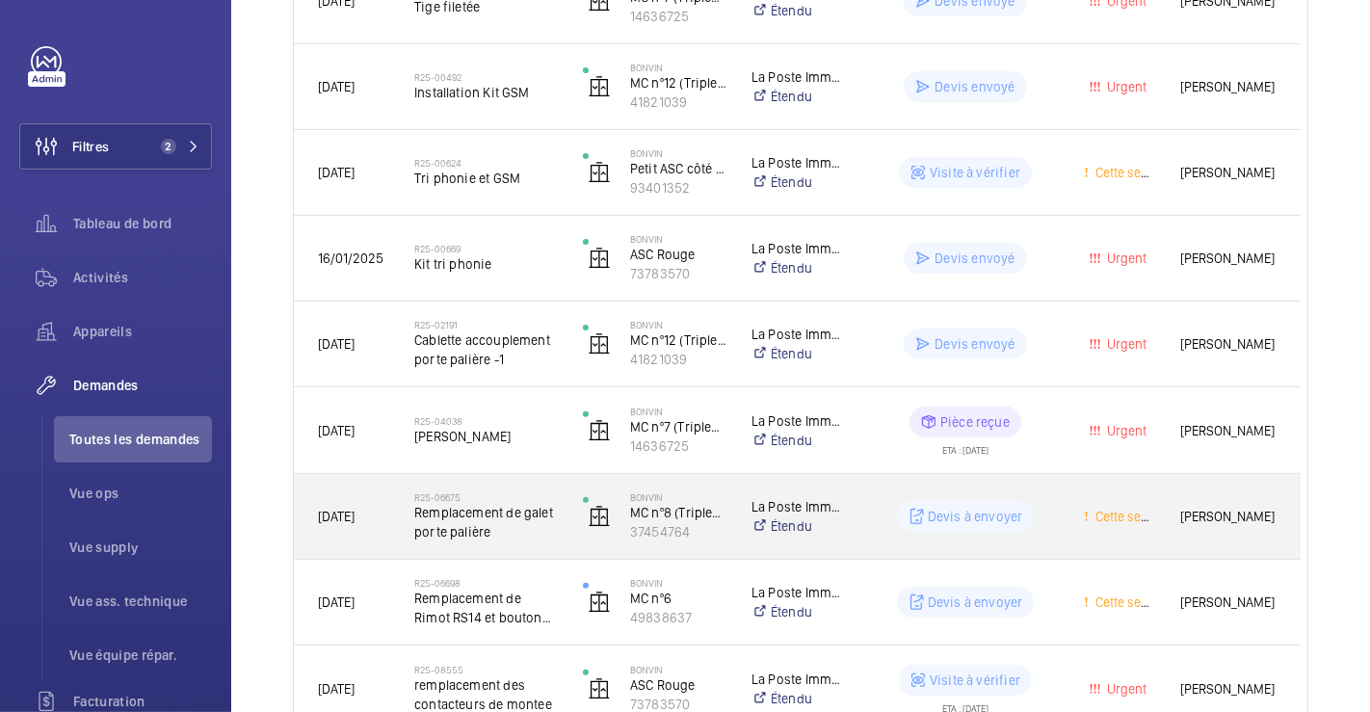
click at [489, 483] on div "R25-06675 Remplacement de galet porte palière" at bounding box center [474, 516] width 167 height 87
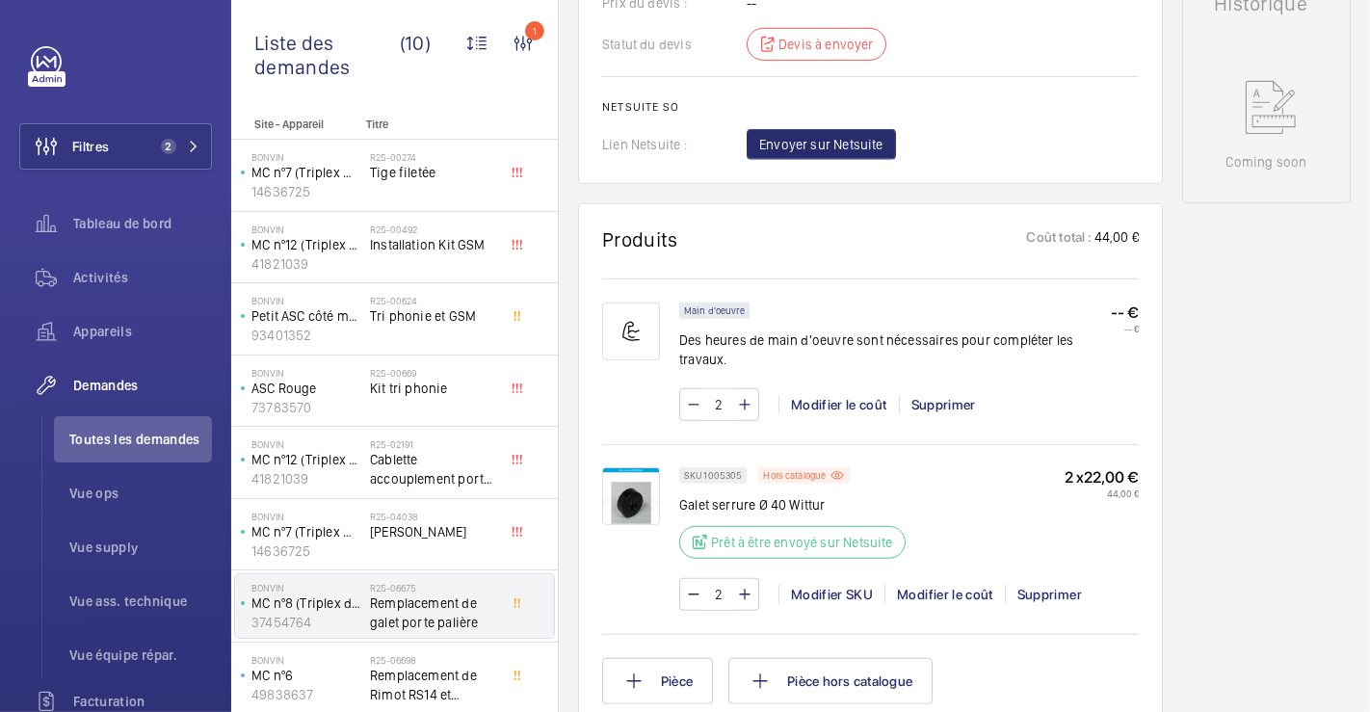
scroll to position [963, 0]
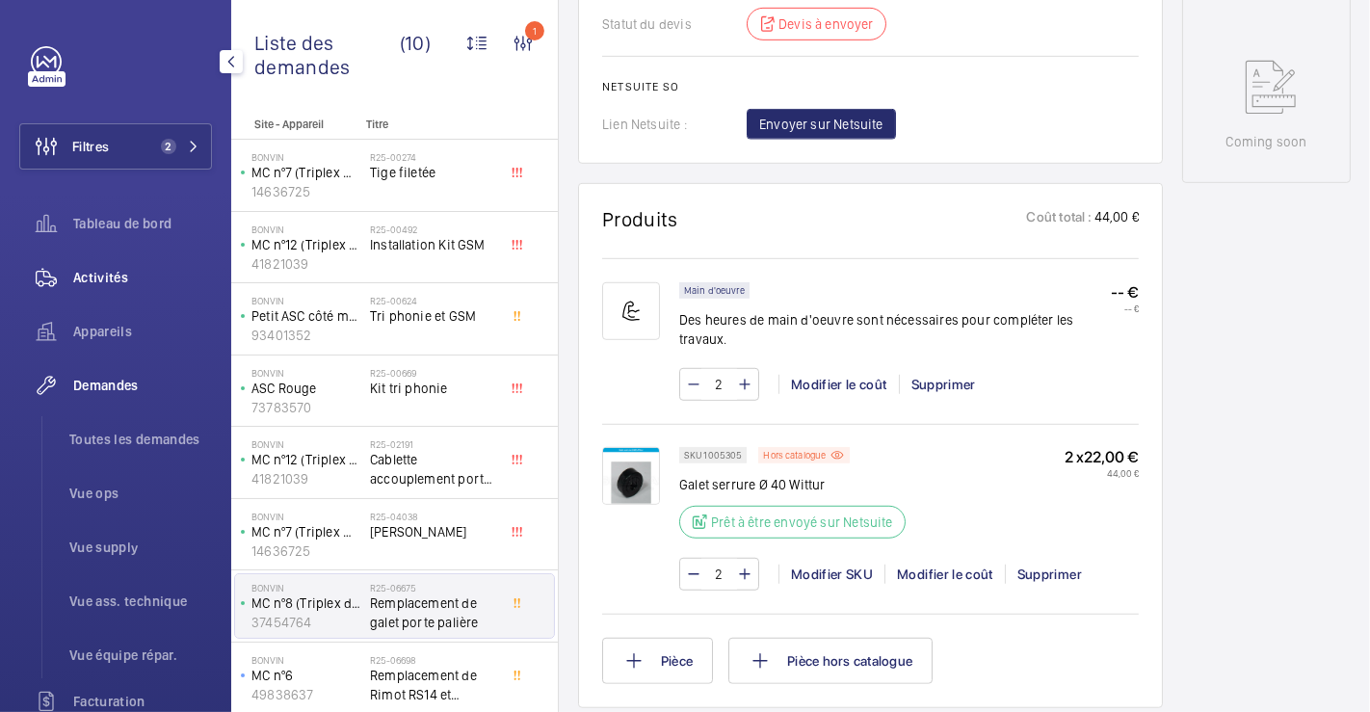
click at [93, 274] on span "Activités" at bounding box center [142, 277] width 139 height 19
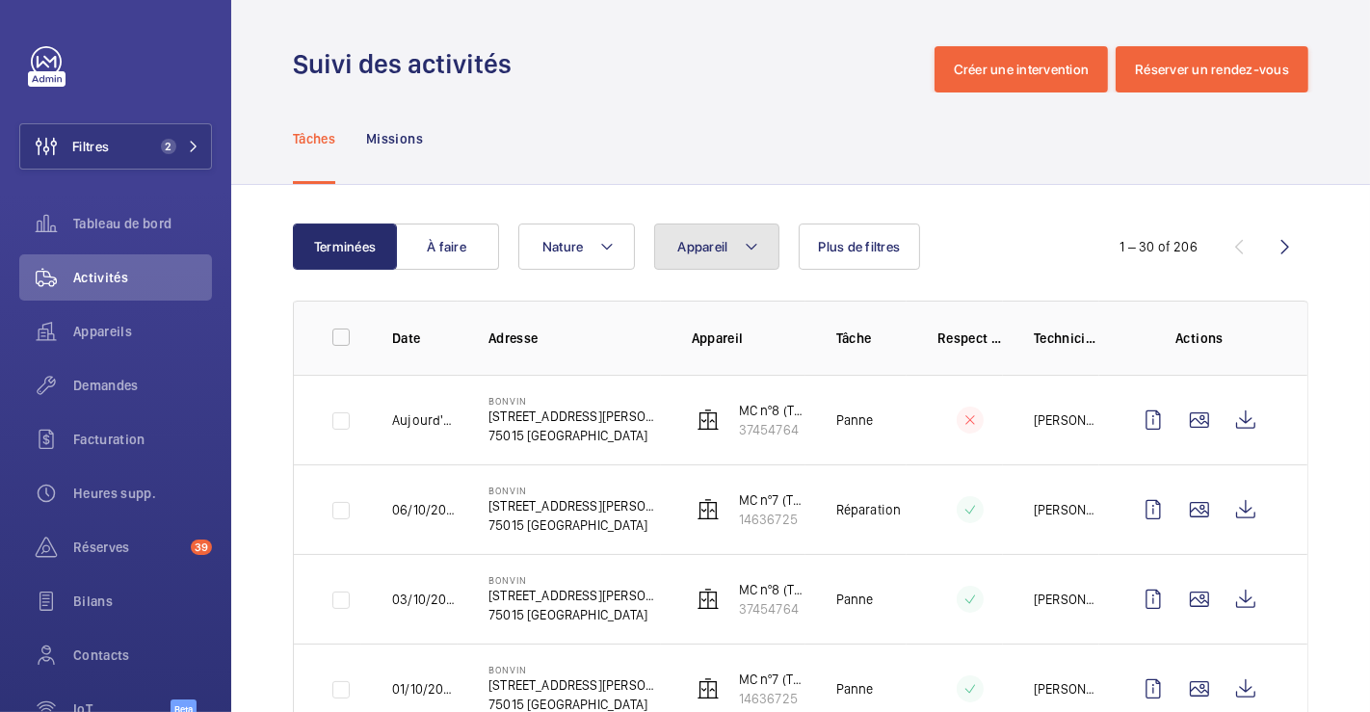
drag, startPoint x: 751, startPoint y: 246, endPoint x: 752, endPoint y: 260, distance: 14.5
click at [751, 247] on mat-icon at bounding box center [751, 246] width 15 height 23
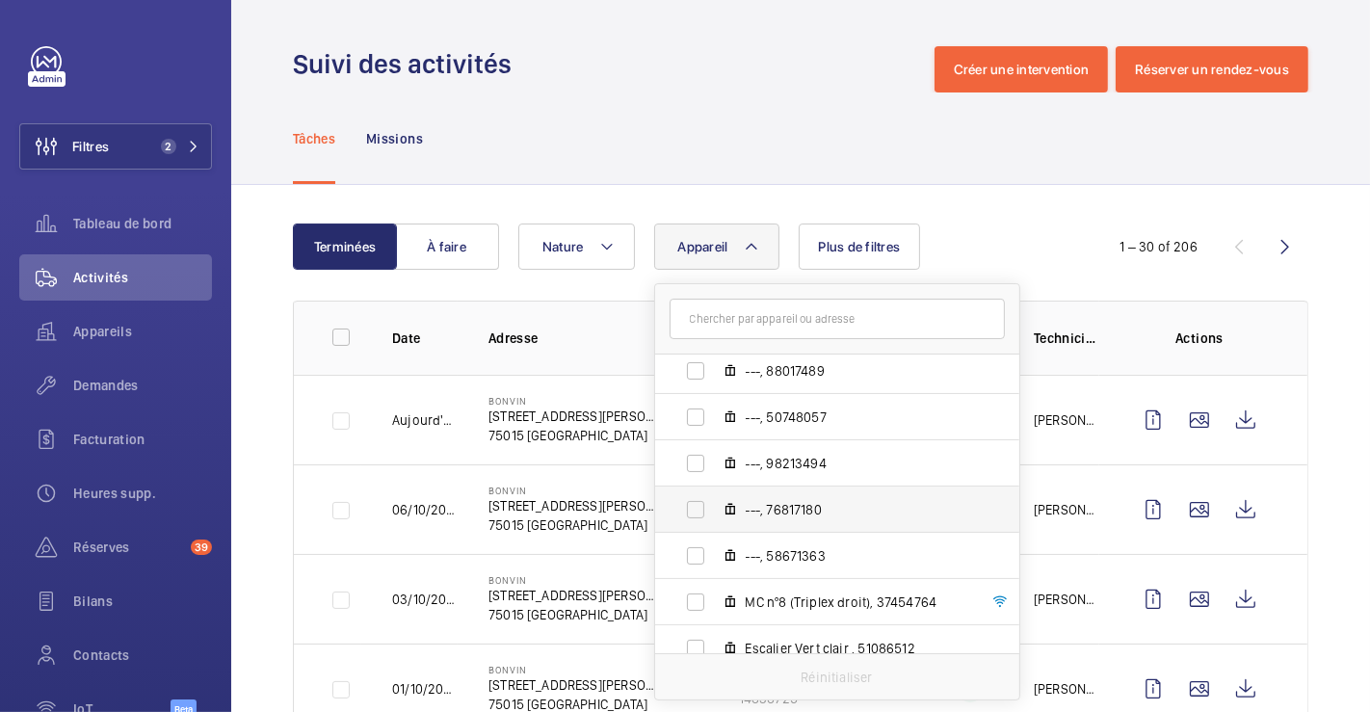
scroll to position [638, 0]
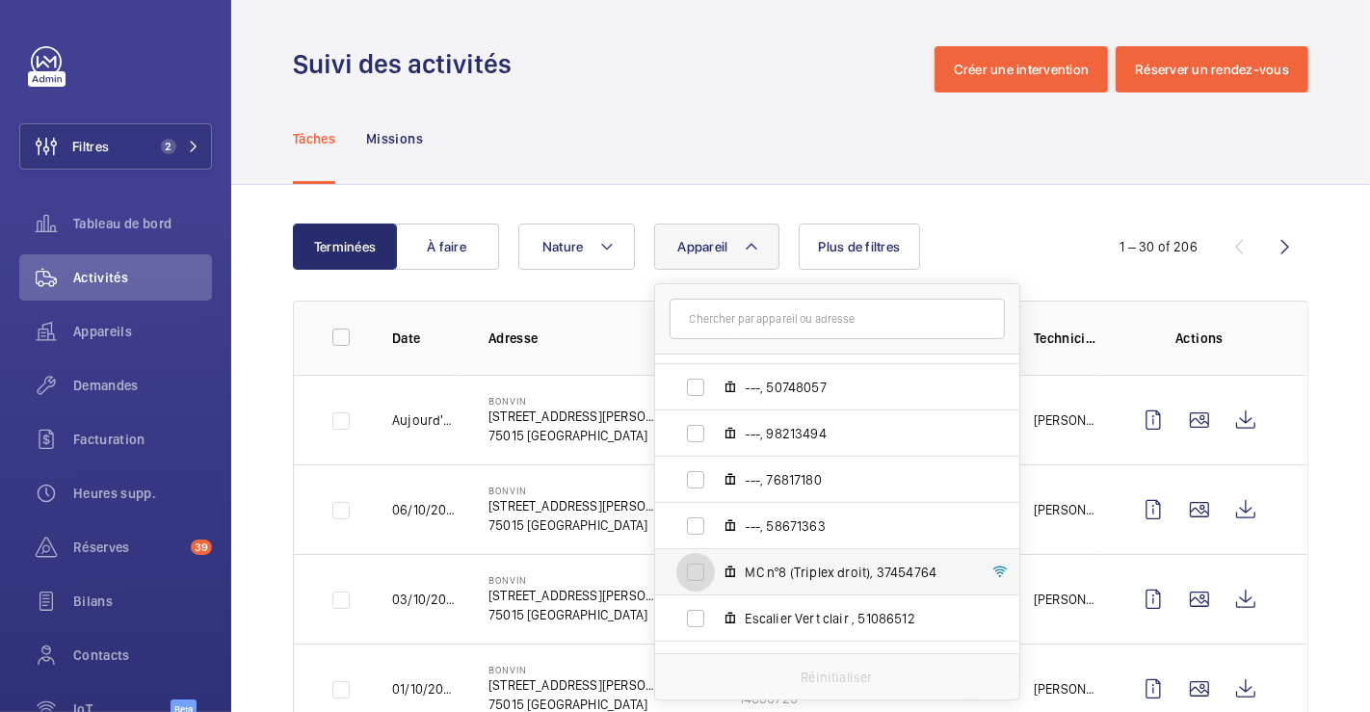
click at [699, 568] on input "MC nº8 (Triplex droit), 37454764" at bounding box center [695, 572] width 39 height 39
checkbox input "true"
drag, startPoint x: 788, startPoint y: 55, endPoint x: 777, endPoint y: 67, distance: 16.4
click at [788, 54] on div "Suivi des activités Créer une intervention Réserver un rendez-vous" at bounding box center [800, 69] width 1015 height 46
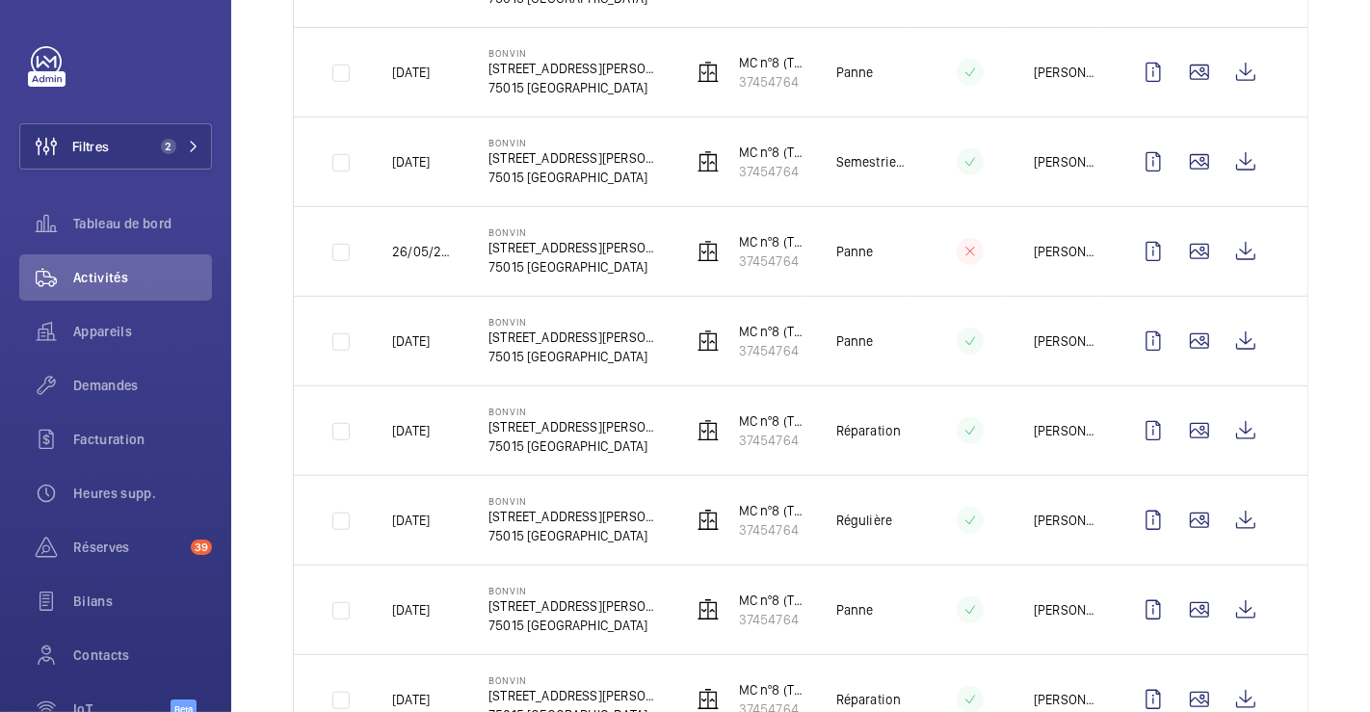
scroll to position [855, 0]
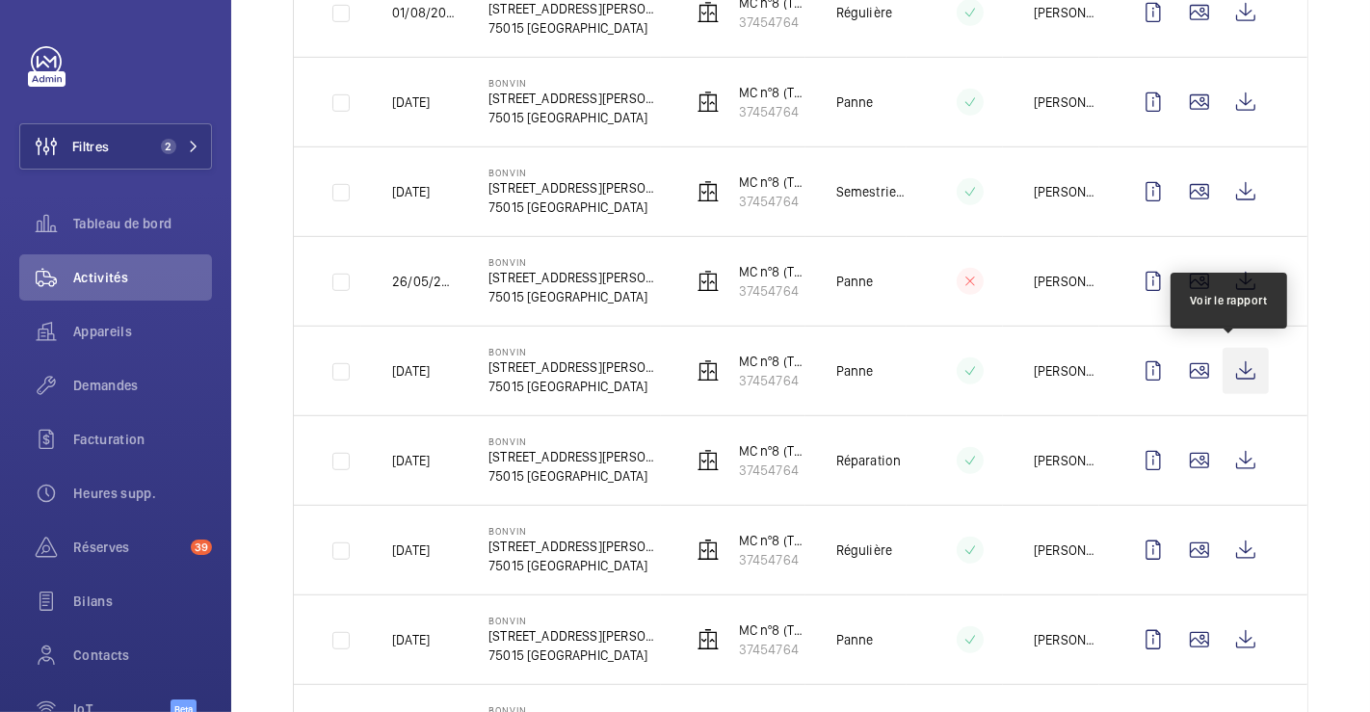
click at [1225, 358] on wm-front-icon-button at bounding box center [1245, 371] width 46 height 46
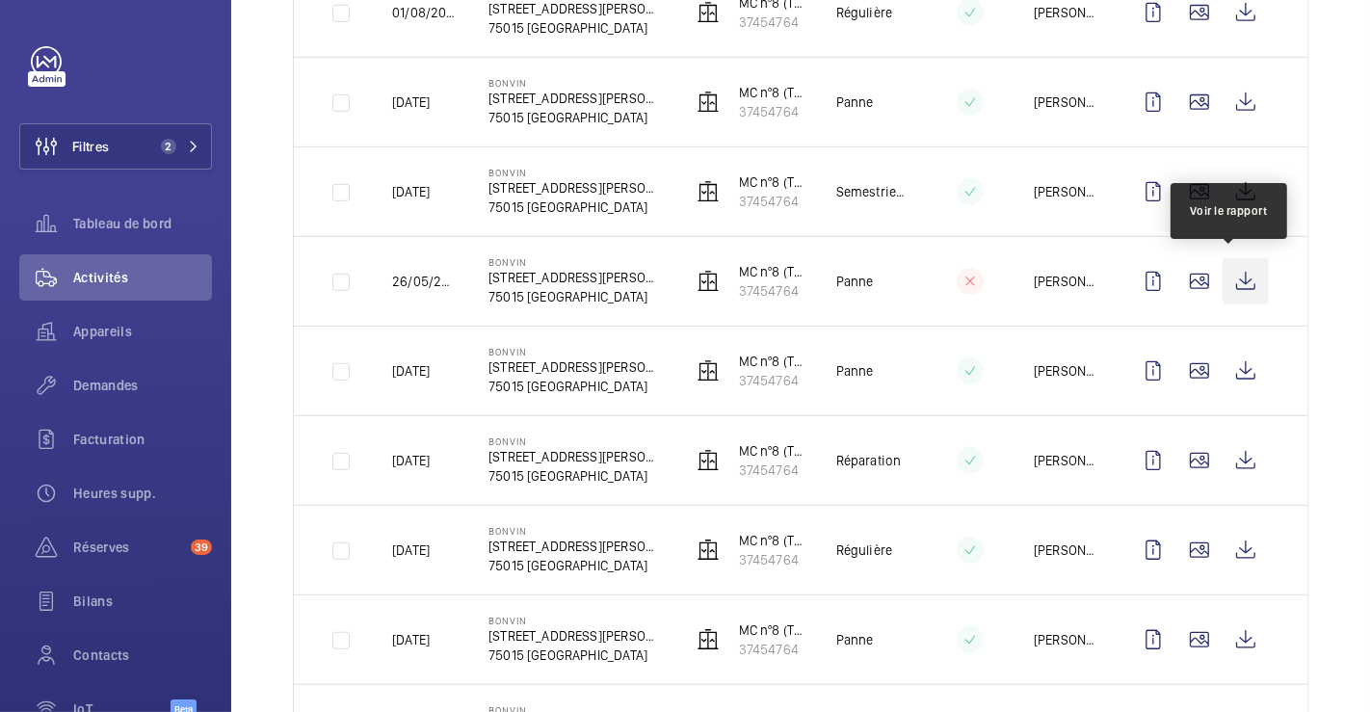
click at [1227, 271] on wm-front-icon-button at bounding box center [1245, 281] width 46 height 46
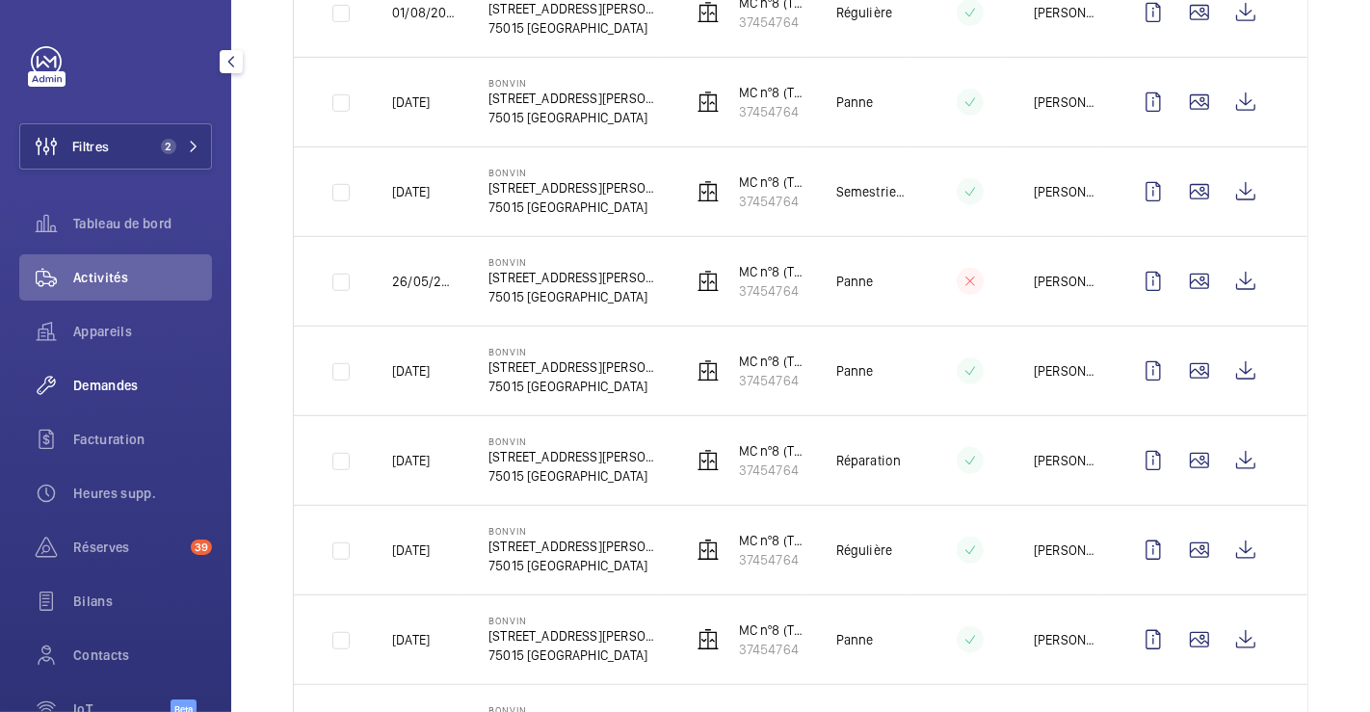
click at [104, 385] on span "Demandes" at bounding box center [142, 385] width 139 height 19
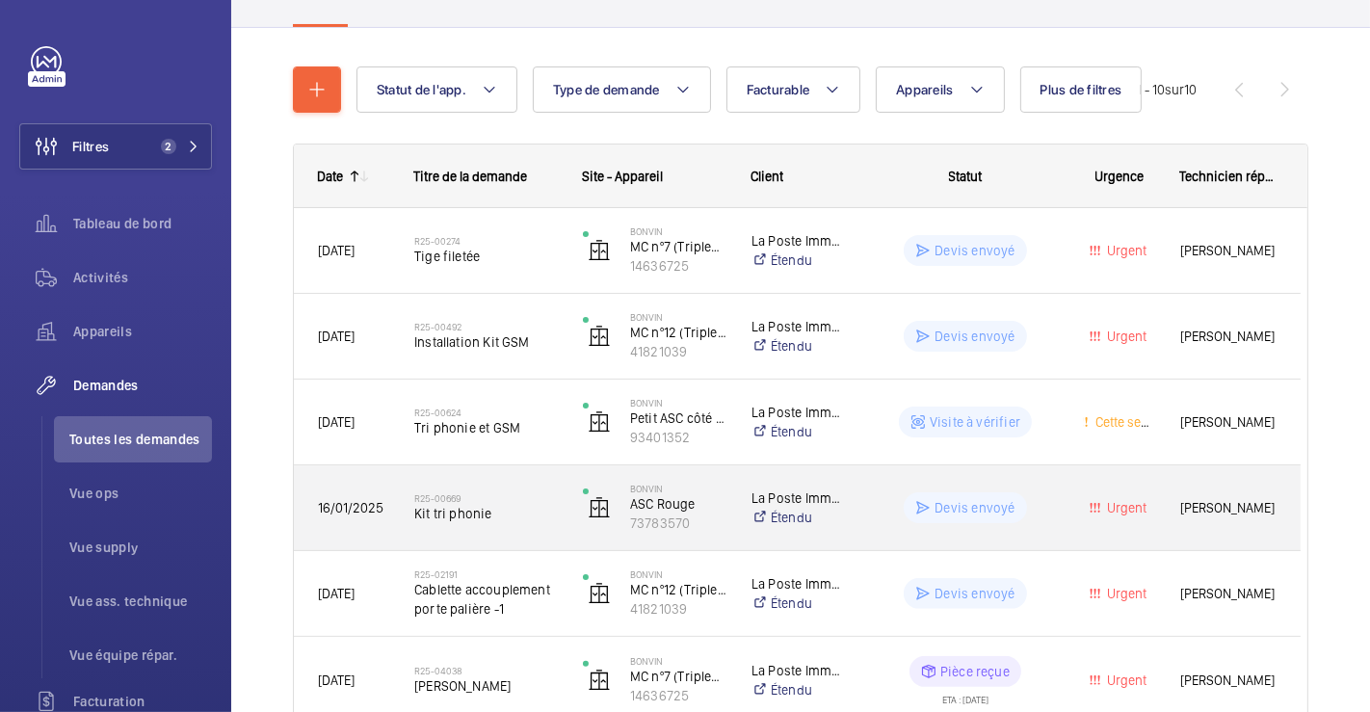
scroll to position [599, 0]
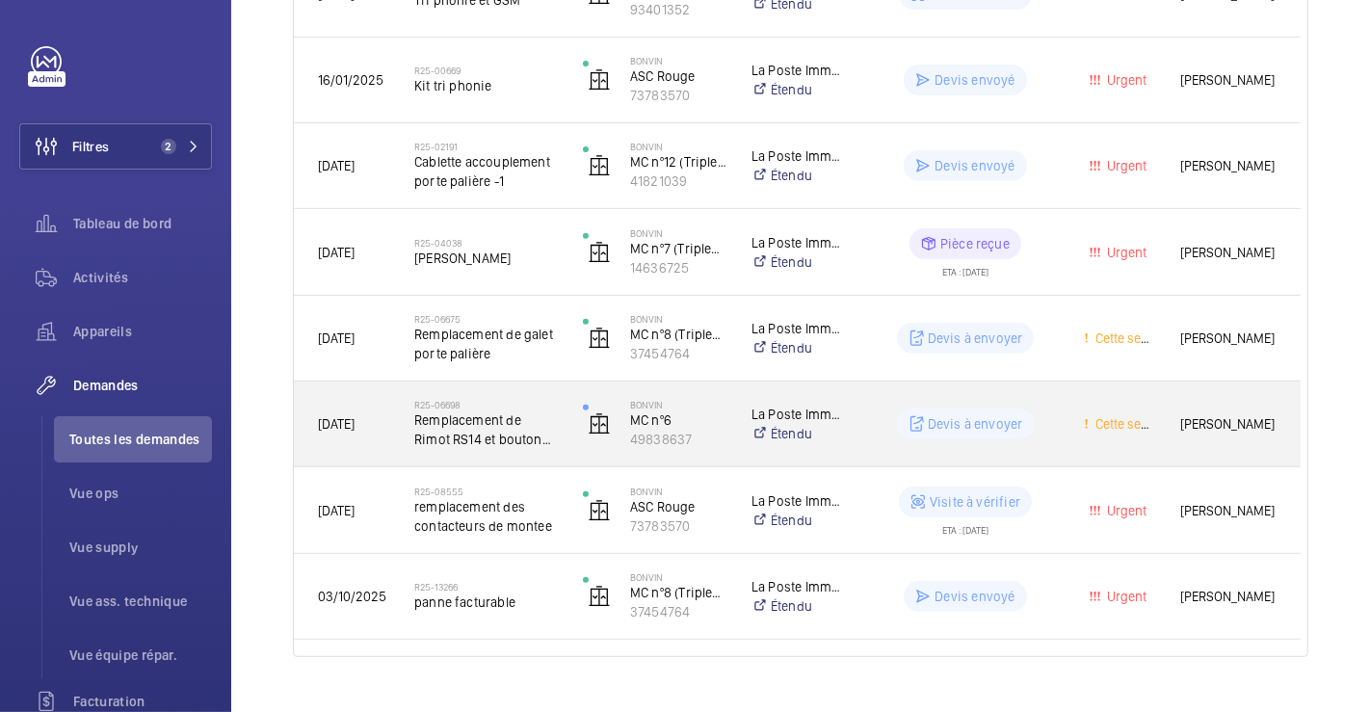
click at [512, 392] on div "R25-06698 Remplacement de Rimot RS14 et bouton cabine Otis" at bounding box center [474, 423] width 167 height 87
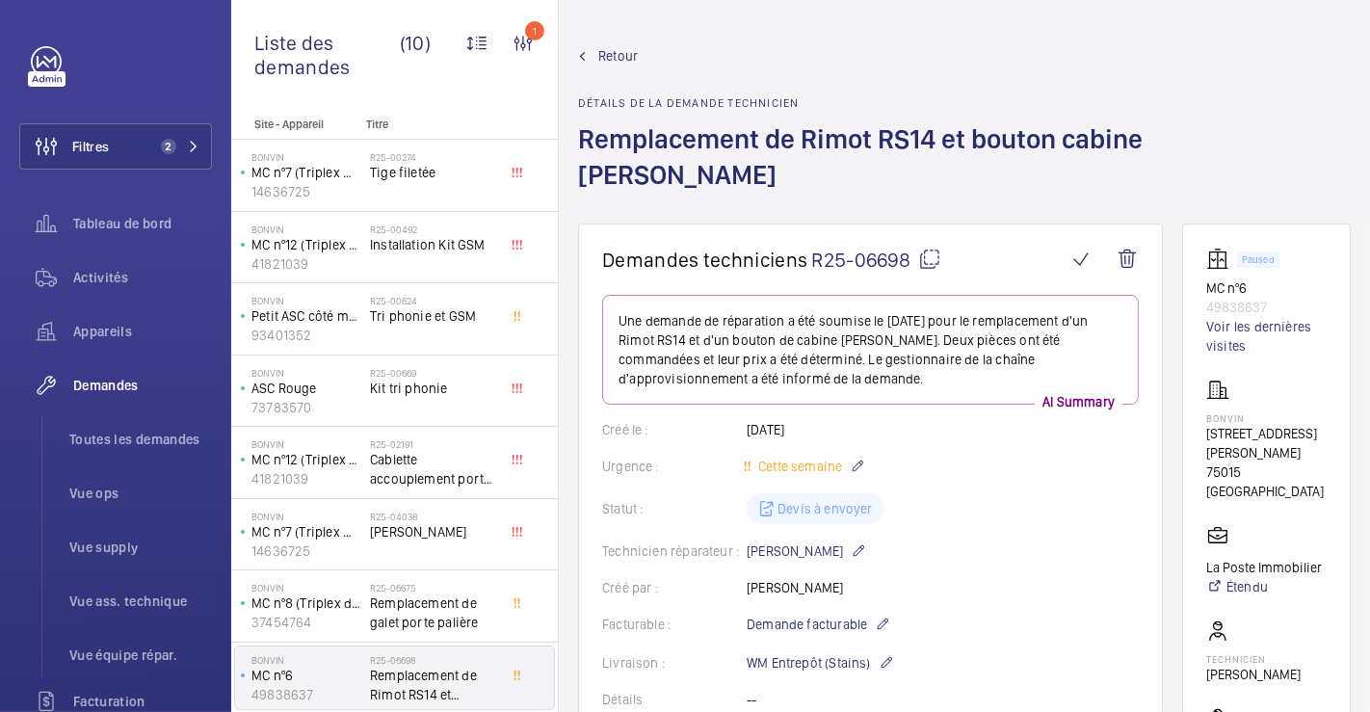
click at [626, 47] on span "Retour" at bounding box center [617, 55] width 39 height 19
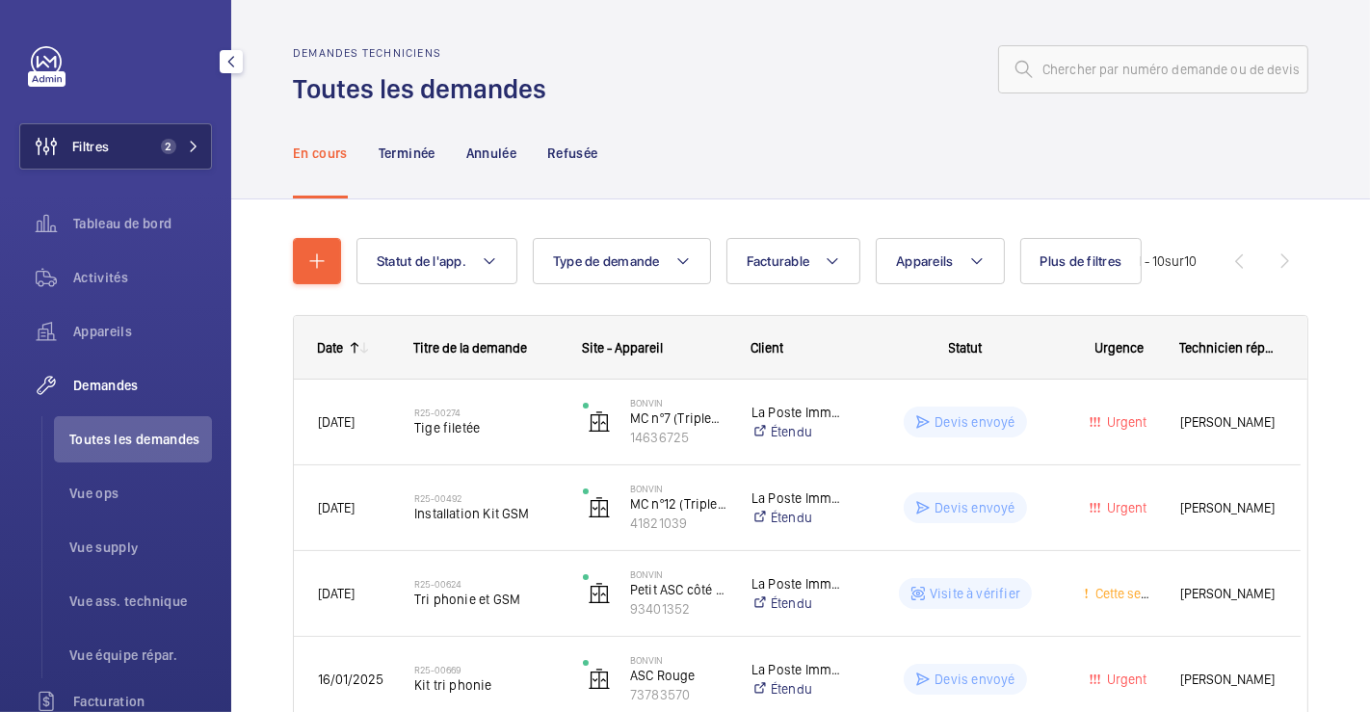
click at [99, 144] on span "Filtres" at bounding box center [90, 146] width 37 height 19
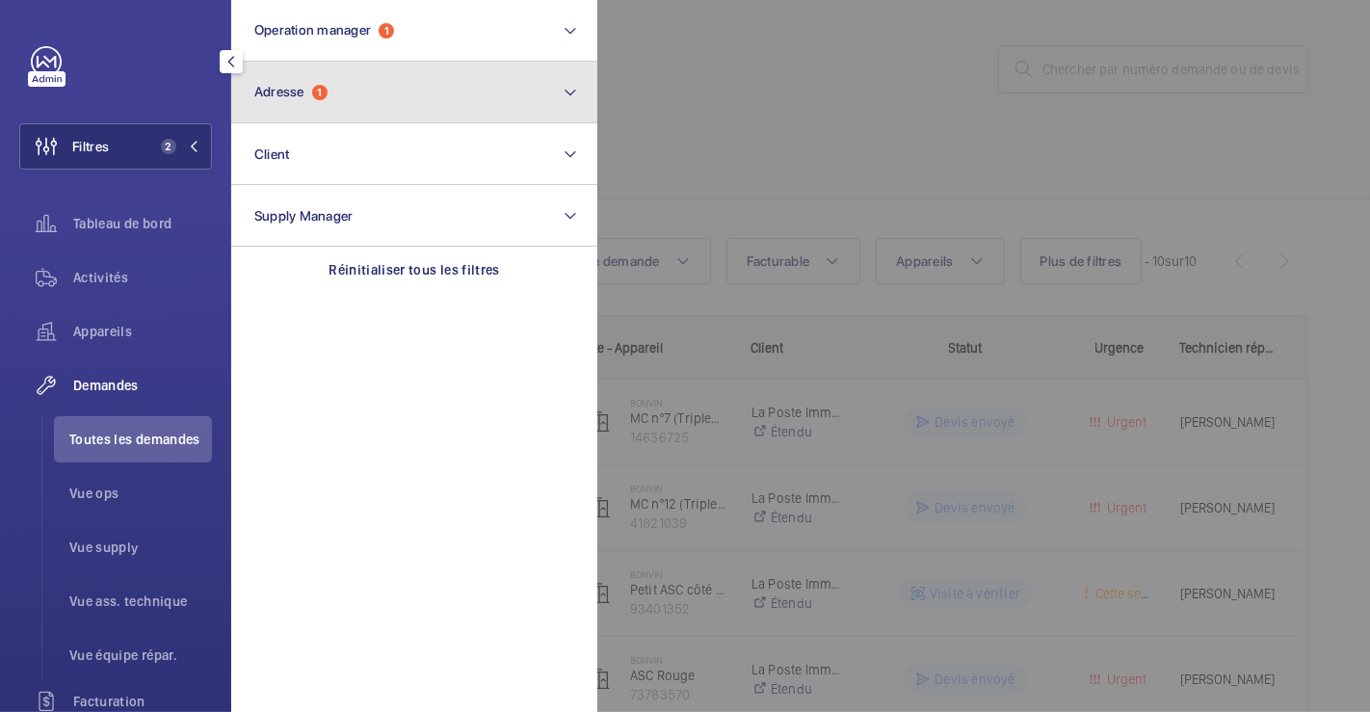
click at [313, 91] on span "1" at bounding box center [319, 92] width 15 height 15
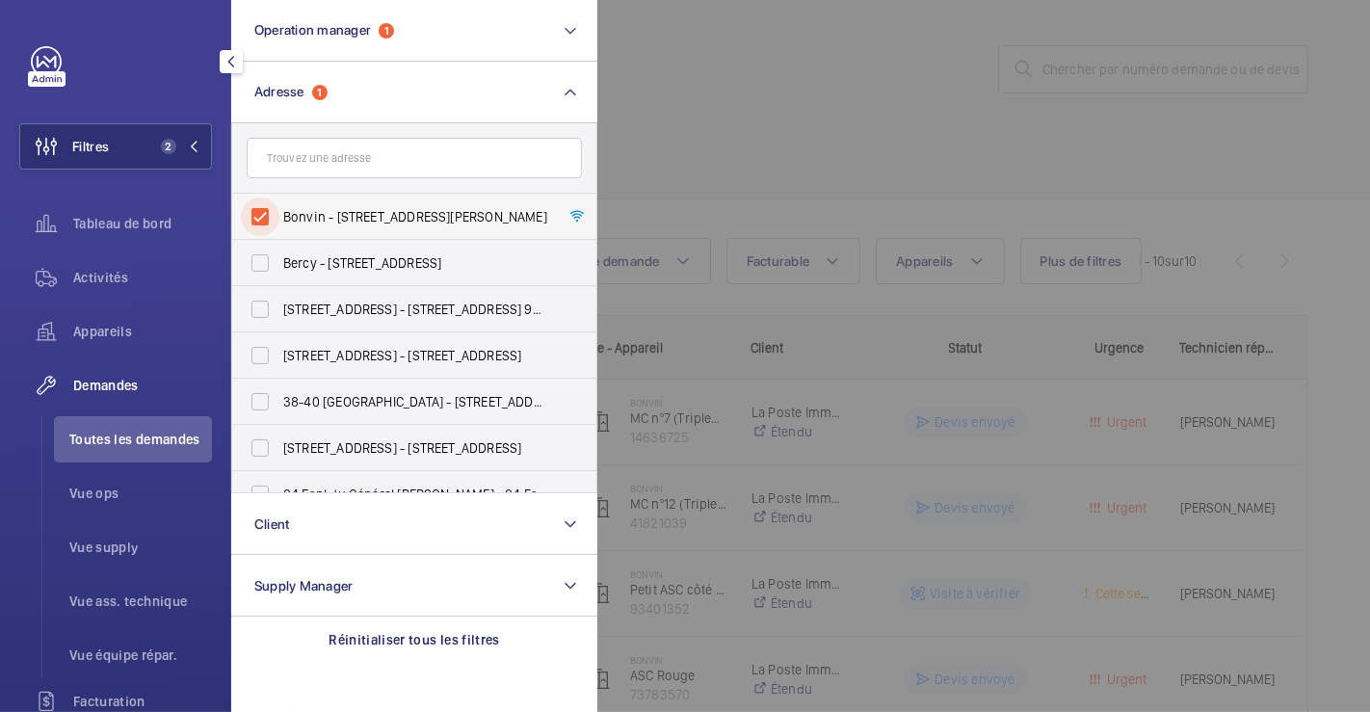
click at [267, 205] on input "Bonvin - [STREET_ADDRESS][PERSON_NAME]" at bounding box center [260, 216] width 39 height 39
checkbox input "false"
click at [735, 111] on div at bounding box center [1282, 356] width 1370 height 712
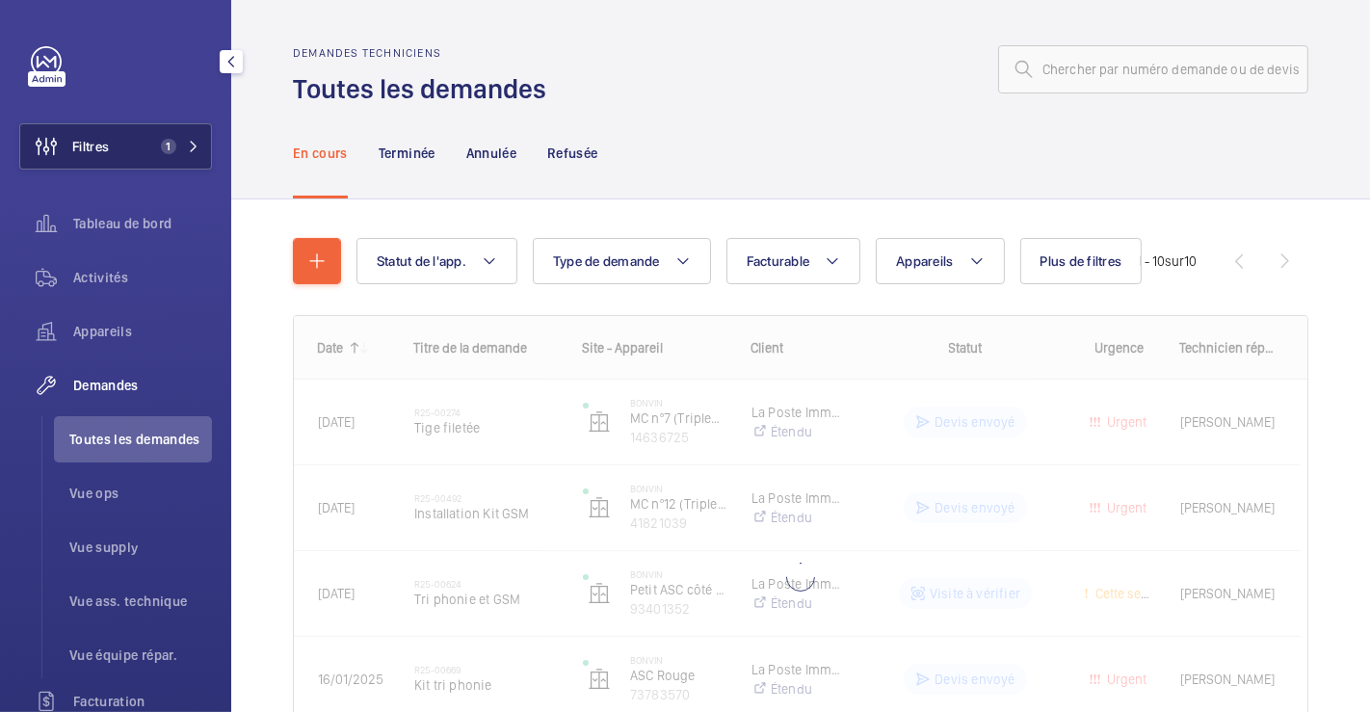
click at [72, 144] on span "Filtres" at bounding box center [90, 146] width 37 height 19
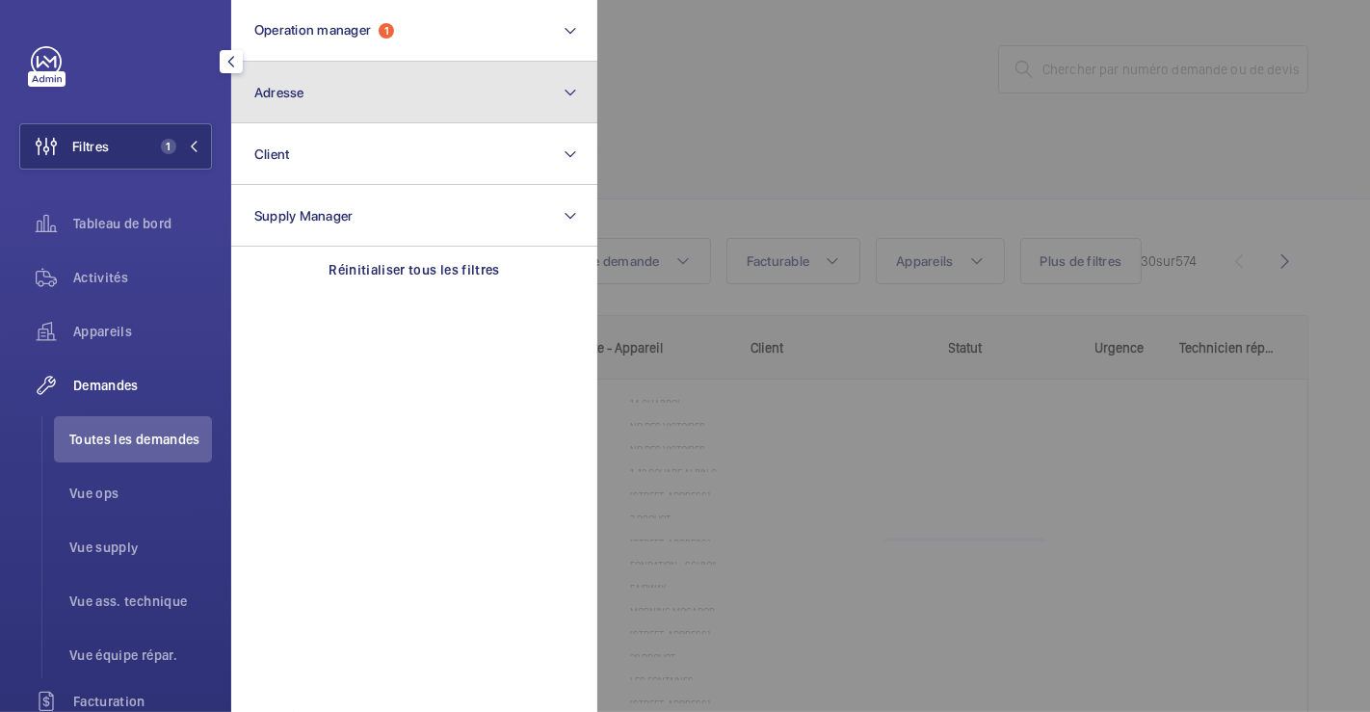
click at [294, 94] on span "Adresse" at bounding box center [279, 92] width 50 height 15
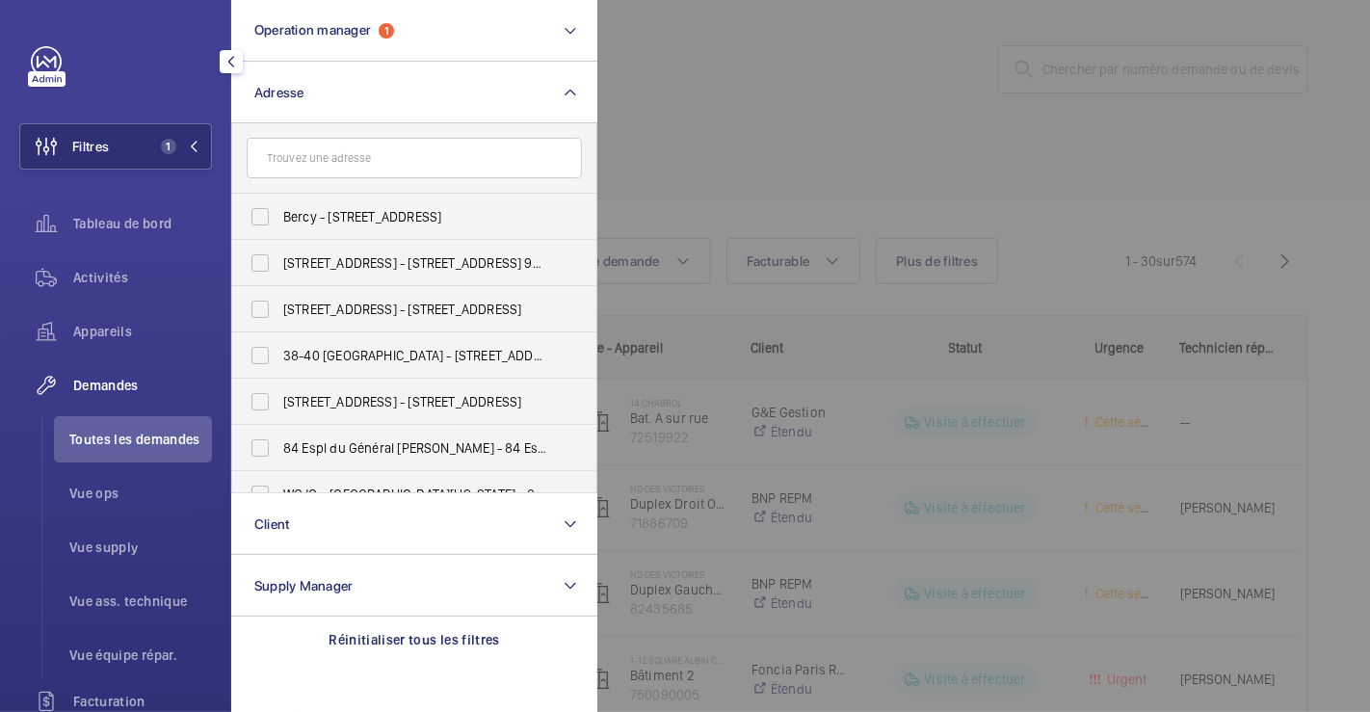
click at [303, 164] on input "text" at bounding box center [414, 158] width 335 height 40
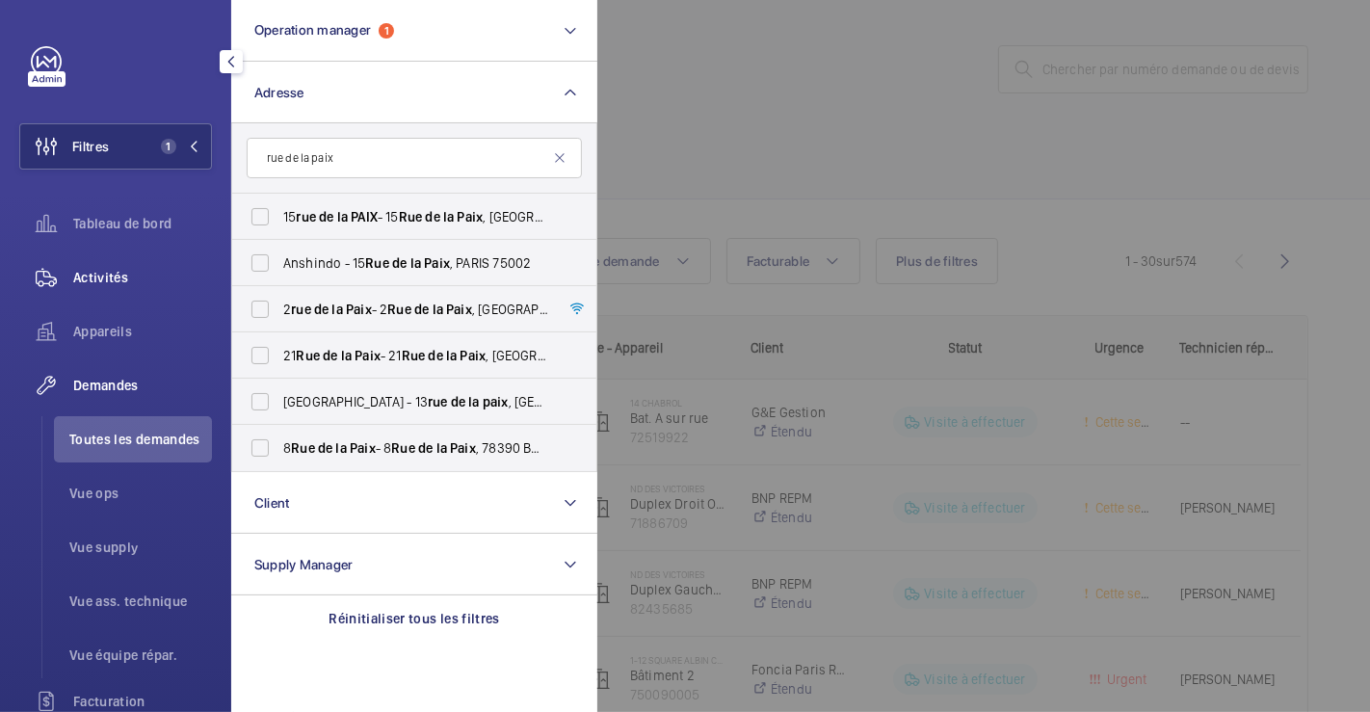
type input "rue de la paix"
drag, startPoint x: 99, startPoint y: 274, endPoint x: 193, endPoint y: 346, distance: 118.1
click at [99, 273] on span "Activités" at bounding box center [142, 277] width 139 height 19
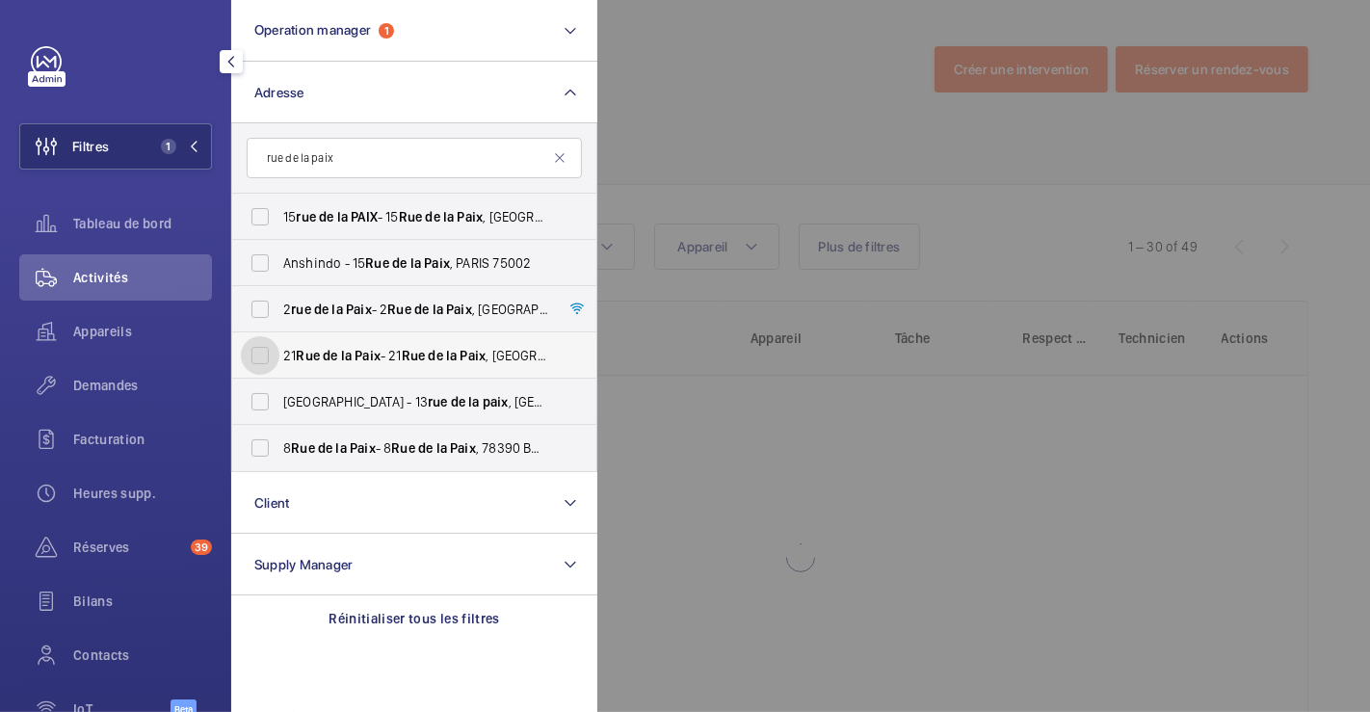
click at [259, 353] on input "[STREET_ADDRESS] - [STREET_ADDRESS]" at bounding box center [260, 355] width 39 height 39
checkbox input "true"
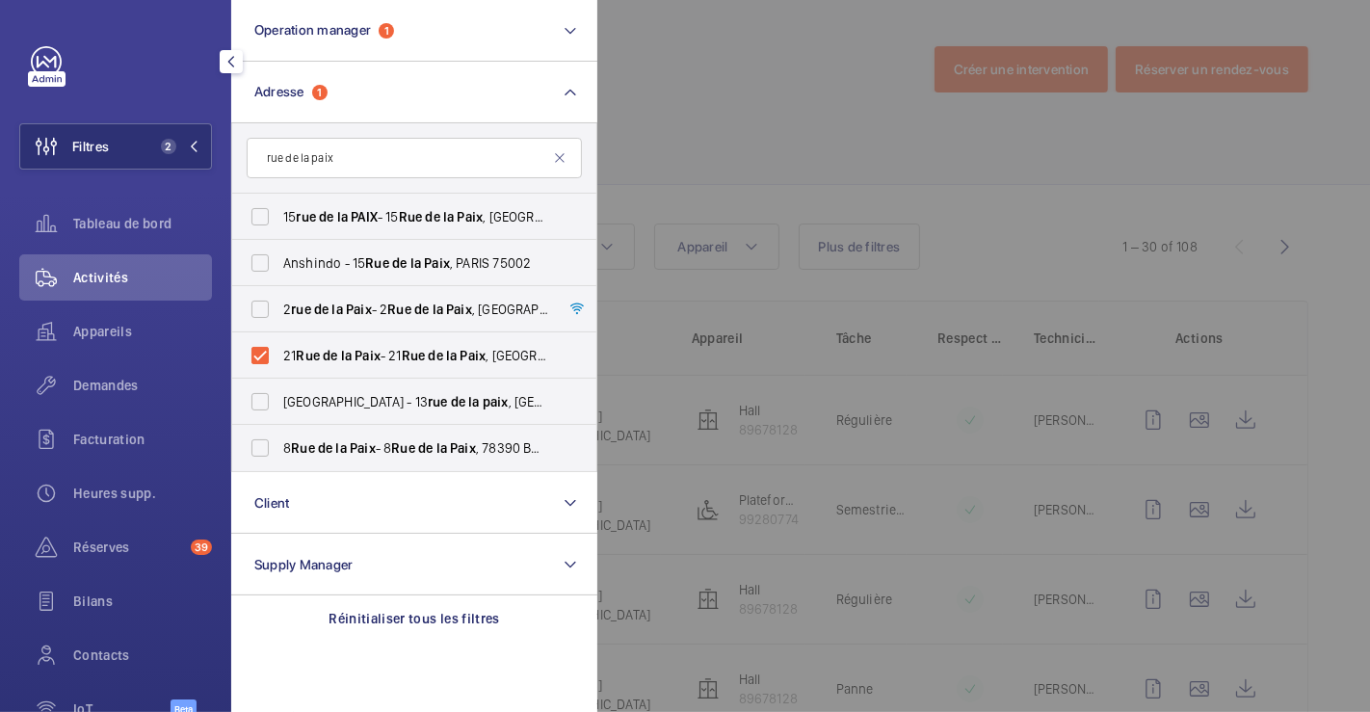
click at [722, 102] on div at bounding box center [1282, 356] width 1370 height 712
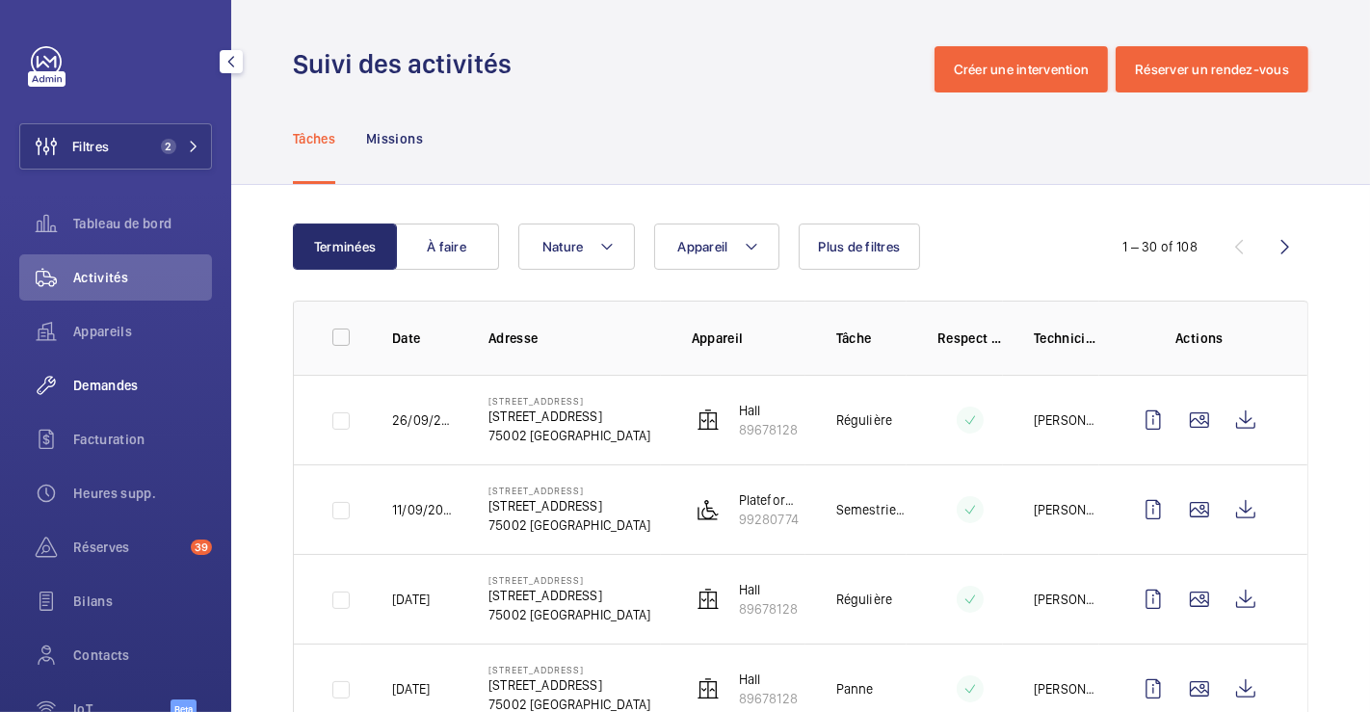
click at [113, 380] on span "Demandes" at bounding box center [142, 385] width 139 height 19
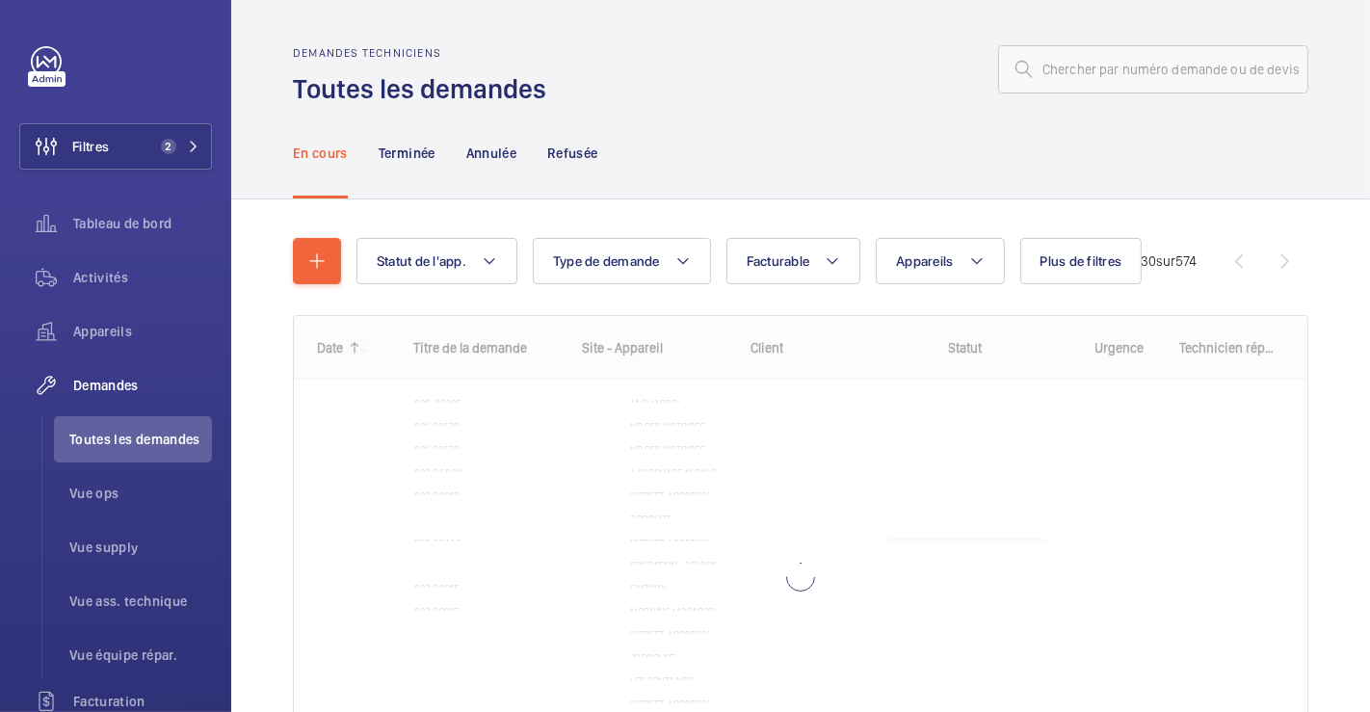
scroll to position [155, 0]
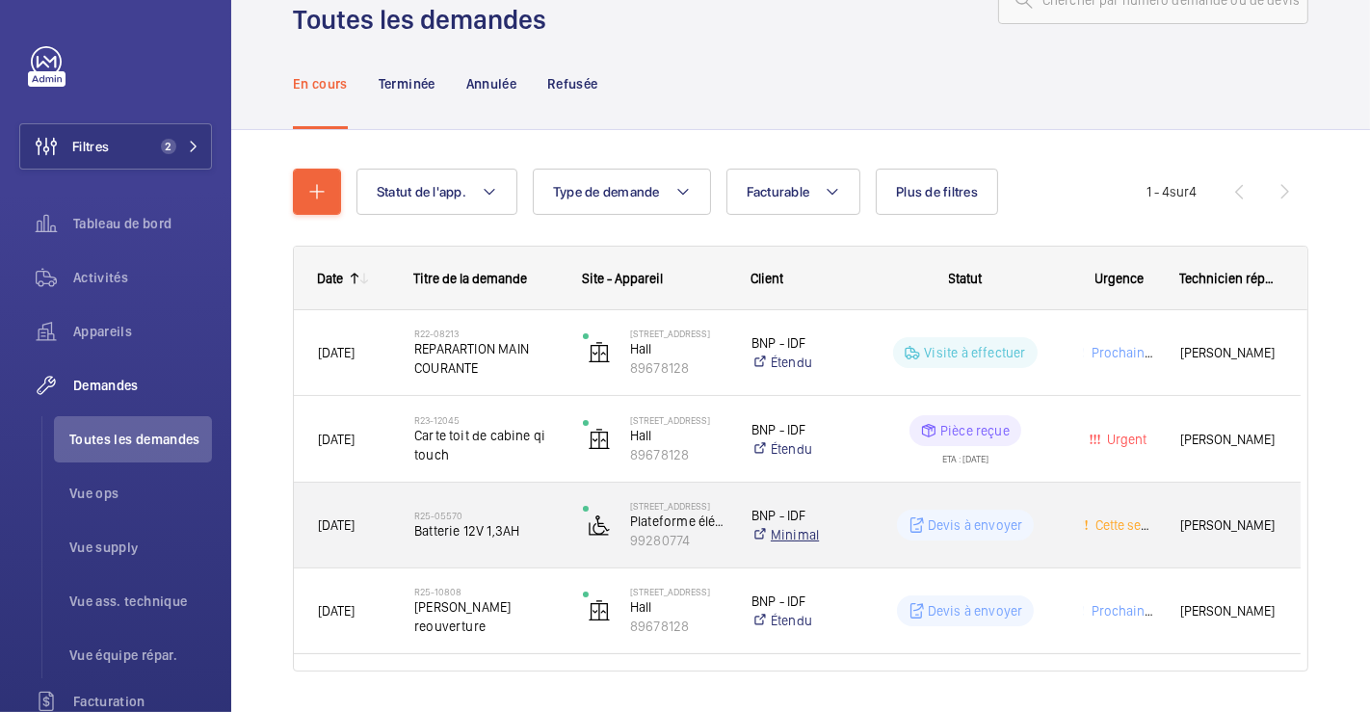
scroll to position [120, 0]
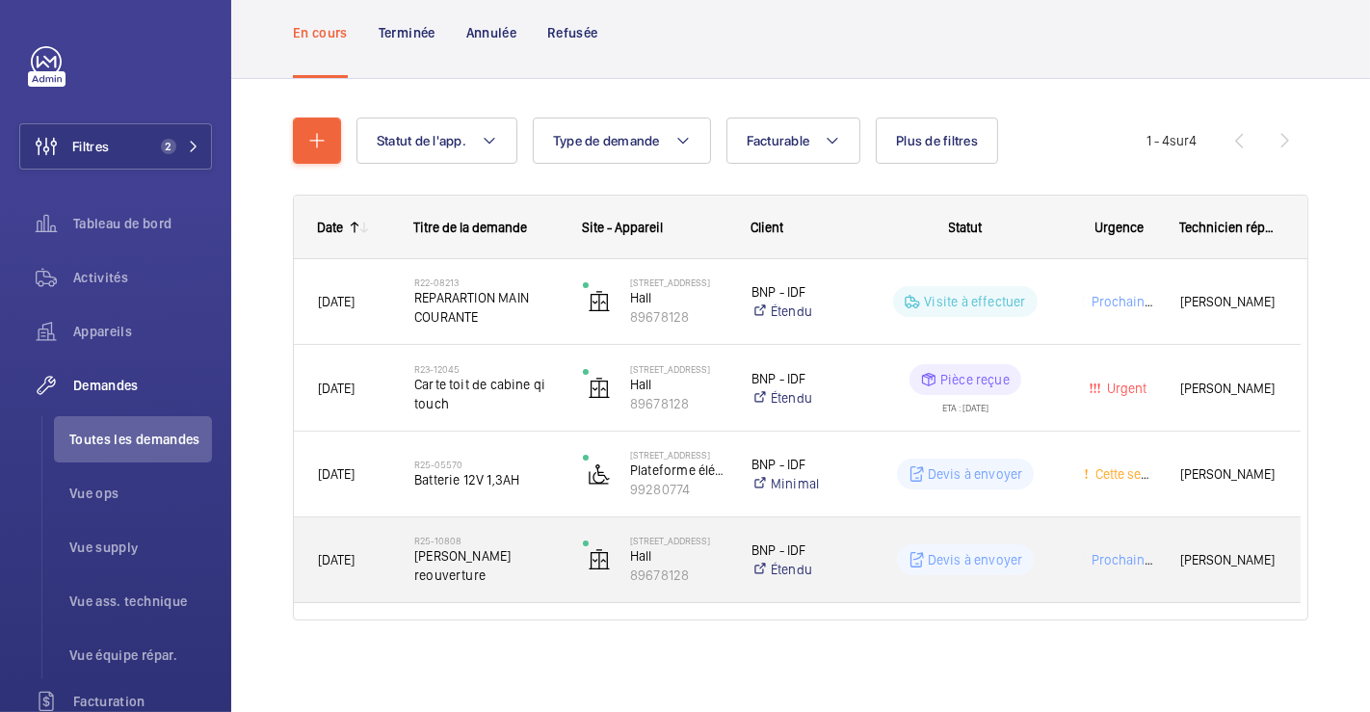
click at [485, 537] on div "R25-10808 [PERSON_NAME] reouverture" at bounding box center [486, 560] width 144 height 56
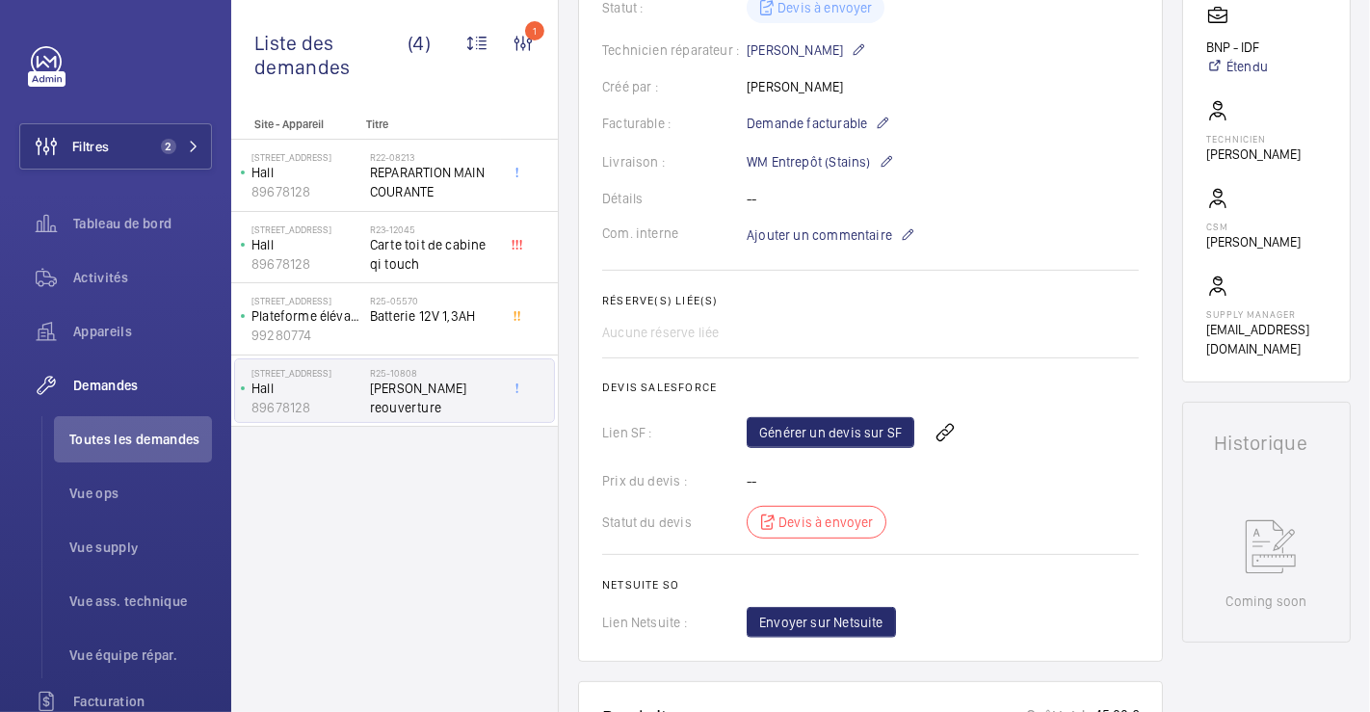
scroll to position [428, 0]
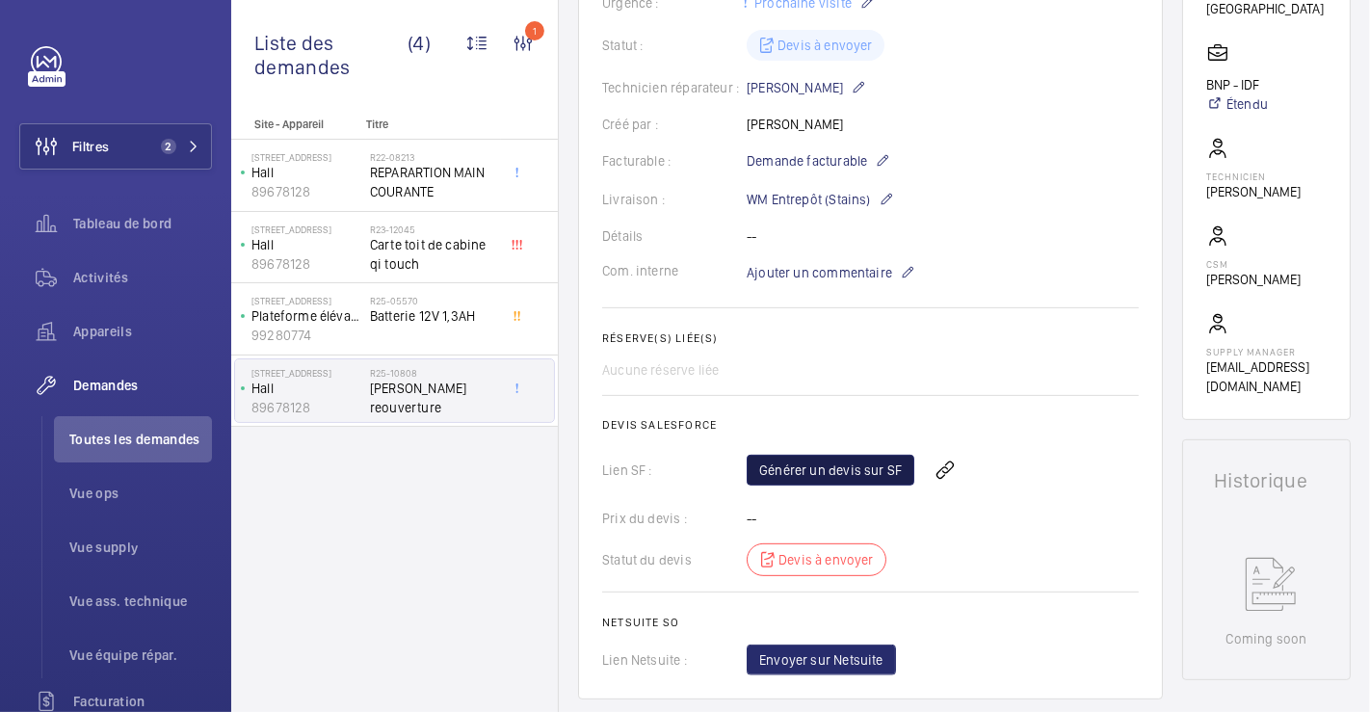
click at [854, 461] on link "Générer un devis sur SF" at bounding box center [830, 470] width 168 height 31
